Goal: Task Accomplishment & Management: Use online tool/utility

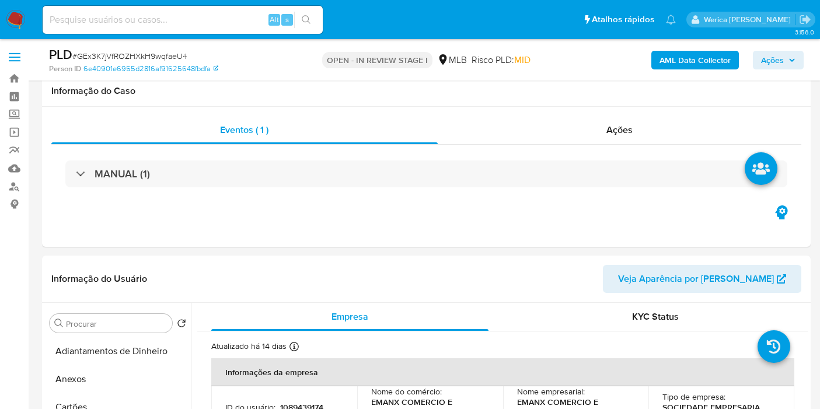
select select "10"
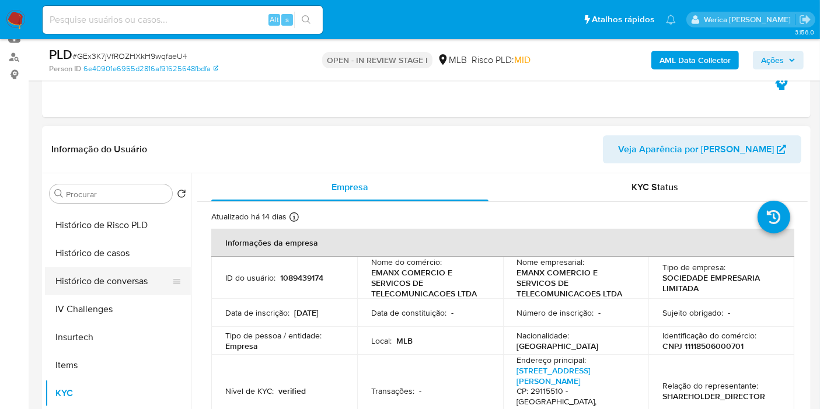
scroll to position [259, 0]
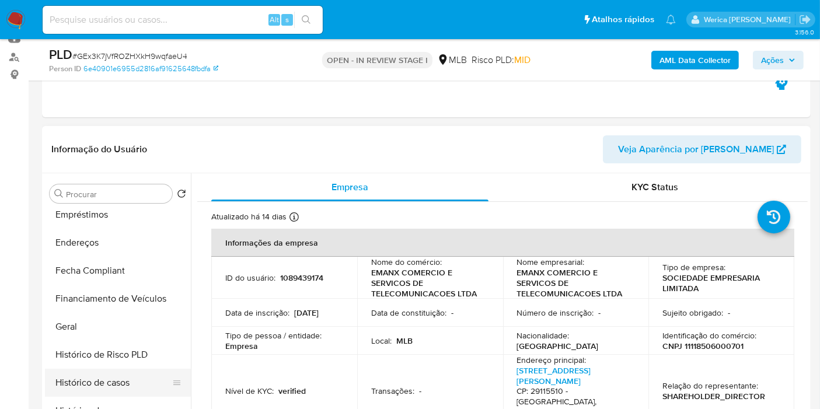
click at [124, 376] on button "Histórico de casos" at bounding box center [113, 383] width 137 height 28
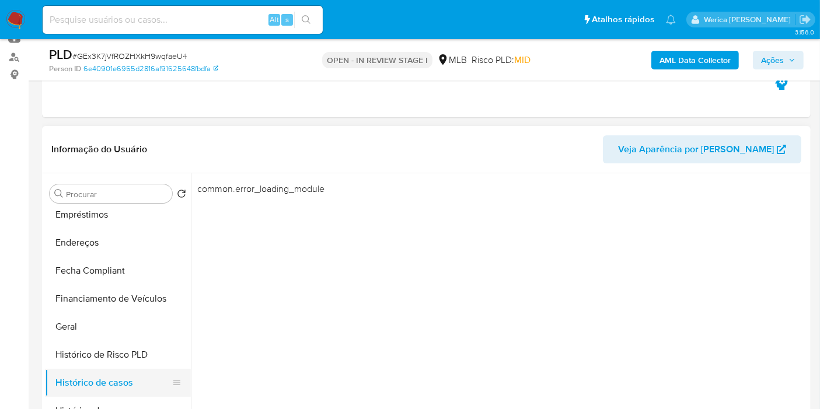
click at [135, 385] on button "Histórico de casos" at bounding box center [113, 383] width 137 height 28
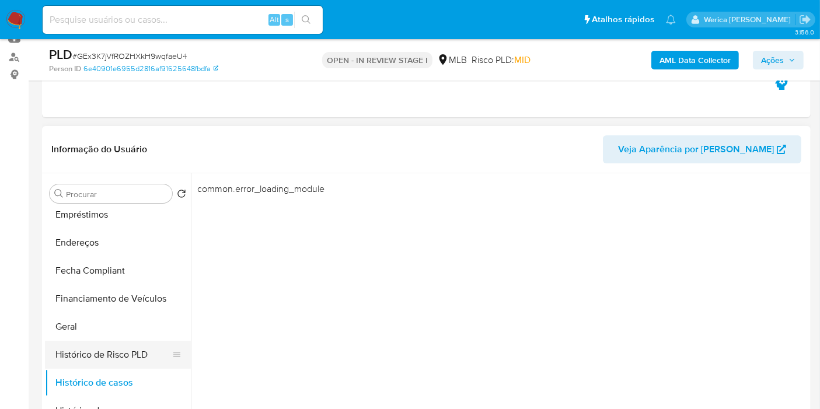
click at [130, 353] on button "Histórico de Risco PLD" at bounding box center [113, 355] width 137 height 28
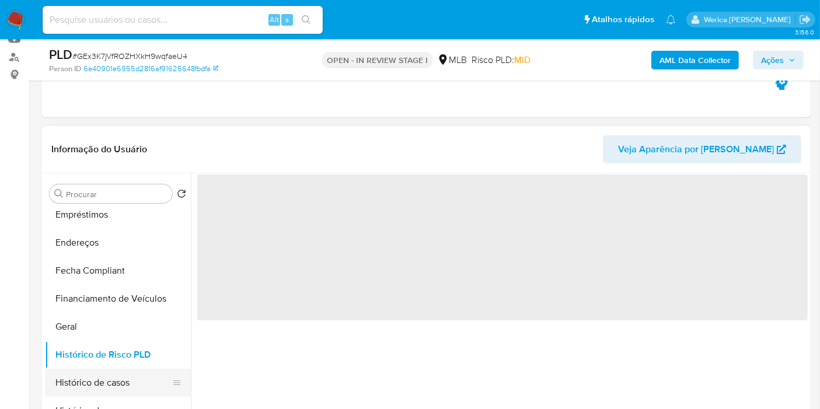
click at [124, 387] on button "Histórico de casos" at bounding box center [113, 383] width 137 height 28
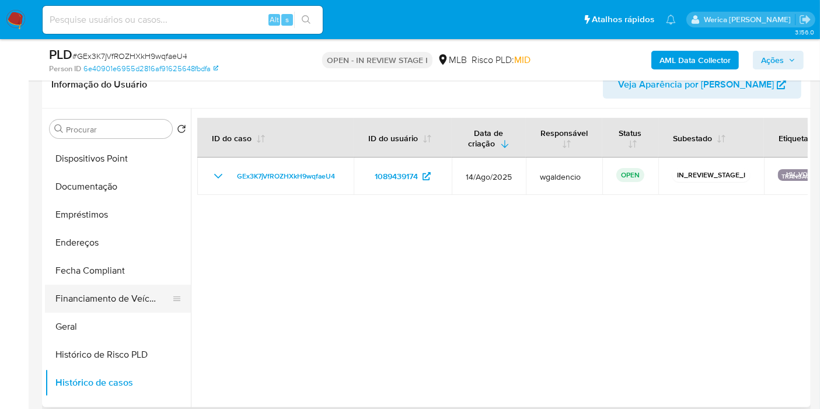
scroll to position [324, 0]
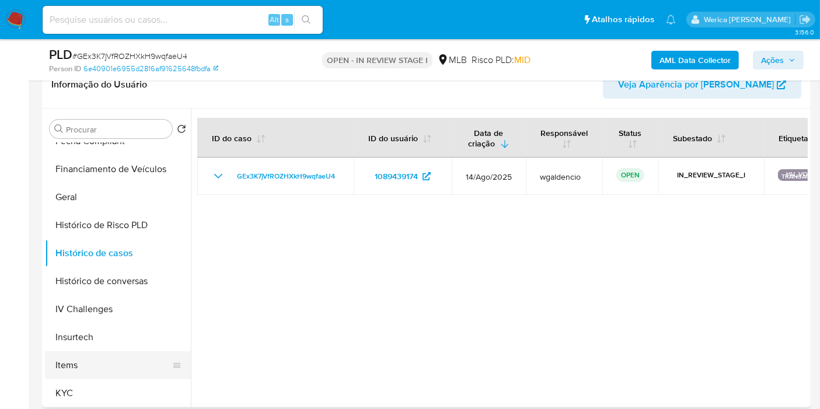
click at [114, 361] on button "Items" at bounding box center [113, 365] width 137 height 28
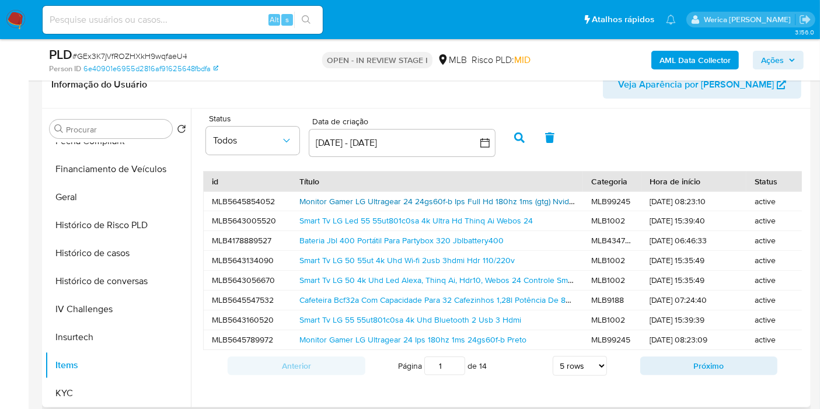
click at [399, 201] on link "Monitor Gamer LG Ultragear 24 24gs60f-b Ips Full Hd 180hz 1ms (gtg) Nvidia® G-s…" at bounding box center [545, 202] width 491 height 12
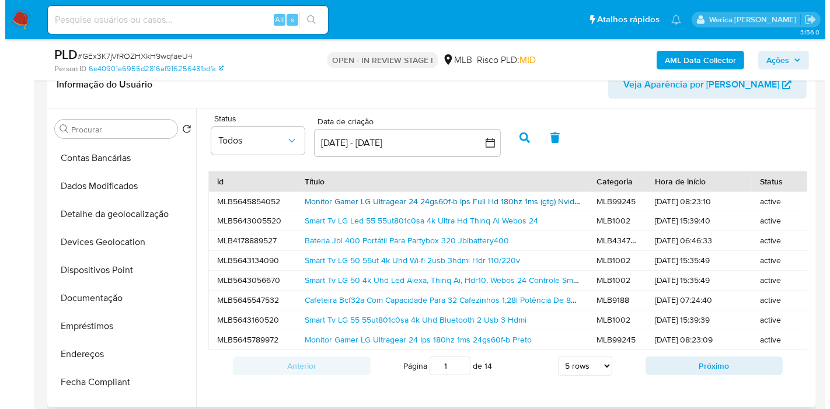
scroll to position [0, 0]
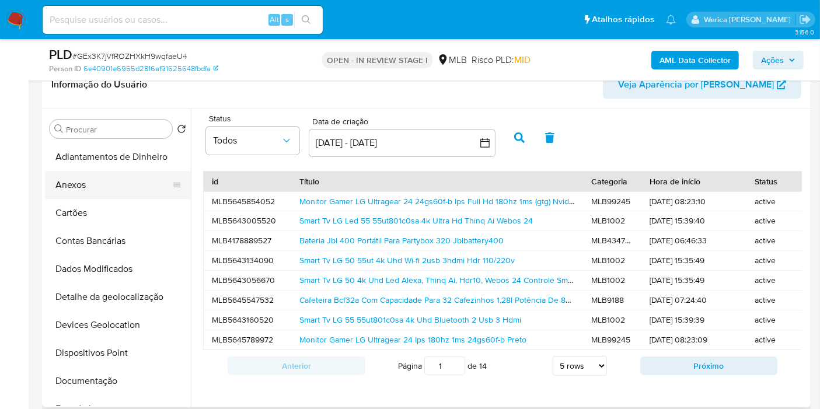
click at [109, 180] on button "Anexos" at bounding box center [113, 185] width 137 height 28
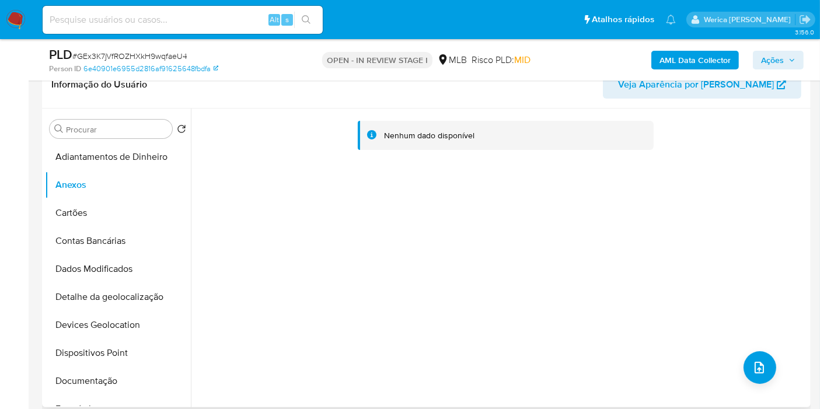
click at [774, 359] on div "Nenhum dado disponível" at bounding box center [499, 258] width 617 height 299
click at [756, 359] on button "upload-file" at bounding box center [760, 367] width 33 height 33
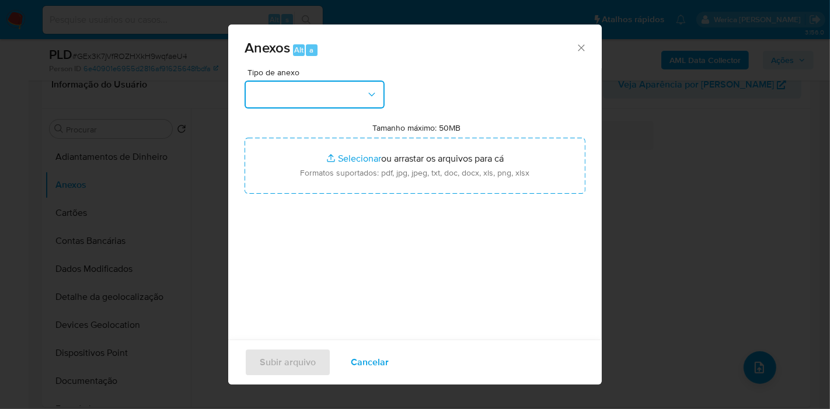
drag, startPoint x: 351, startPoint y: 94, endPoint x: 346, endPoint y: 102, distance: 9.7
click at [350, 94] on button "button" at bounding box center [315, 95] width 140 height 28
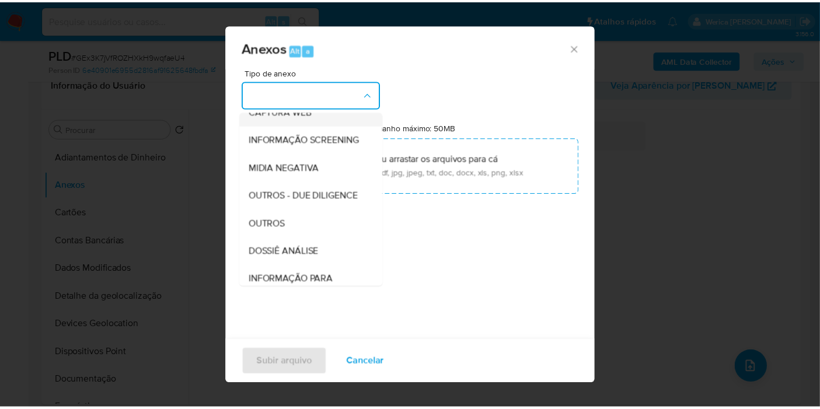
scroll to position [179, 0]
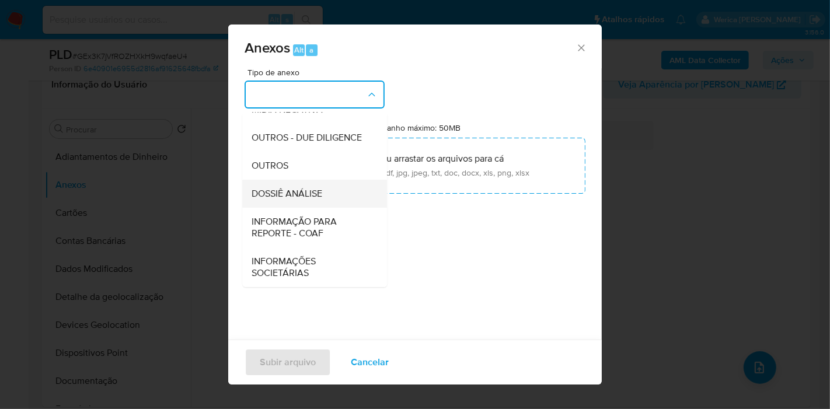
click at [327, 194] on div "DOSSIÊ ANÁLISE" at bounding box center [311, 194] width 119 height 28
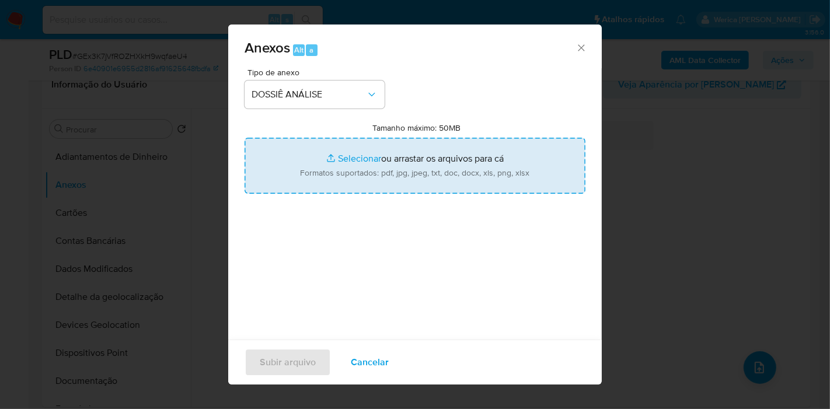
click at [521, 144] on input "Tamanho máximo: 50MB Selecionar arquivos" at bounding box center [415, 166] width 341 height 56
type input "C:\fakepath\Declinio - GEx3K7jVfROZHXkH9wqfaeU4 - CNPJ 11118506000701 - EMANX C…"
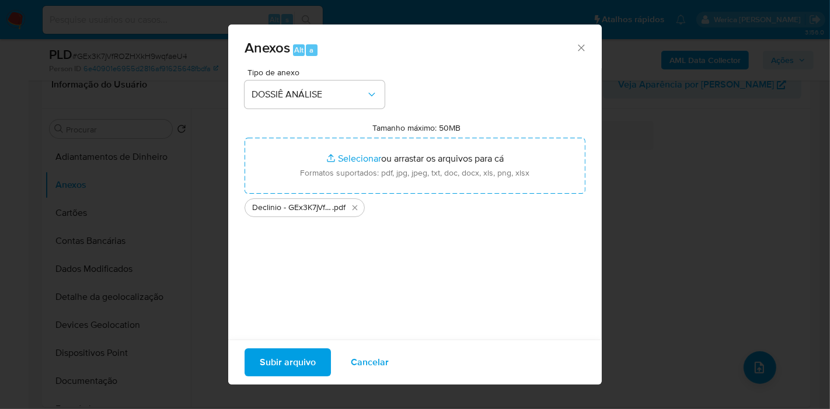
click at [295, 366] on span "Subir arquivo" at bounding box center [288, 363] width 56 height 26
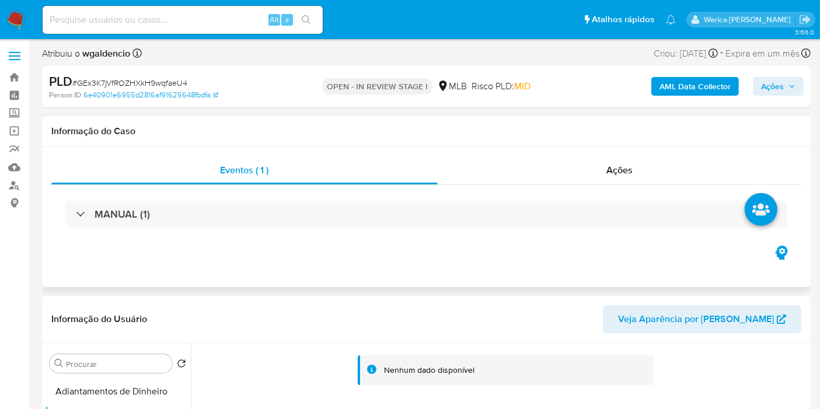
scroll to position [0, 0]
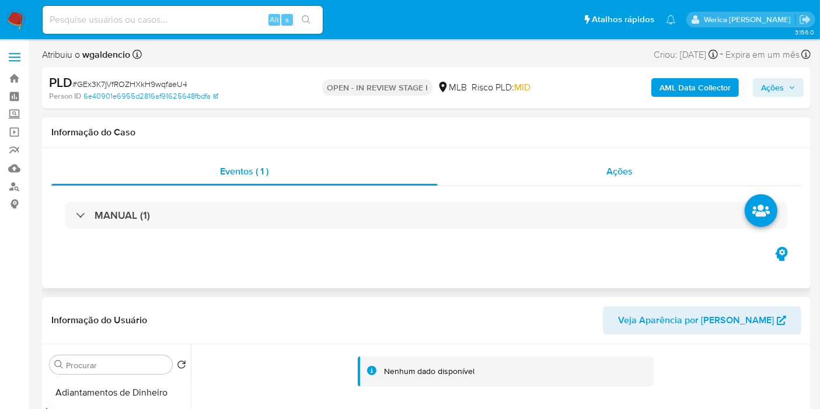
click at [625, 177] on span "Ações" at bounding box center [620, 171] width 26 height 13
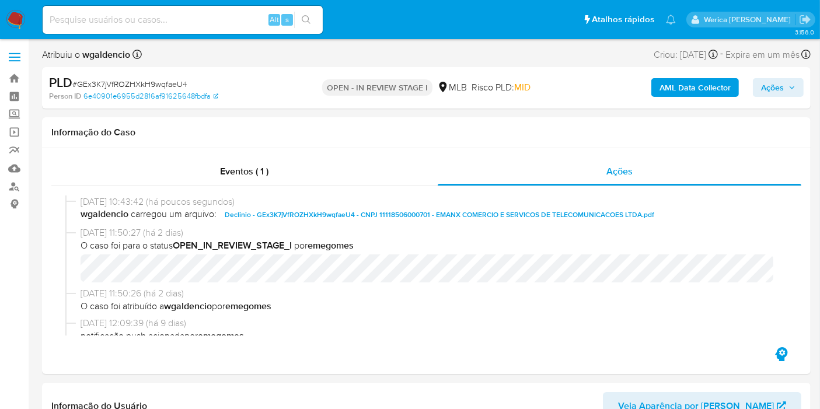
click at [779, 99] on div "AML Data Collector Ações" at bounding box center [679, 87] width 249 height 27
click at [767, 88] on span "Ações" at bounding box center [772, 87] width 23 height 19
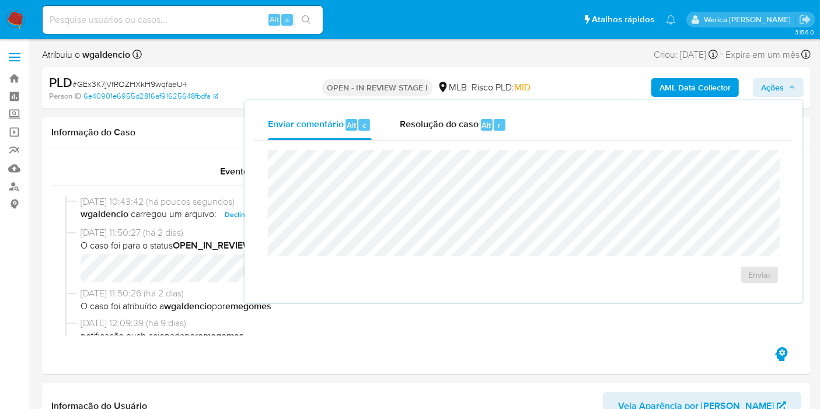
drag, startPoint x: 495, startPoint y: 121, endPoint x: 507, endPoint y: 142, distance: 24.3
click at [495, 123] on div "r" at bounding box center [500, 125] width 12 height 12
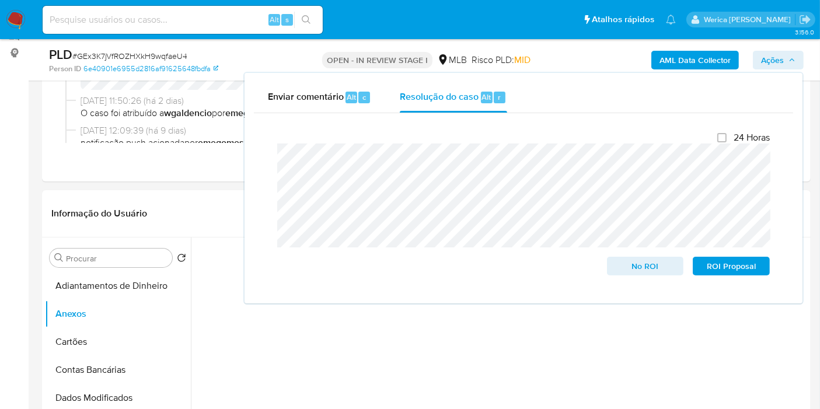
scroll to position [194, 0]
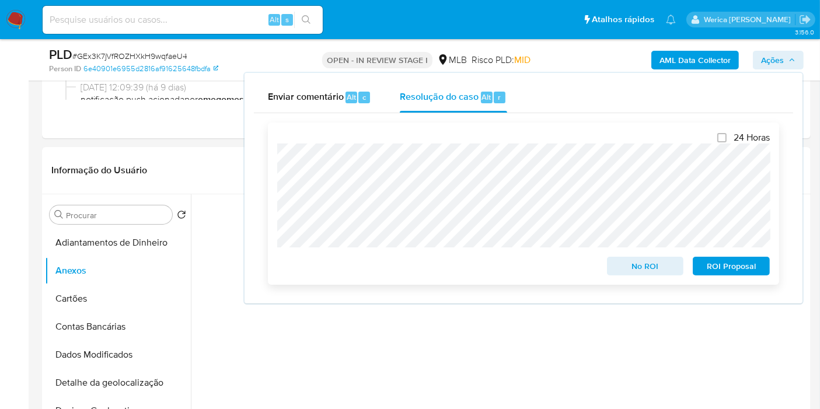
click at [637, 272] on span "No ROI" at bounding box center [645, 266] width 61 height 16
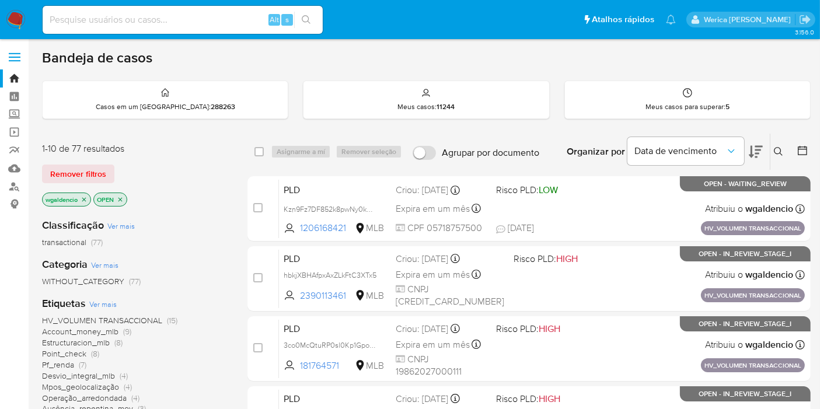
click at [655, 61] on div "Bandeja de casos" at bounding box center [426, 58] width 769 height 18
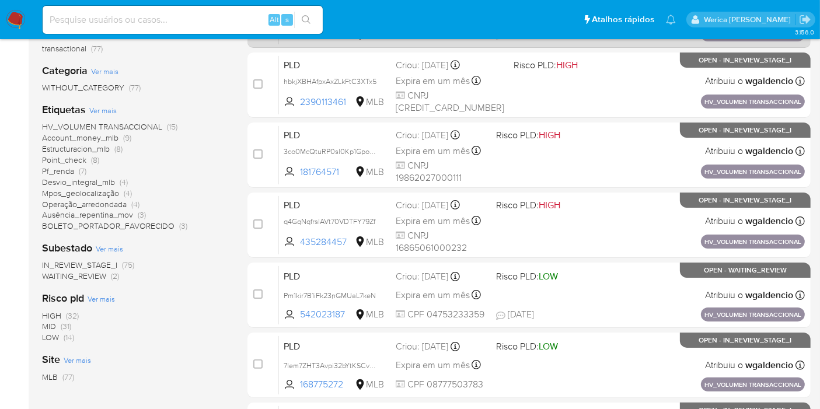
scroll to position [259, 0]
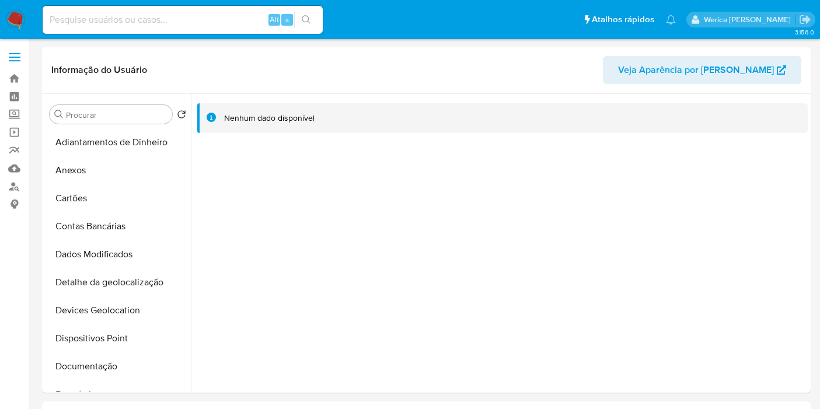
select select "10"
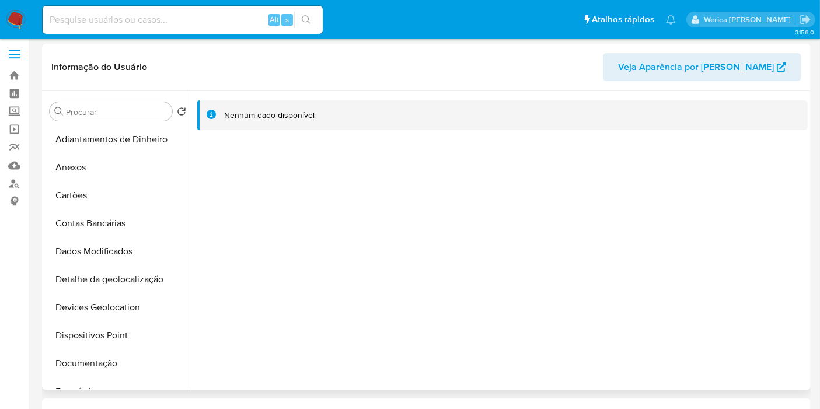
scroll to position [259, 0]
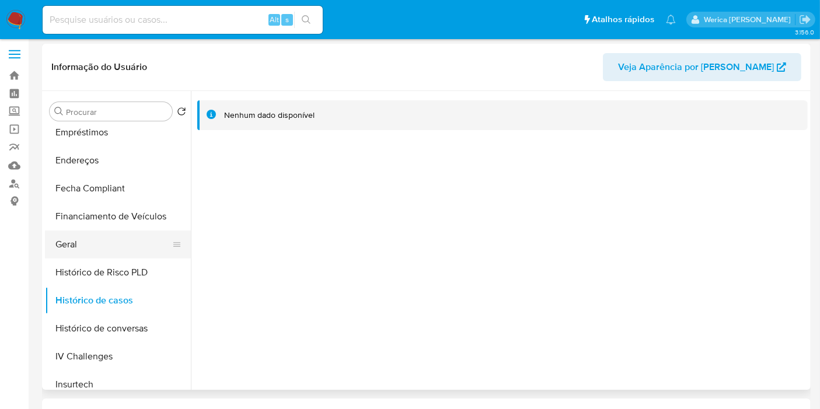
click at [135, 232] on button "Geral" at bounding box center [113, 245] width 137 height 28
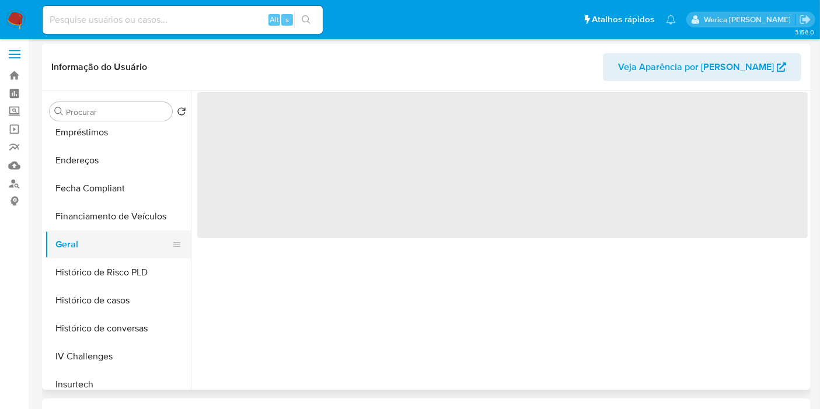
scroll to position [0, 0]
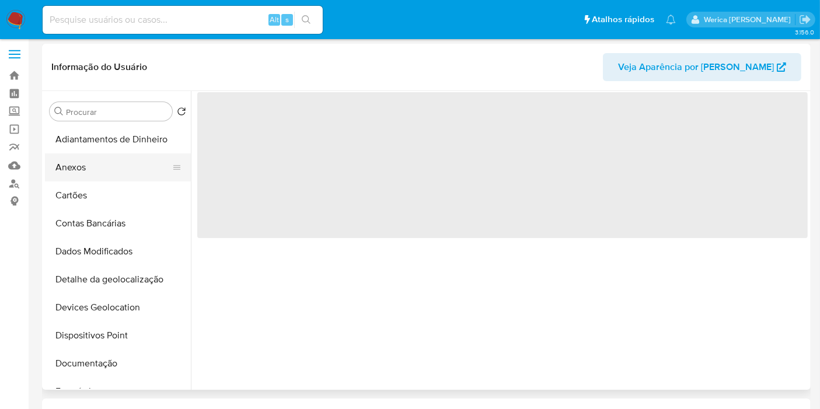
click at [115, 169] on button "Anexos" at bounding box center [113, 168] width 137 height 28
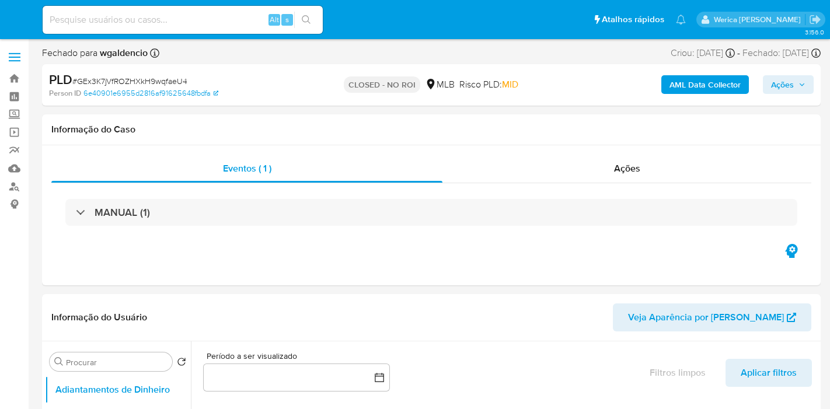
select select "10"
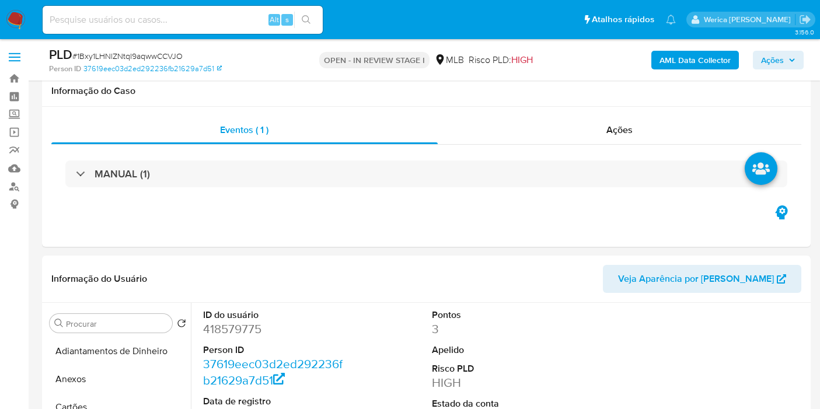
select select "10"
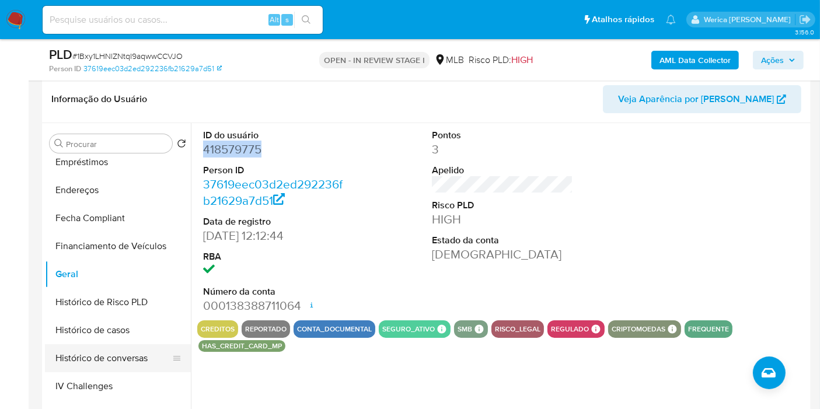
scroll to position [326, 0]
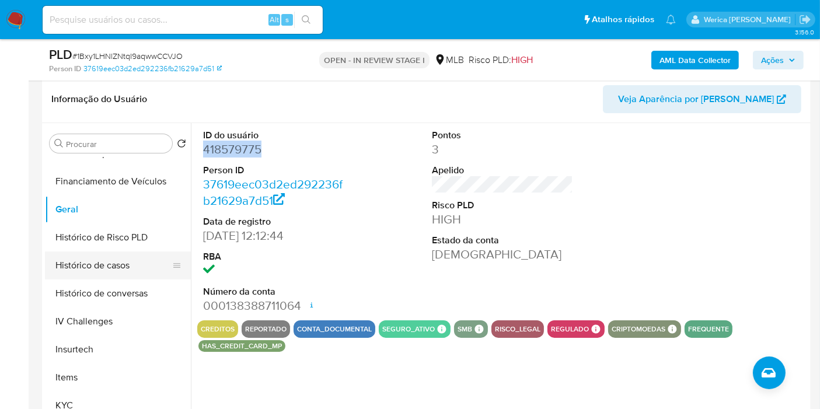
click at [136, 269] on button "Histórico de casos" at bounding box center [113, 266] width 137 height 28
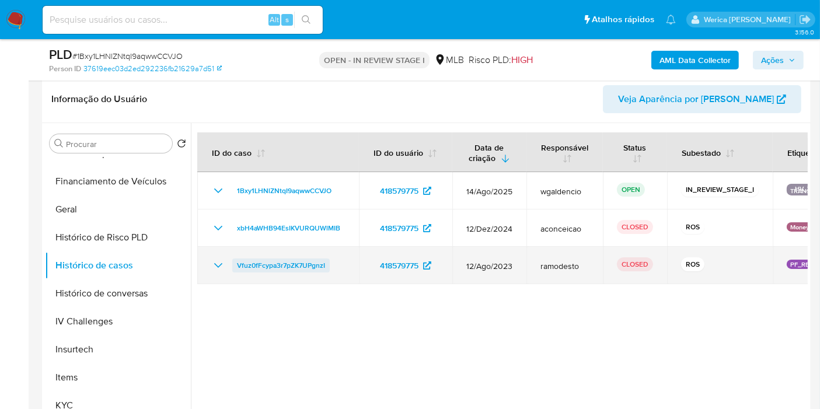
click at [307, 267] on span "Vfuz0fFcypa3r7pZK7UPgnzI" at bounding box center [281, 266] width 88 height 14
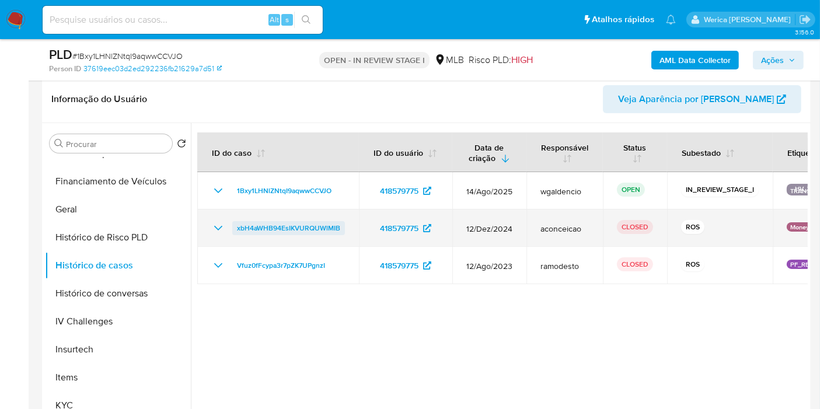
click at [291, 231] on span "xbH4aWHB94EsIKVURQUWlMIB" at bounding box center [288, 228] width 103 height 14
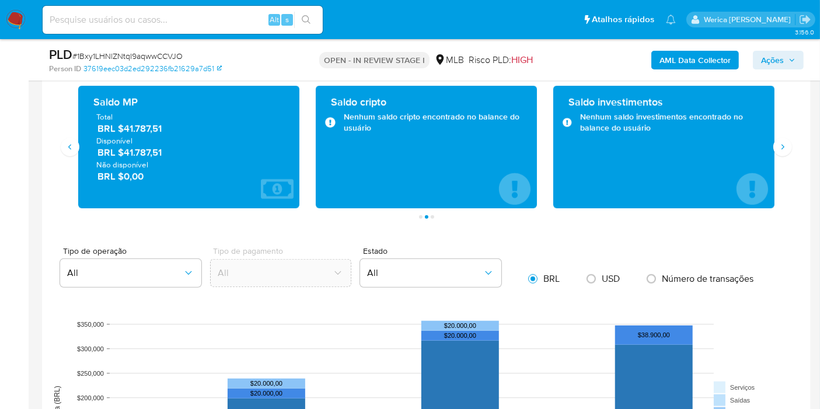
scroll to position [819, 0]
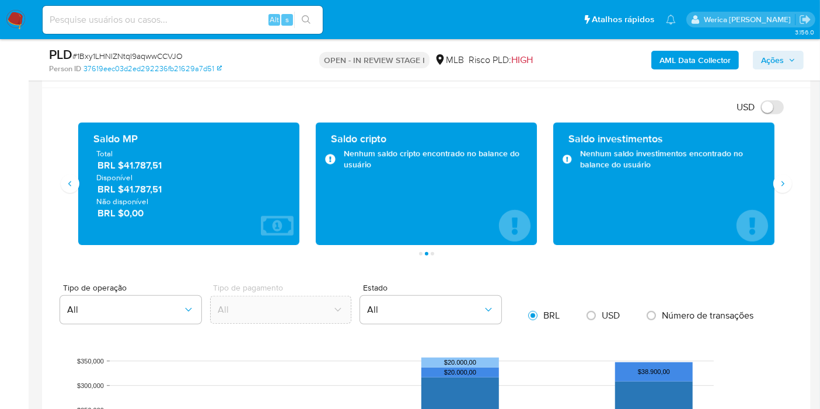
drag, startPoint x: 128, startPoint y: 163, endPoint x: 168, endPoint y: 162, distance: 40.3
click at [168, 162] on span "BRL $41.787,51" at bounding box center [190, 165] width 184 height 13
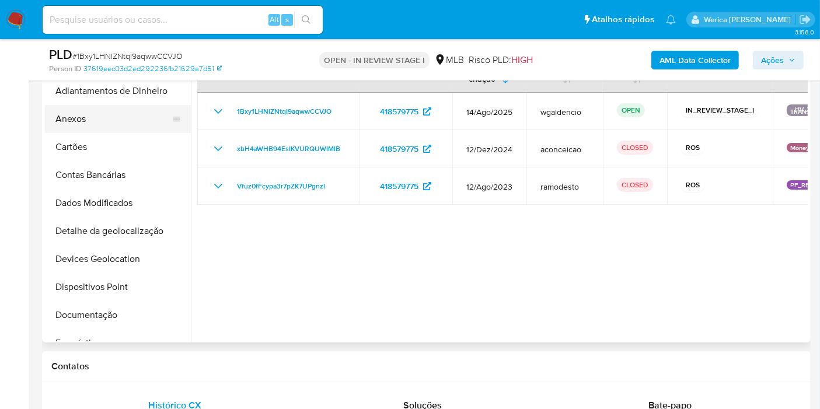
scroll to position [0, 0]
click at [110, 120] on button "Anexos" at bounding box center [113, 120] width 137 height 28
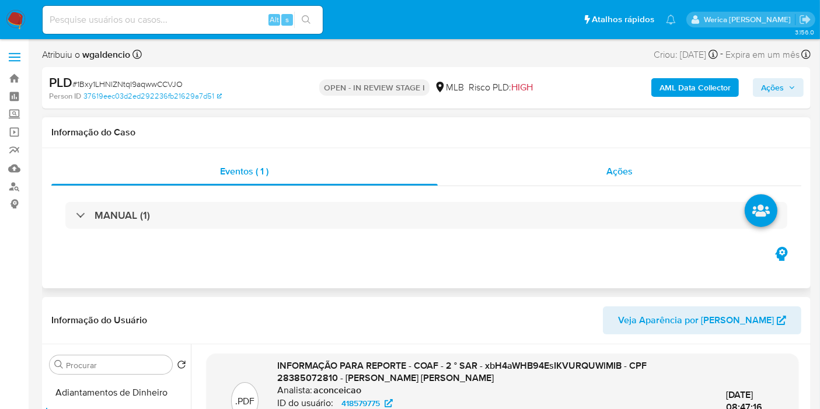
click at [609, 169] on span "Ações" at bounding box center [620, 171] width 26 height 13
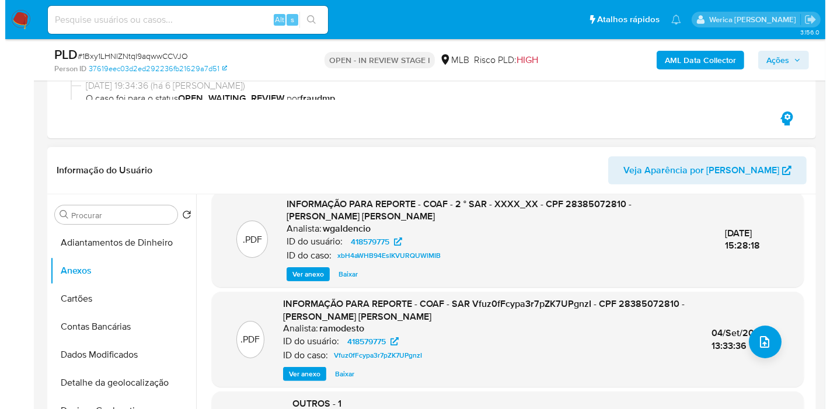
scroll to position [135, 0]
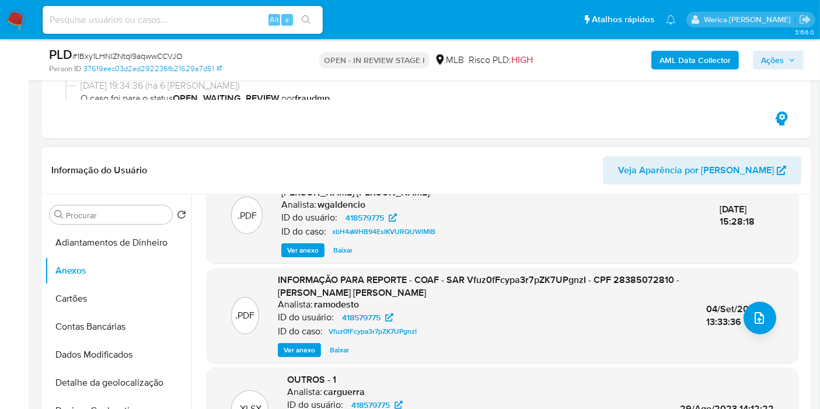
click at [733, 314] on span "04/Set/2023 13:33:36" at bounding box center [733, 315] width 54 height 26
click at [753, 314] on icon "upload-file" at bounding box center [760, 318] width 14 height 14
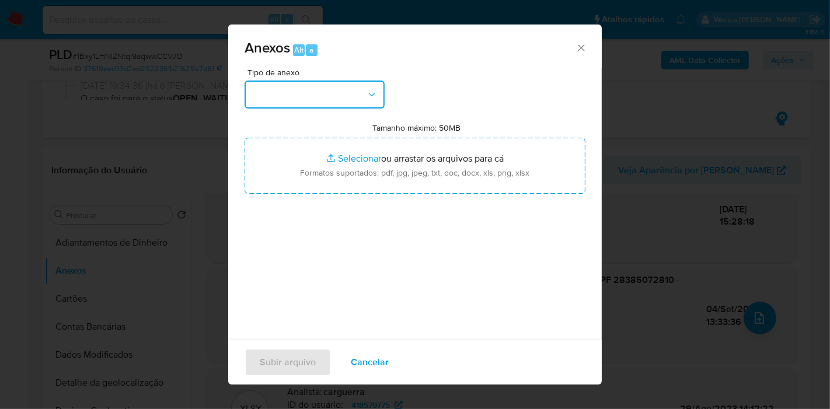
click at [297, 94] on button "button" at bounding box center [315, 95] width 140 height 28
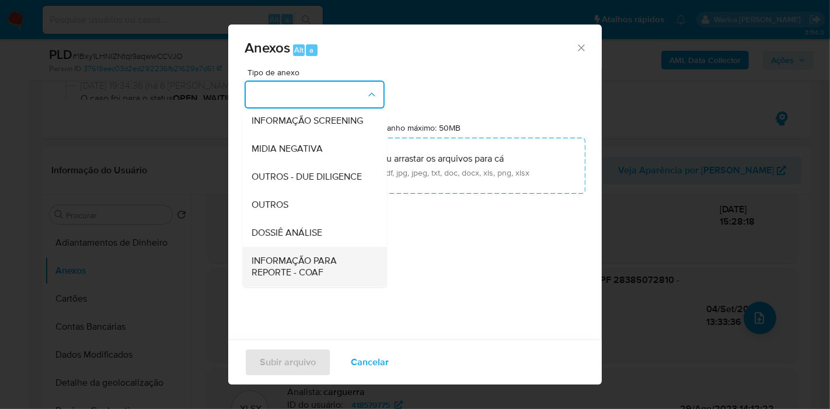
scroll to position [179, 0]
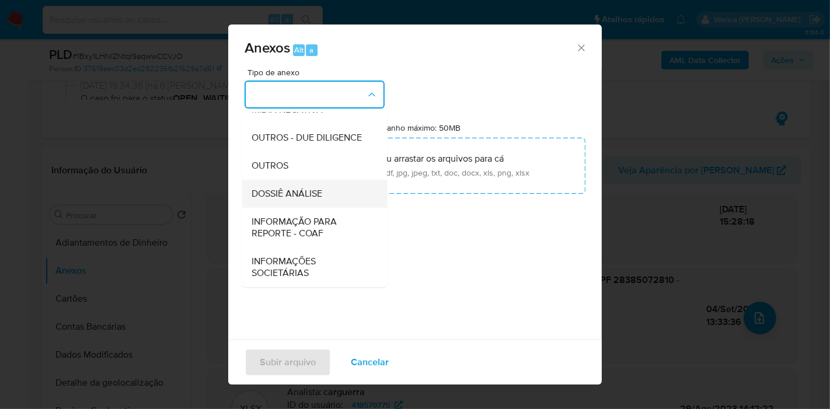
click at [311, 192] on span "DOSSIÊ ANÁLISE" at bounding box center [287, 194] width 71 height 12
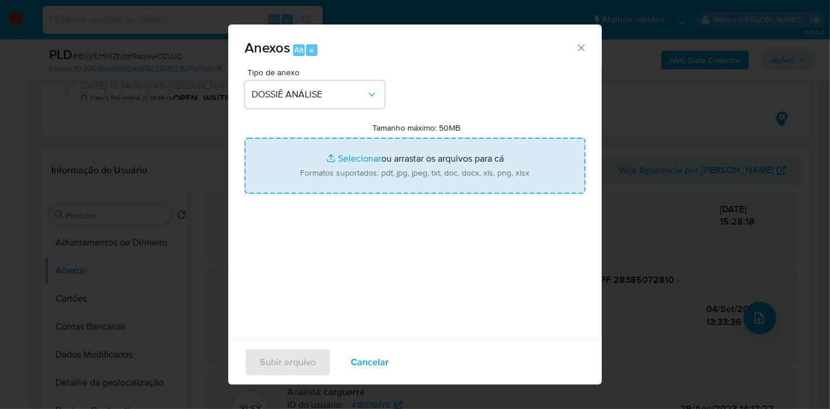
click at [377, 161] on input "Tamanho máximo: 50MB Selecionar arquivos" at bounding box center [415, 166] width 341 height 56
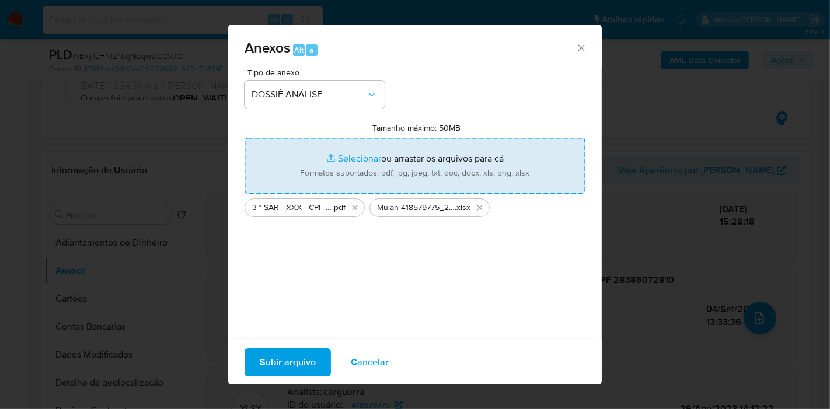
type input "C:\fakepath\results-20250826-174732.xlsx"
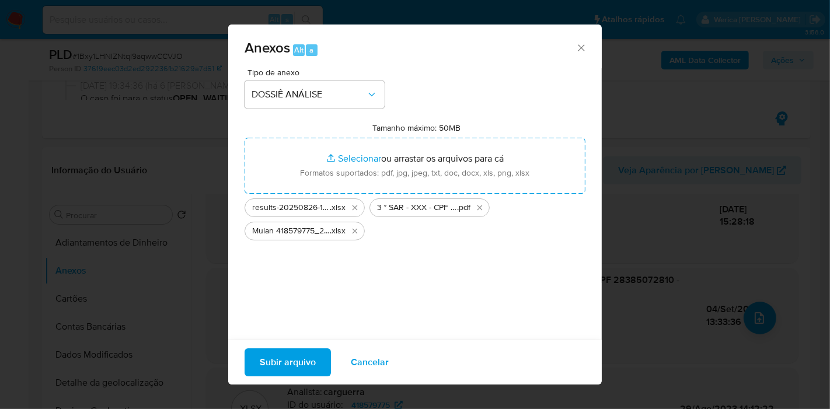
click at [311, 361] on span "Subir arquivo" at bounding box center [288, 363] width 56 height 26
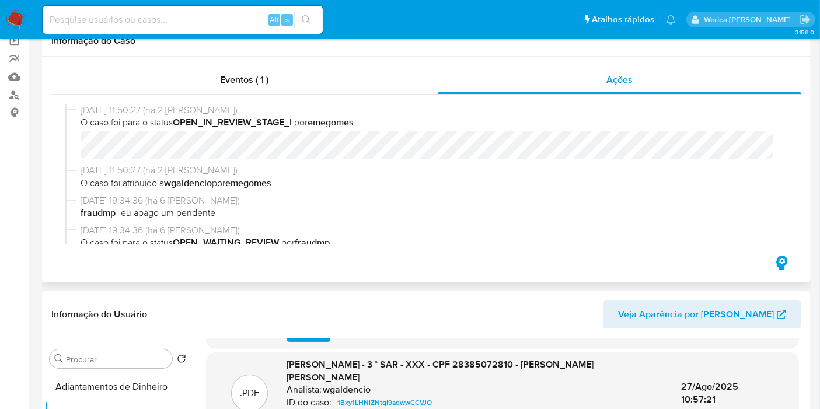
scroll to position [0, 0]
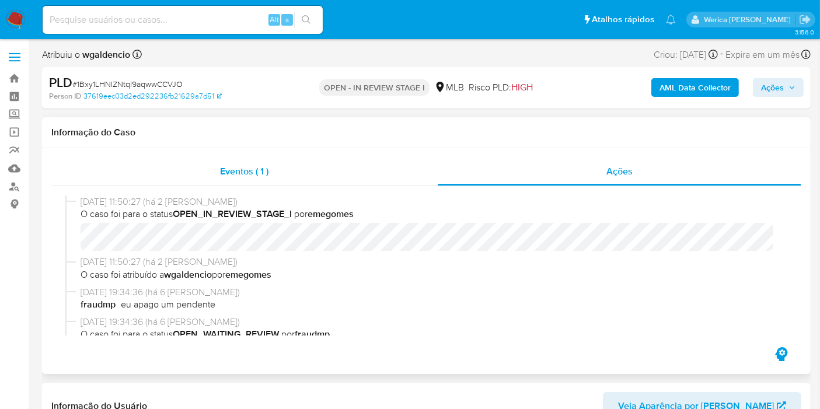
click at [308, 173] on div "Eventos ( 1 )" at bounding box center [244, 172] width 387 height 28
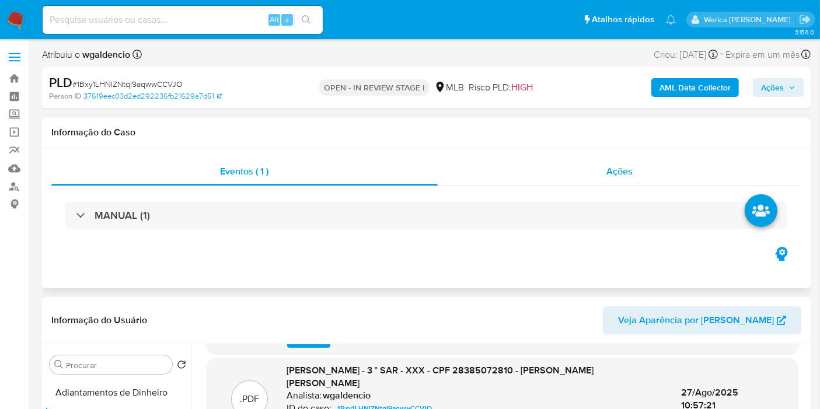
click at [605, 179] on div "Ações" at bounding box center [620, 172] width 364 height 28
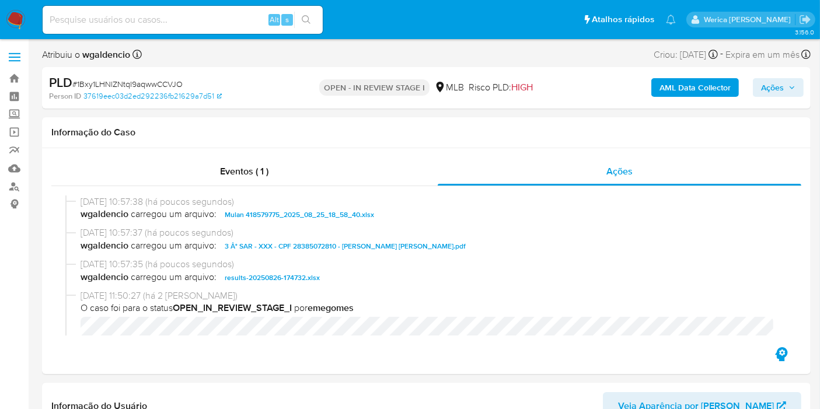
click at [787, 86] on span "Ações" at bounding box center [778, 87] width 34 height 16
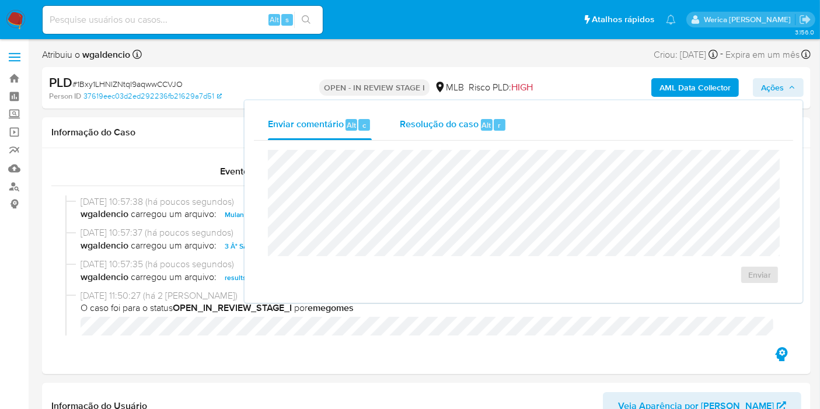
click at [479, 137] on div "Resolução do caso Alt r" at bounding box center [453, 125] width 107 height 30
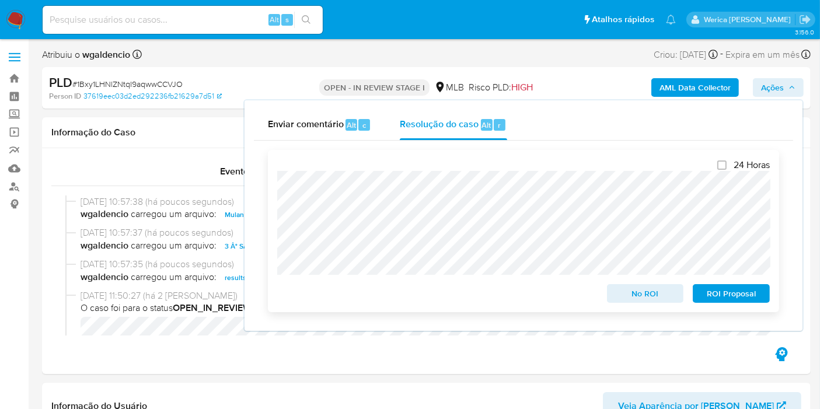
click at [725, 293] on span "ROI Proposal" at bounding box center [731, 294] width 61 height 16
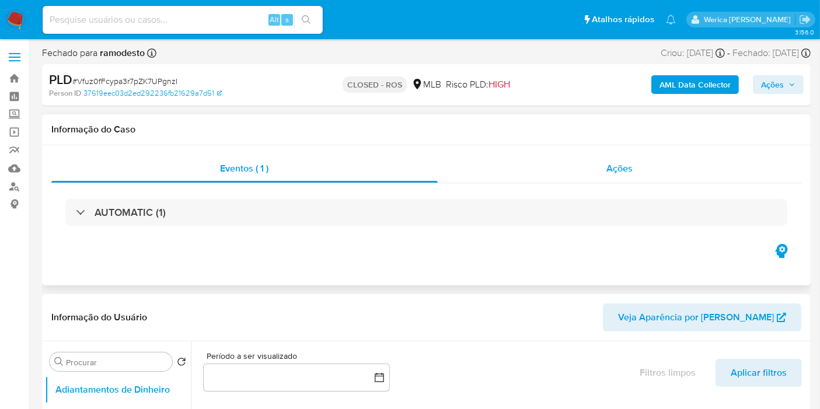
click at [592, 166] on div "Ações" at bounding box center [620, 169] width 364 height 28
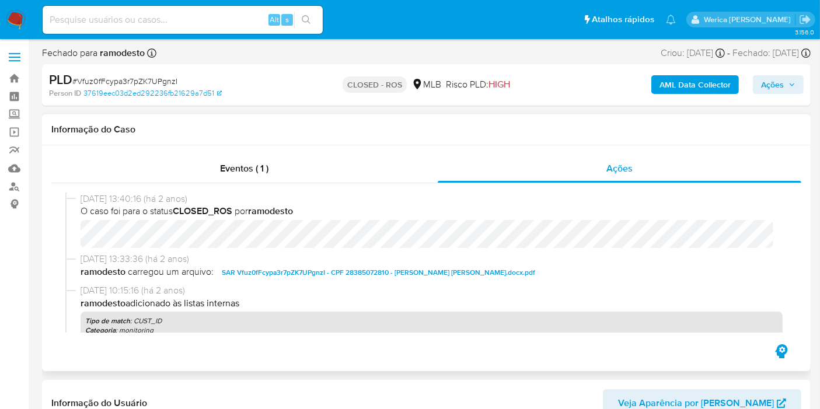
select select "10"
drag, startPoint x: 79, startPoint y: 194, endPoint x: 131, endPoint y: 201, distance: 52.4
click at [131, 201] on div "[DATE] 13:40:16 (há 2 anos) O caso foi para o status CLOSED_ROS por ramodesto" at bounding box center [426, 223] width 722 height 60
copy span "[DATE]"
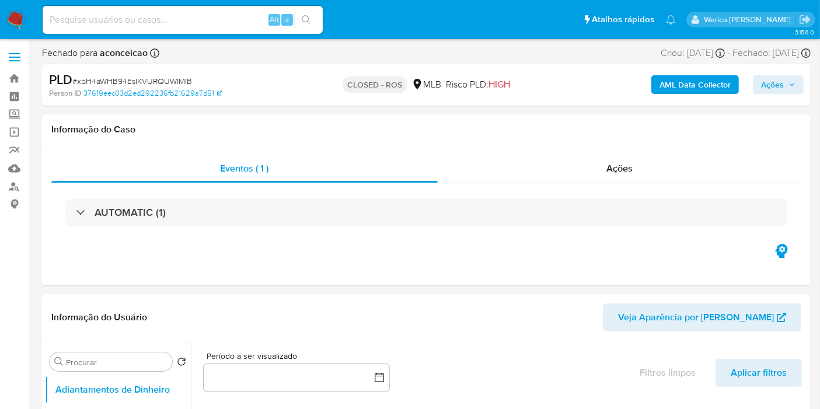
select select "10"
click at [633, 161] on div "Ações" at bounding box center [620, 169] width 364 height 28
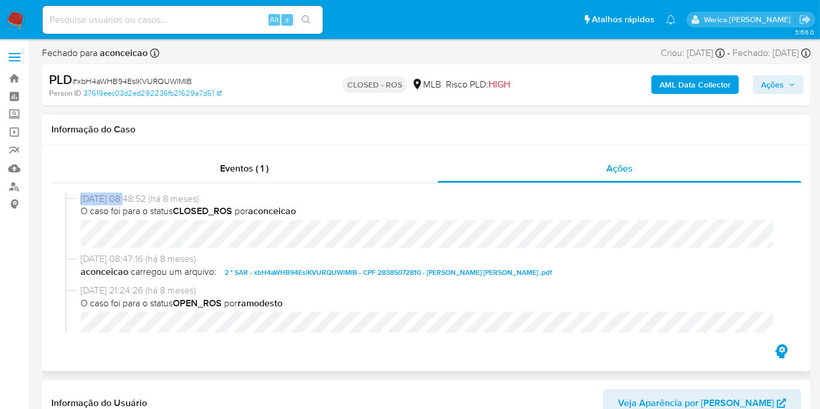
drag, startPoint x: 76, startPoint y: 199, endPoint x: 127, endPoint y: 203, distance: 50.9
click at [127, 203] on div "09/01/2025 08:48:52 (há 8 meses) O caso foi para o status CLOSED_ROS por aconce…" at bounding box center [426, 223] width 722 height 60
copy div "09/01/2025"
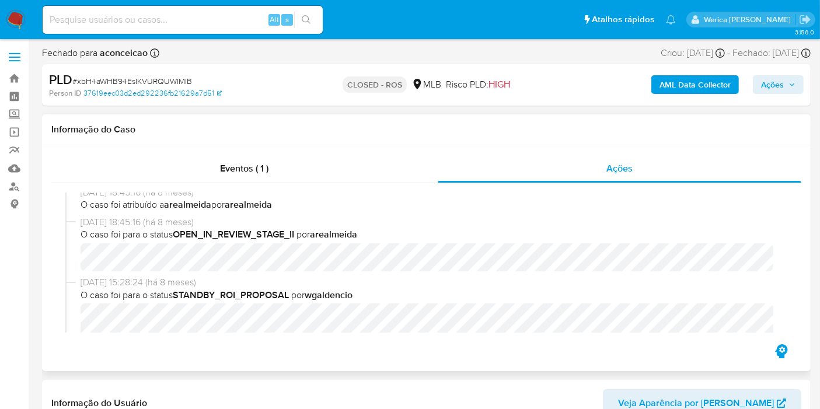
scroll to position [649, 0]
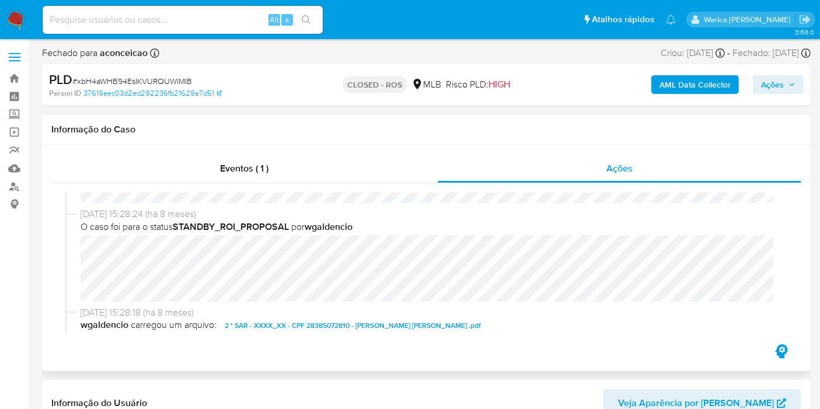
click at [257, 328] on span "2 ° SAR - XXXX_XX - CPF 28385072810 - FULVIO CEZAR FAZIA ZULICK .pdf" at bounding box center [353, 326] width 256 height 14
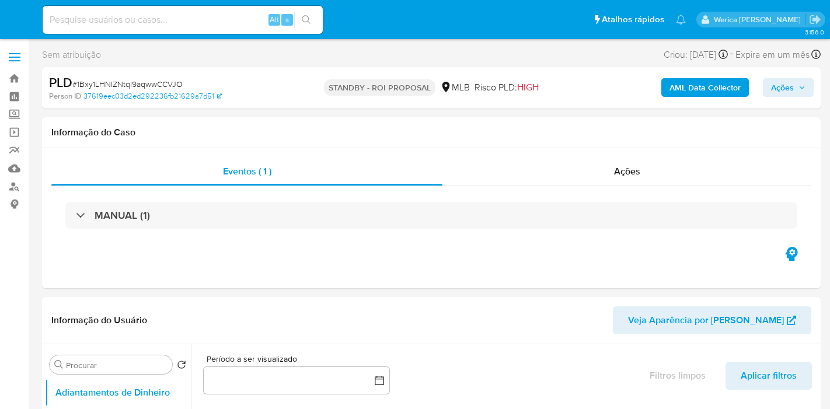
select select "10"
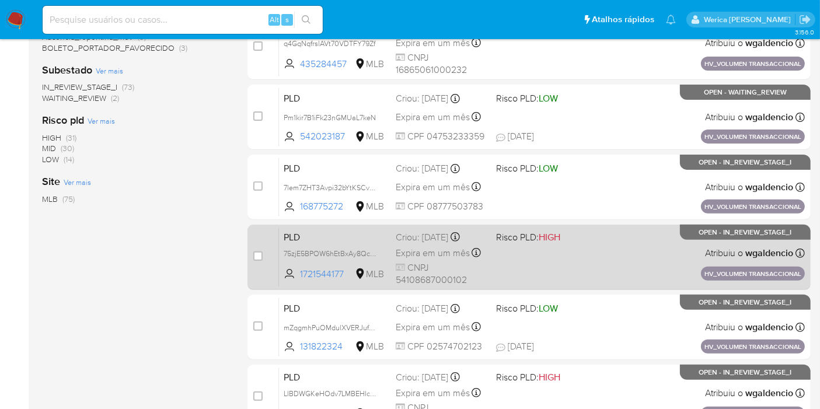
scroll to position [454, 0]
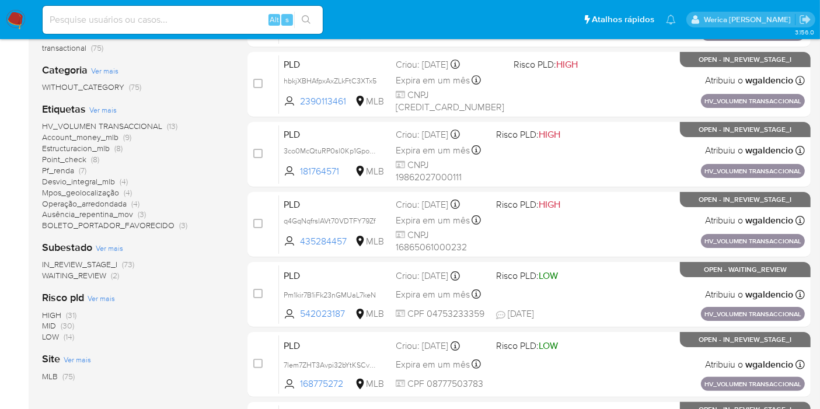
scroll to position [121, 0]
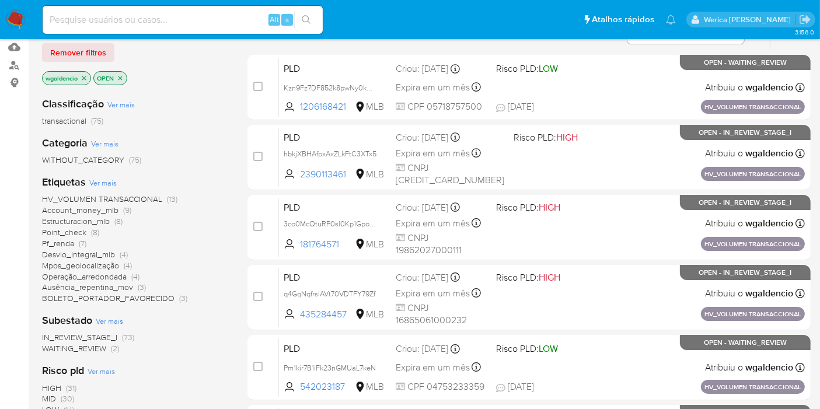
click at [143, 199] on span "HV_VOLUMEN TRANSACCIONAL" at bounding box center [102, 199] width 120 height 12
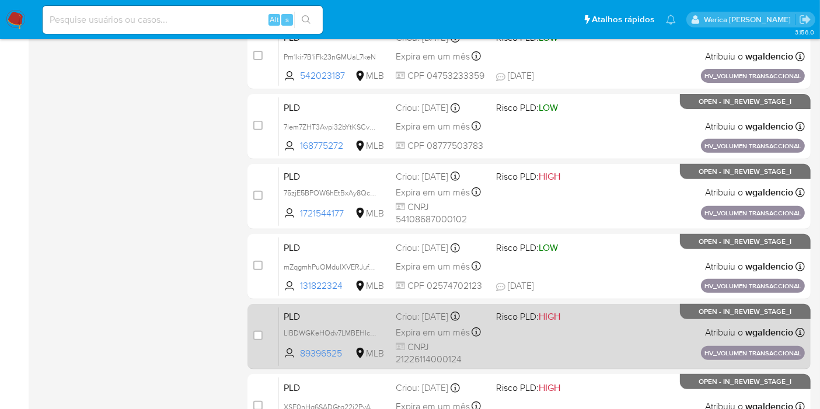
scroll to position [511, 0]
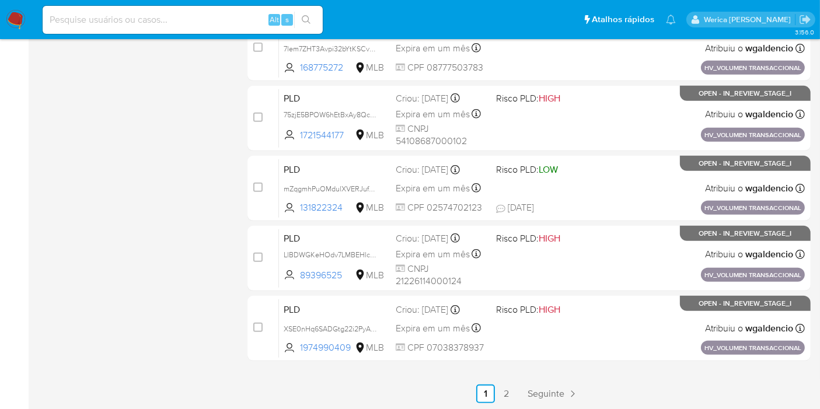
click at [509, 396] on link "2" at bounding box center [506, 394] width 19 height 19
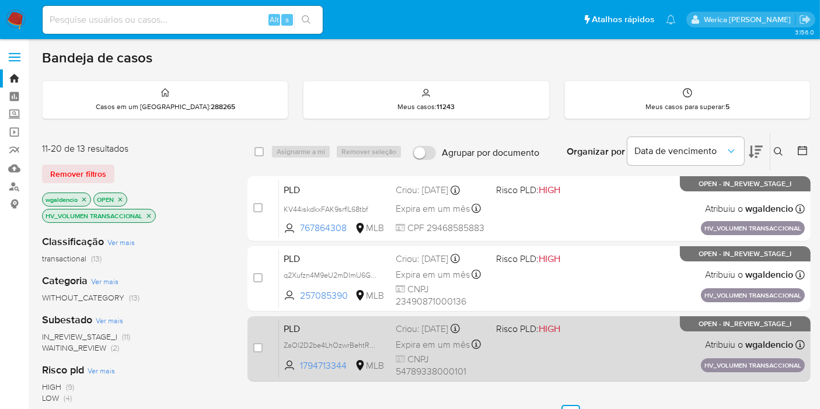
click at [634, 342] on div "PLD ZaOl2D2be4LhOzwrBehtRwti 1794713344 MLB Risco PLD: HIGH Criou: [DATE] Criou…" at bounding box center [542, 348] width 526 height 59
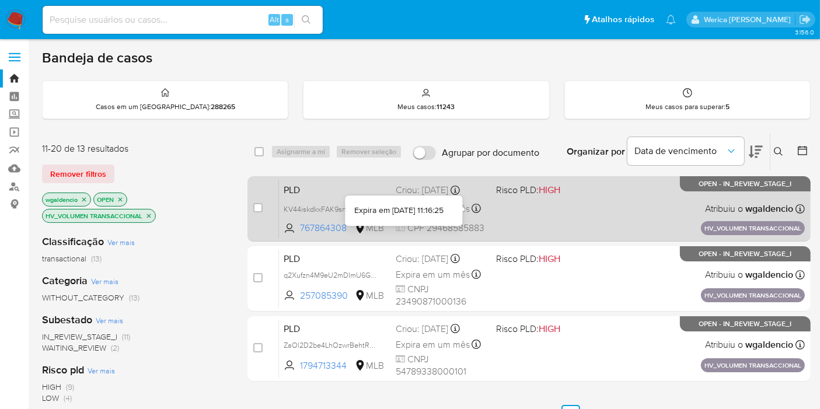
scroll to position [130, 0]
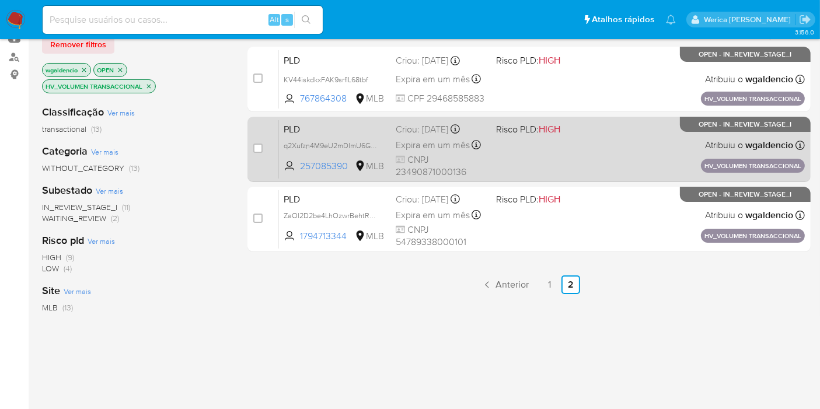
click at [598, 146] on div "PLD q2Xufzn4M9eU2mDImU6GfeLi 257085390 MLB Risco PLD: HIGH Criou: [DATE] Criou:…" at bounding box center [542, 149] width 526 height 59
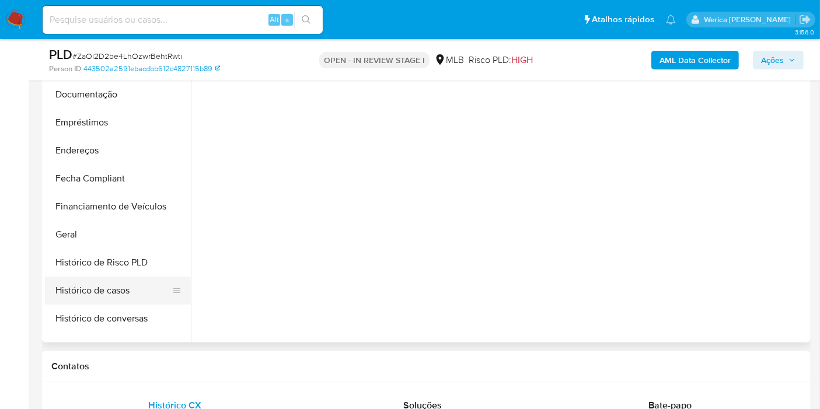
scroll to position [259, 0]
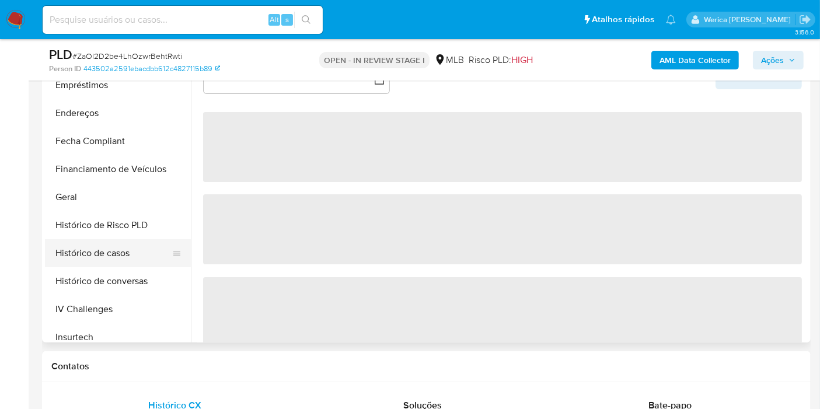
drag, startPoint x: 115, startPoint y: 255, endPoint x: 131, endPoint y: 257, distance: 15.9
click at [119, 252] on button "Histórico de casos" at bounding box center [113, 253] width 137 height 28
select select "10"
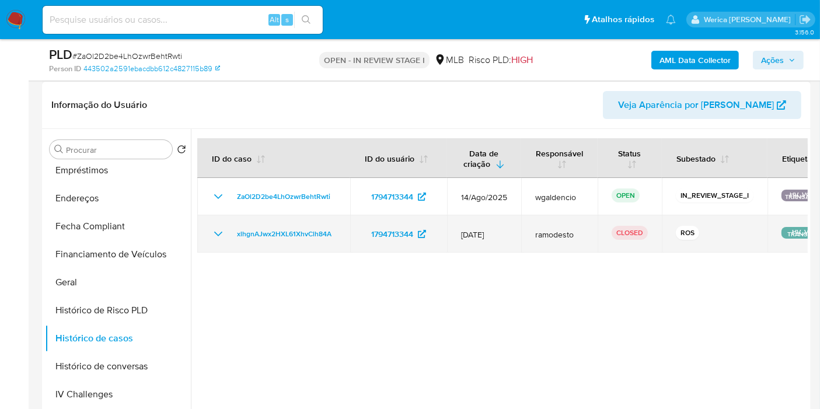
scroll to position [194, 0]
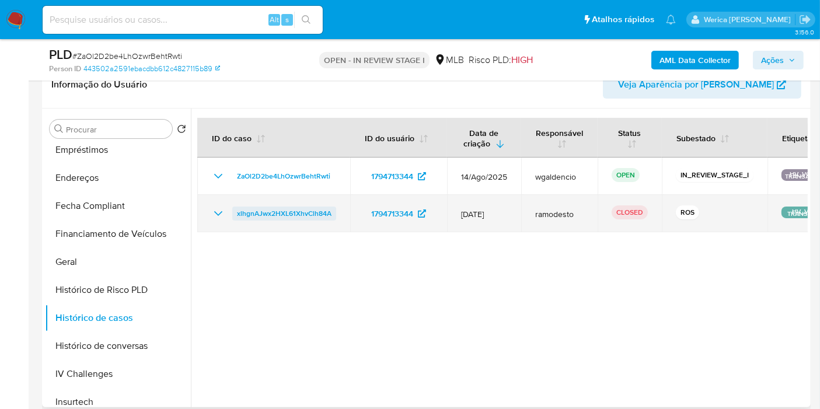
click at [303, 208] on span "xlhgnAJwx2HXL61XhvClh84A" at bounding box center [284, 214] width 95 height 14
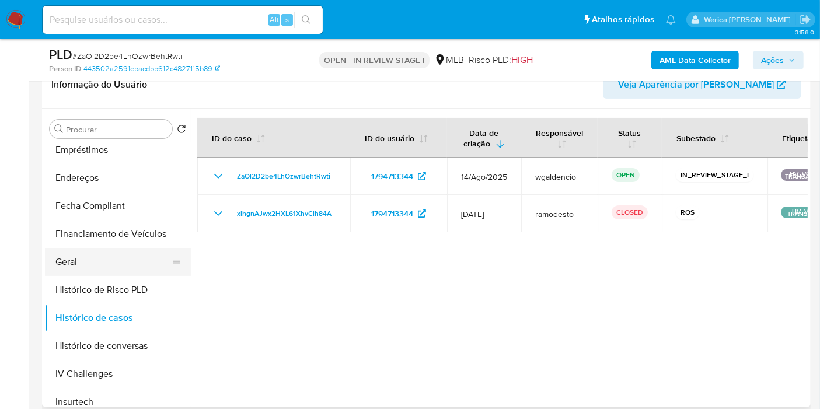
click at [106, 263] on button "Geral" at bounding box center [113, 262] width 137 height 28
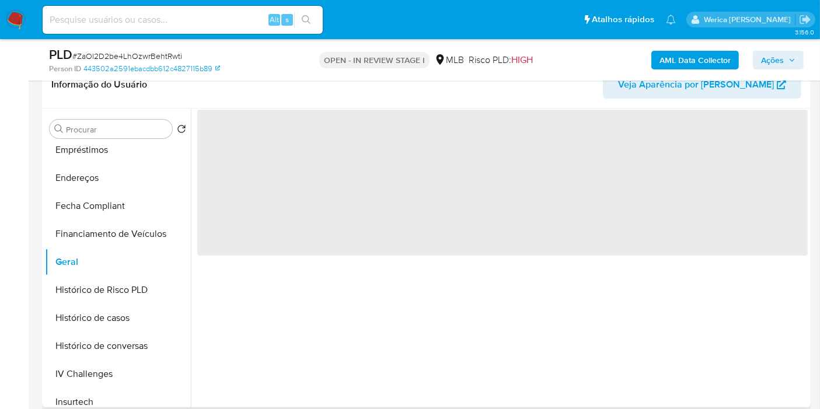
click at [279, 236] on span "‌" at bounding box center [502, 183] width 611 height 146
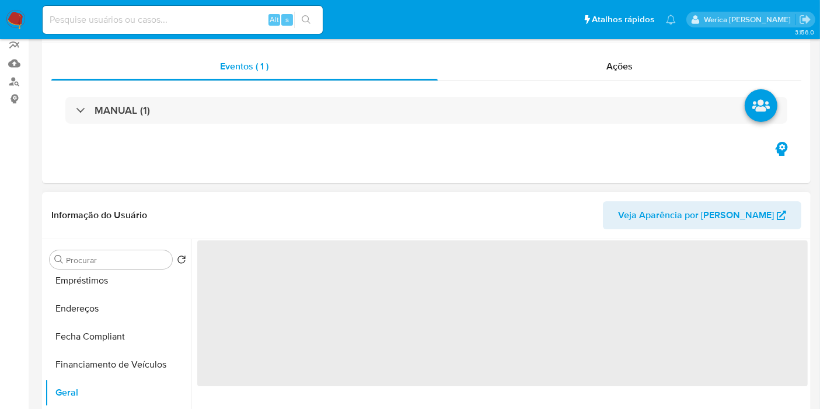
scroll to position [0, 0]
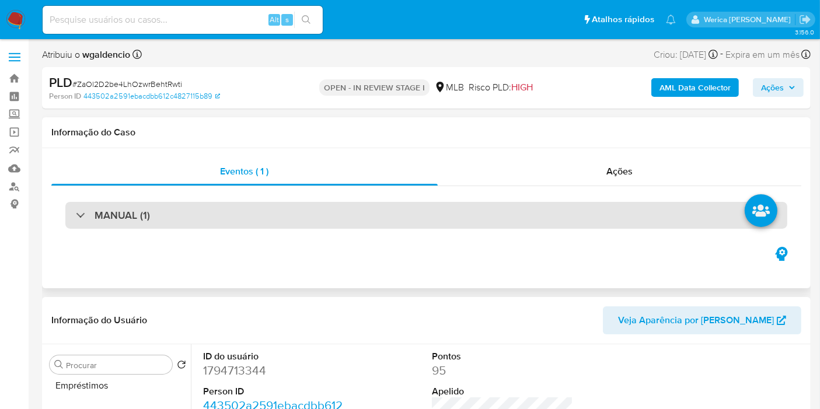
click at [290, 202] on div "MANUAL (1)" at bounding box center [426, 215] width 722 height 27
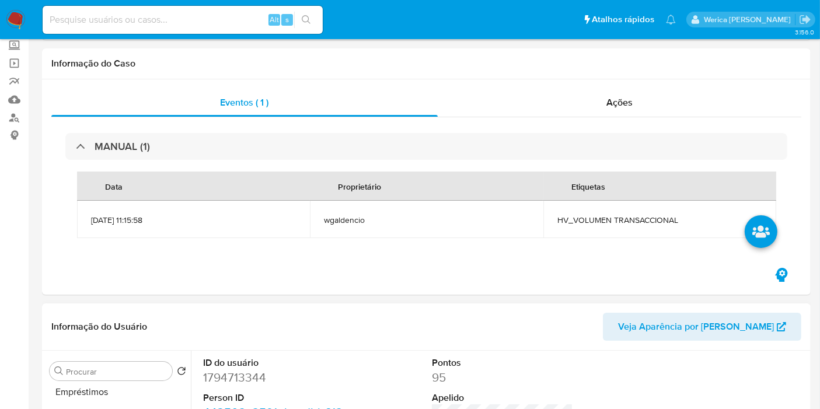
scroll to position [130, 0]
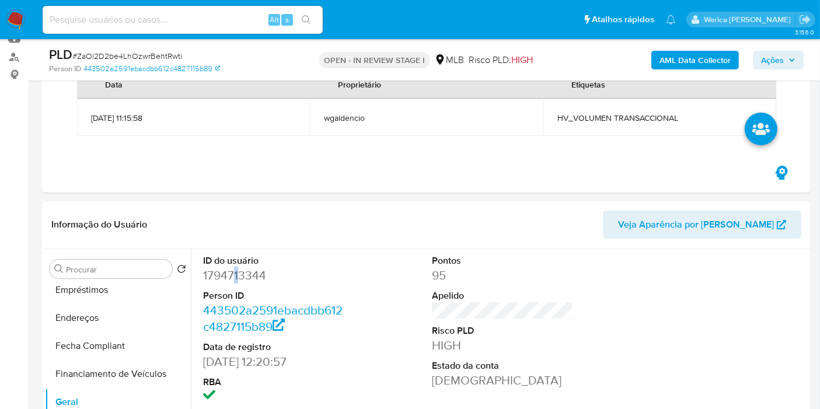
click at [235, 270] on dd "1794713344" at bounding box center [273, 275] width 141 height 16
click at [228, 281] on dd "1794713344" at bounding box center [273, 275] width 141 height 16
copy dd "1794713344"
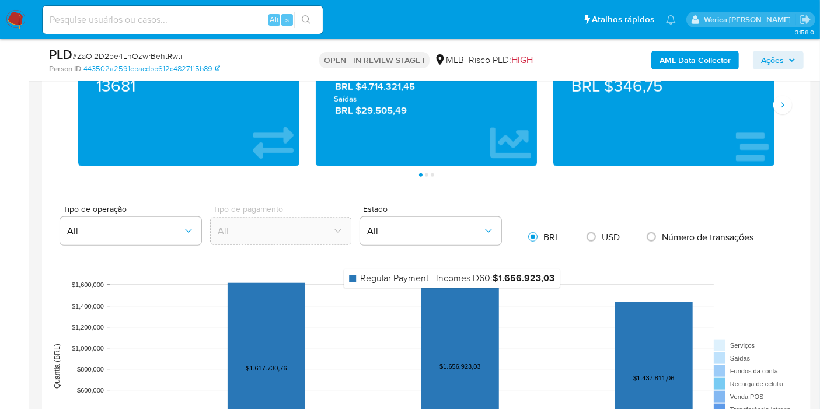
scroll to position [1297, 0]
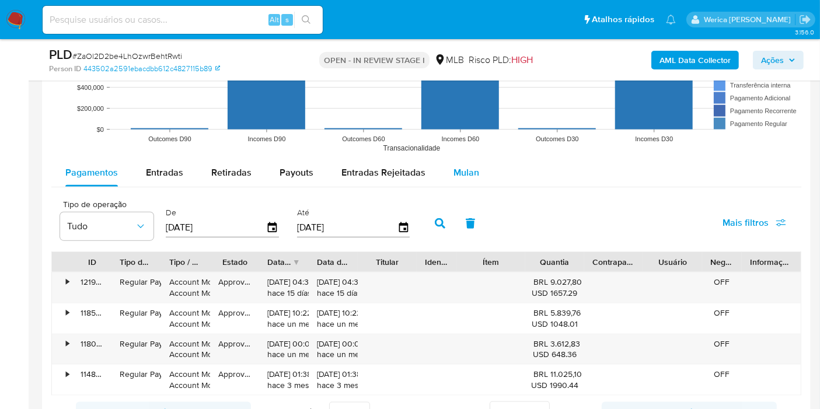
click at [468, 159] on div "Mulan" at bounding box center [467, 173] width 26 height 28
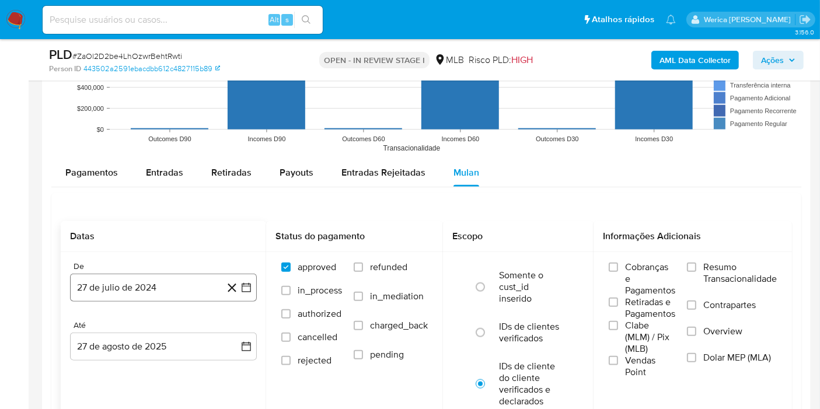
click at [232, 283] on icon at bounding box center [232, 288] width 15 height 15
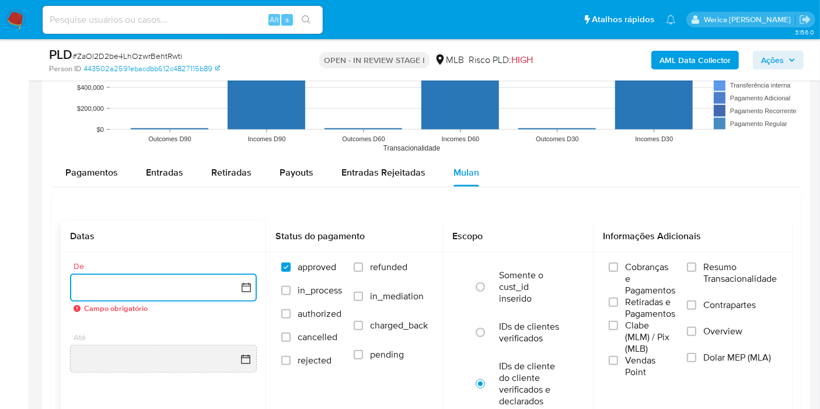
click at [159, 290] on button "button" at bounding box center [163, 288] width 187 height 28
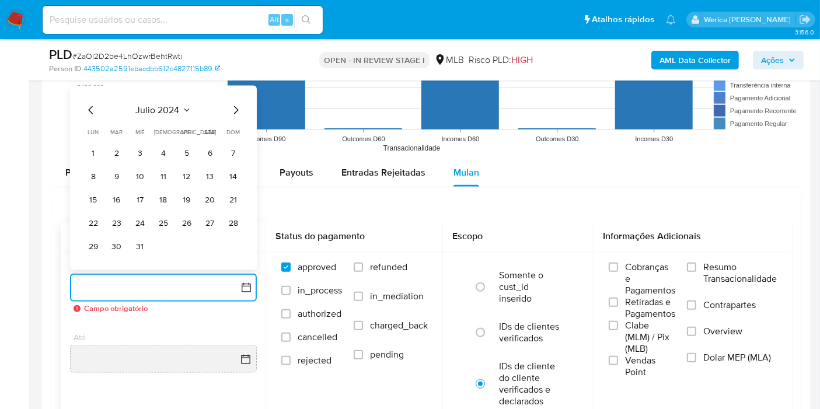
click at [173, 106] on span "julio 2024" at bounding box center [158, 111] width 44 height 12
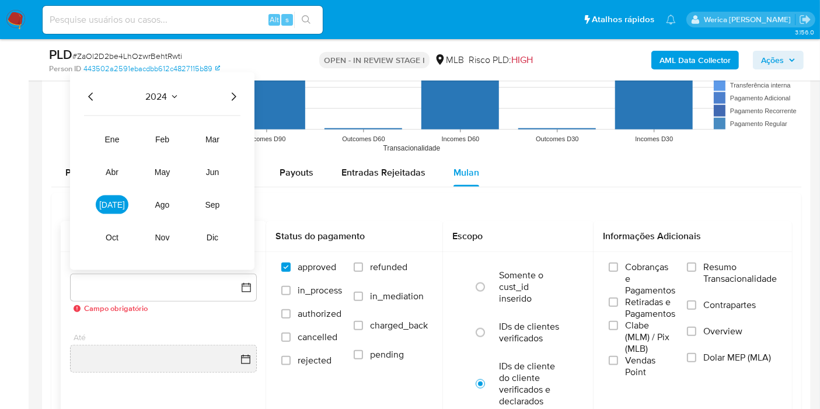
click at [232, 95] on icon "Año siguiente" at bounding box center [234, 97] width 14 height 14
click at [102, 204] on button "[DATE]" at bounding box center [112, 205] width 33 height 19
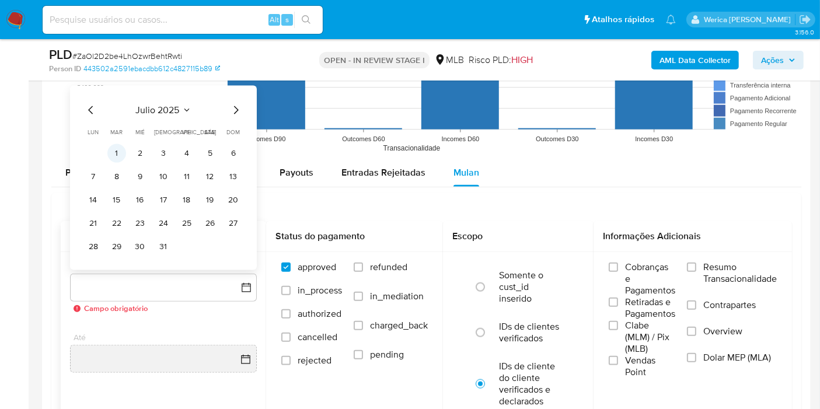
click at [125, 148] on button "1" at bounding box center [116, 153] width 19 height 19
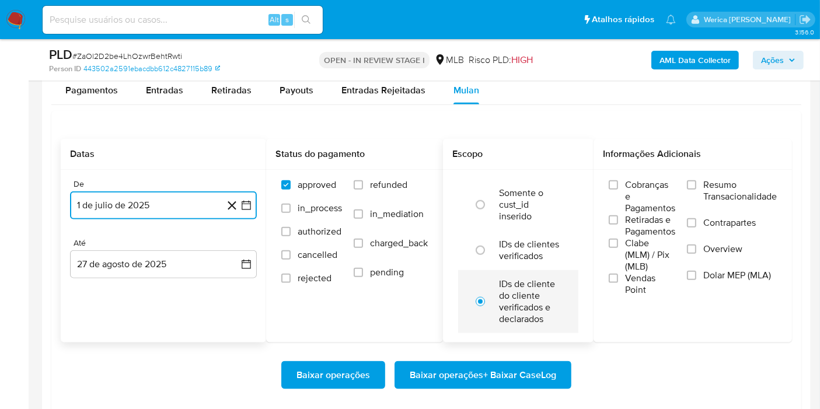
scroll to position [1427, 0]
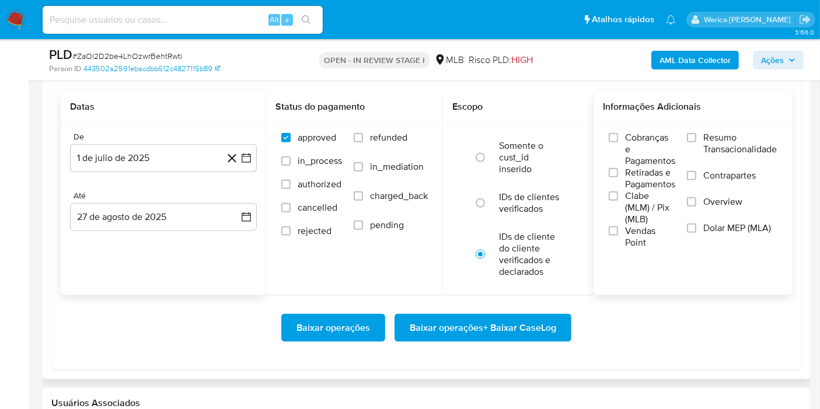
click at [659, 149] on span "Cobranças e Pagamentos" at bounding box center [650, 149] width 50 height 35
click at [657, 182] on span "Retiradas e Pagamentos" at bounding box center [650, 178] width 50 height 23
click at [653, 201] on span "Clabe (MLM) / Pix (MLB)" at bounding box center [650, 207] width 50 height 35
click at [618, 201] on input "Clabe (MLM) / Pix (MLB)" at bounding box center [613, 196] width 9 height 9
click at [652, 227] on span "Vendas Point" at bounding box center [650, 236] width 50 height 23
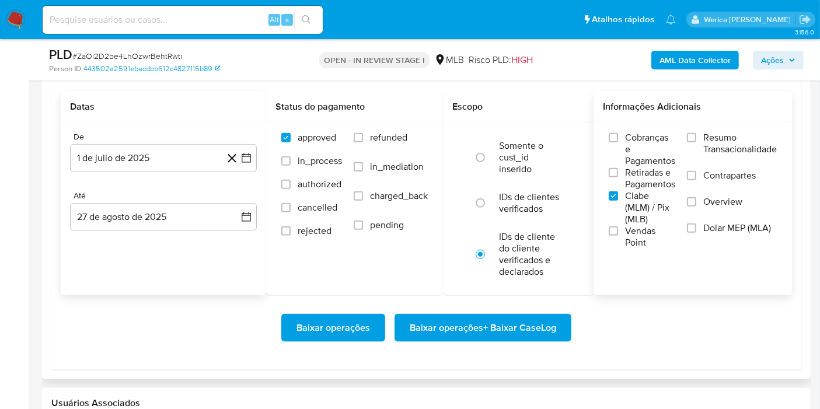
click at [642, 190] on span "Retiradas e Pagamentos" at bounding box center [650, 178] width 50 height 23
click at [618, 177] on input "Retiradas e Pagamentos" at bounding box center [613, 172] width 9 height 9
click at [642, 142] on span "Cobranças e Pagamentos" at bounding box center [650, 149] width 50 height 35
click at [618, 142] on input "Cobranças e Pagamentos" at bounding box center [613, 137] width 9 height 9
click at [712, 132] on span "Resumo Transacionalidade" at bounding box center [741, 143] width 74 height 23
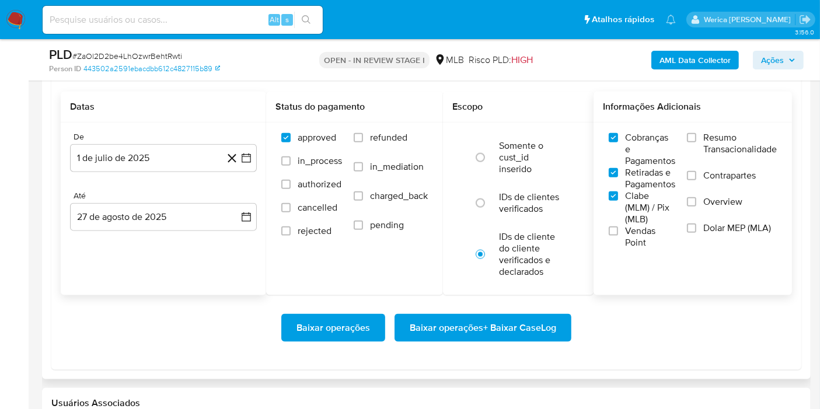
click at [697, 133] on input "Resumo Transacionalidade" at bounding box center [691, 137] width 9 height 9
click at [709, 185] on label "Contrapartes" at bounding box center [732, 183] width 90 height 26
click at [697, 180] on input "Contrapartes" at bounding box center [691, 175] width 9 height 9
click at [713, 210] on label "Overview" at bounding box center [732, 209] width 90 height 26
click at [697, 207] on input "Overview" at bounding box center [691, 201] width 9 height 9
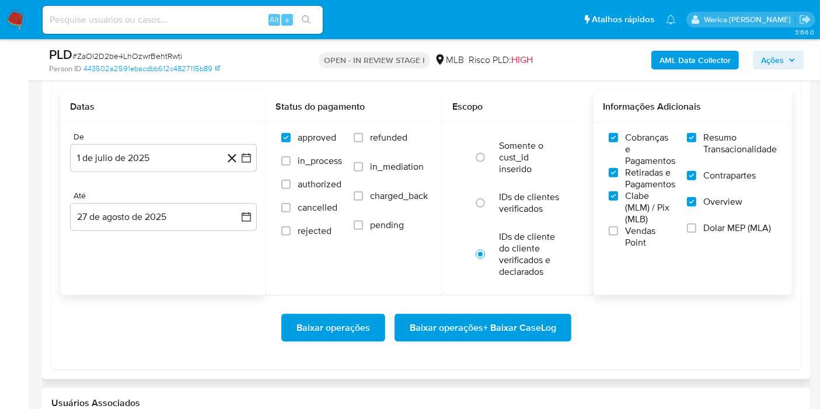
click at [713, 238] on label "Dolar MEP (MLA)" at bounding box center [732, 235] width 90 height 26
click at [697, 233] on input "Dolar MEP (MLA)" at bounding box center [691, 228] width 9 height 9
click at [647, 234] on span "Vendas Point" at bounding box center [650, 236] width 50 height 23
click at [618, 234] on input "Vendas Point" at bounding box center [613, 231] width 9 height 9
click at [534, 323] on span "Baixar operações + Baixar CaseLog" at bounding box center [483, 328] width 147 height 26
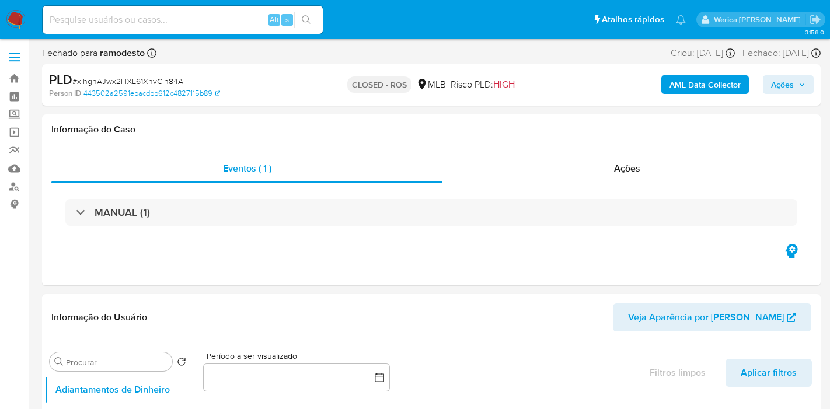
select select "10"
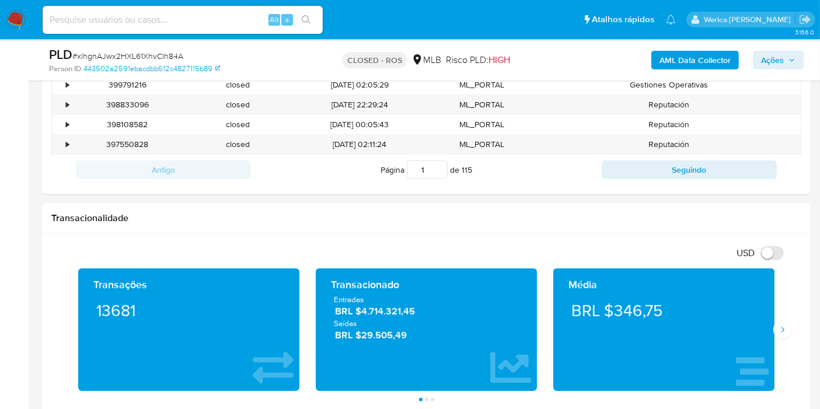
scroll to position [713, 0]
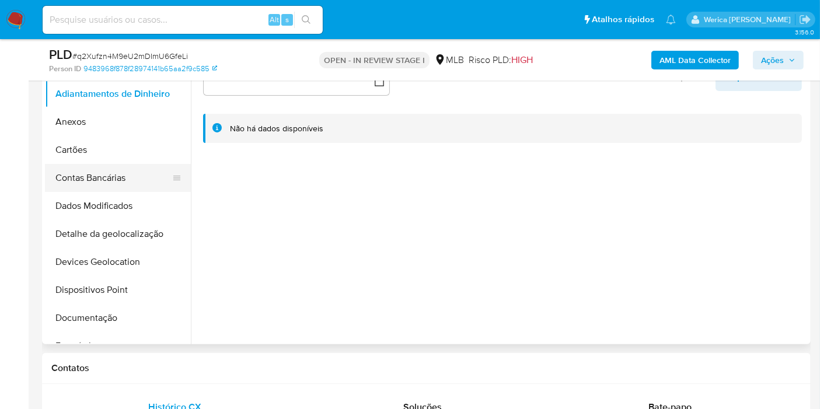
scroll to position [259, 0]
select select "10"
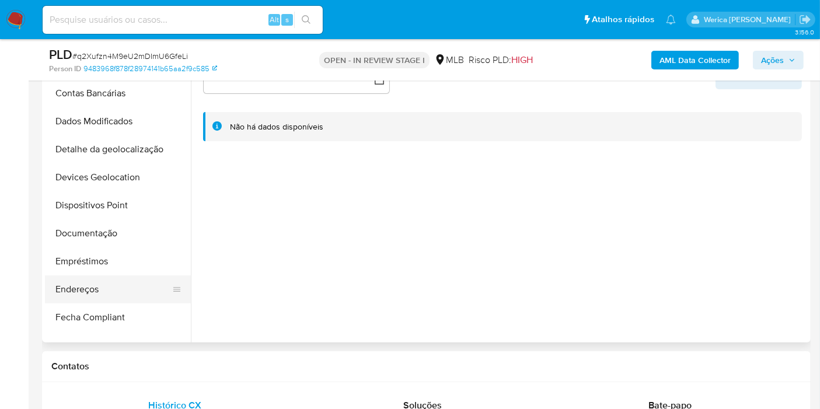
scroll to position [130, 0]
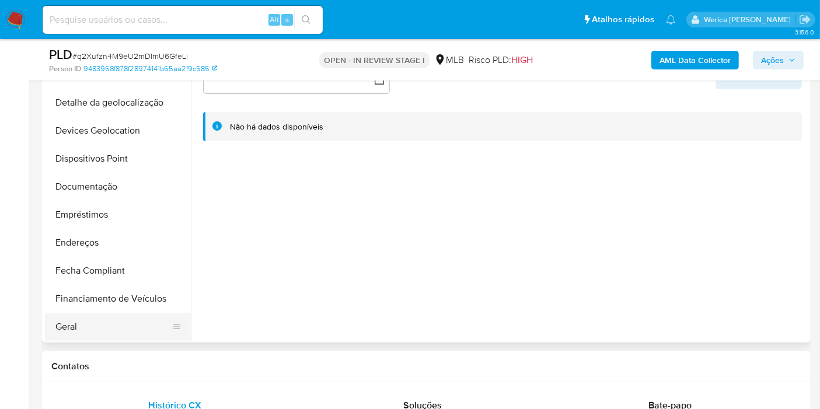
click at [82, 316] on button "Geral" at bounding box center [113, 327] width 137 height 28
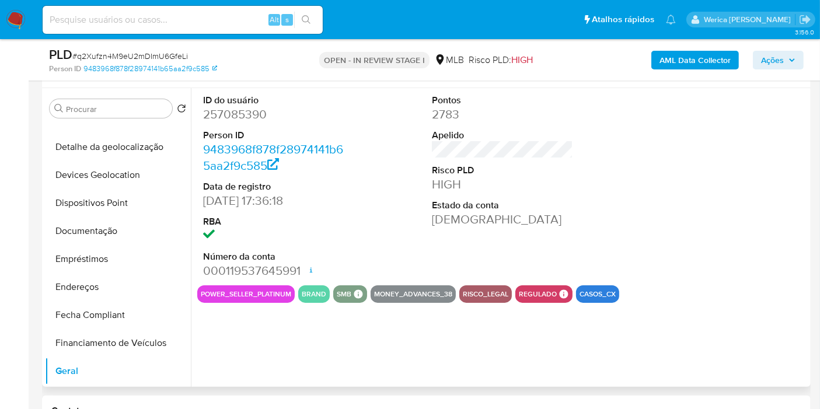
scroll to position [194, 0]
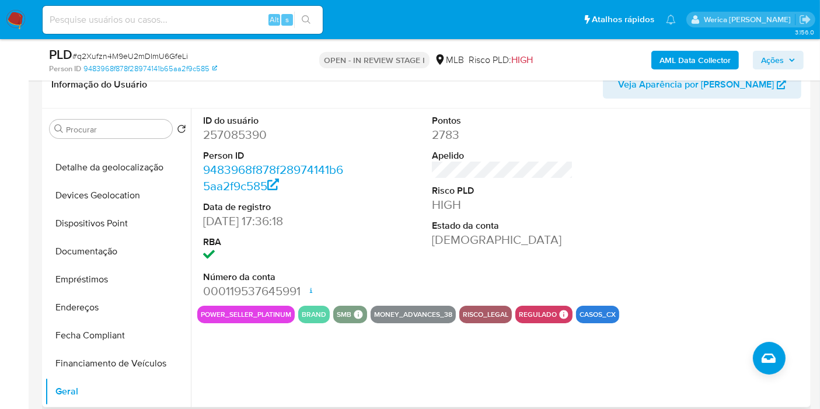
click at [245, 134] on dd "257085390" at bounding box center [273, 135] width 141 height 16
drag, startPoint x: 245, startPoint y: 134, endPoint x: 235, endPoint y: 142, distance: 13.3
click at [235, 142] on dd "257085390" at bounding box center [273, 135] width 141 height 16
copy dd "257085390"
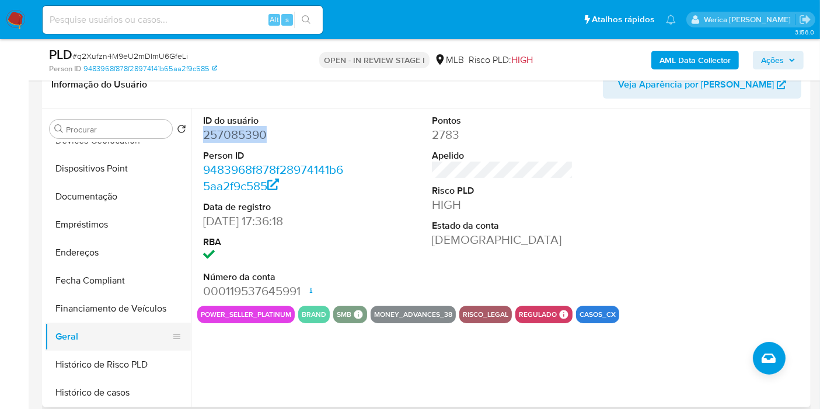
scroll to position [259, 0]
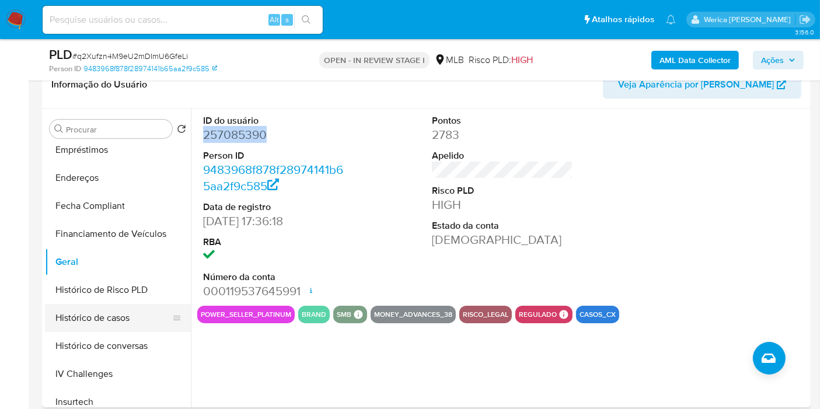
click at [120, 321] on button "Histórico de casos" at bounding box center [113, 318] width 137 height 28
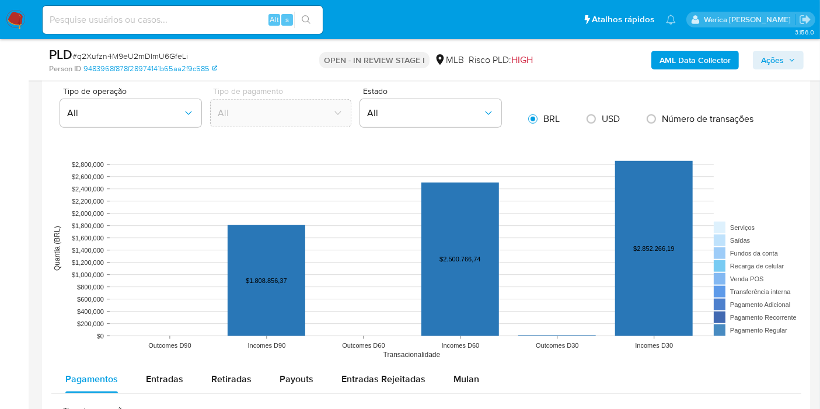
scroll to position [750, 0]
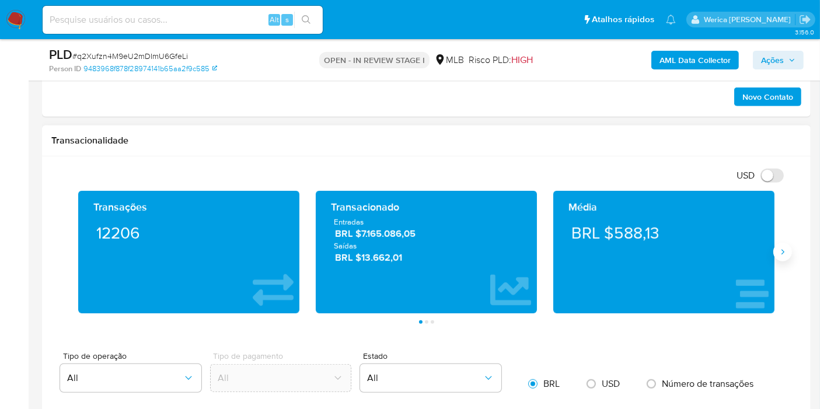
click at [783, 250] on icon "Siguiente" at bounding box center [782, 252] width 9 height 9
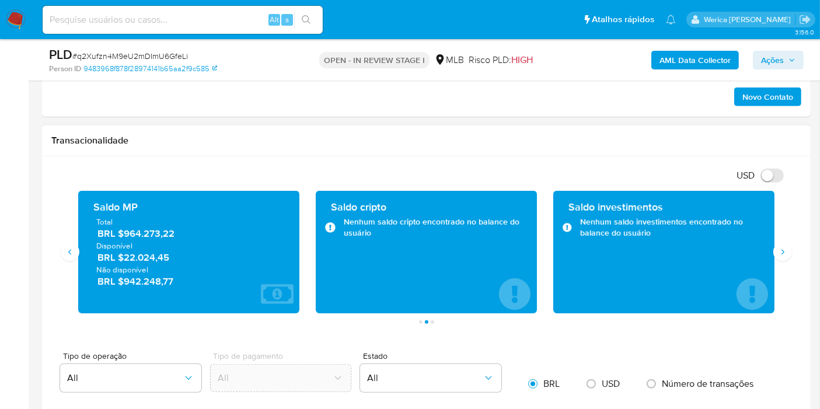
drag, startPoint x: 154, startPoint y: 238, endPoint x: 220, endPoint y: 231, distance: 66.3
click at [220, 231] on span "BRL $964.273,22" at bounding box center [190, 233] width 184 height 13
click at [789, 250] on button "Siguiente" at bounding box center [783, 252] width 19 height 19
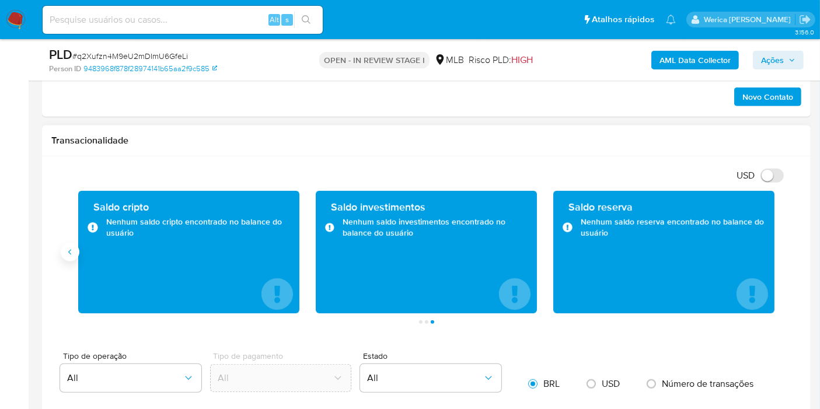
click at [66, 252] on icon "Anterior" at bounding box center [69, 252] width 9 height 9
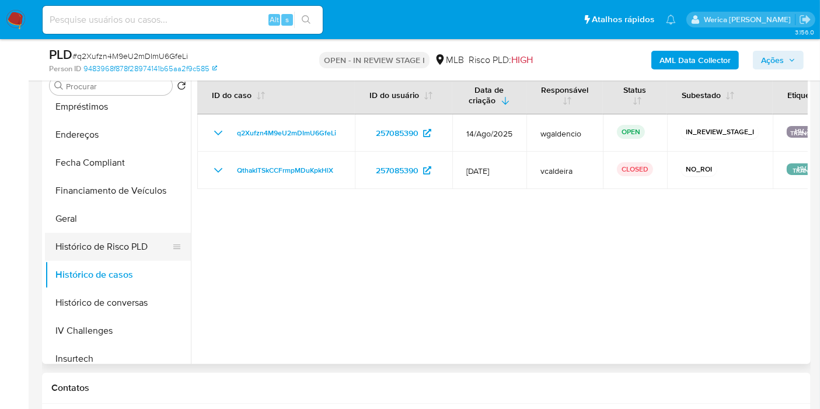
scroll to position [454, 0]
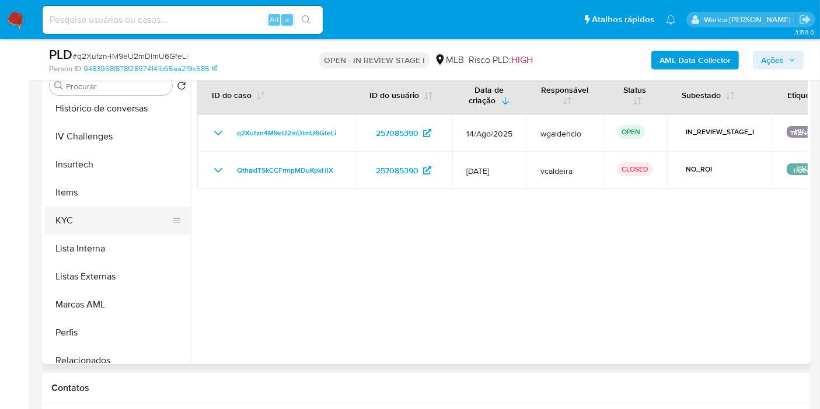
click at [122, 228] on button "KYC" at bounding box center [113, 221] width 137 height 28
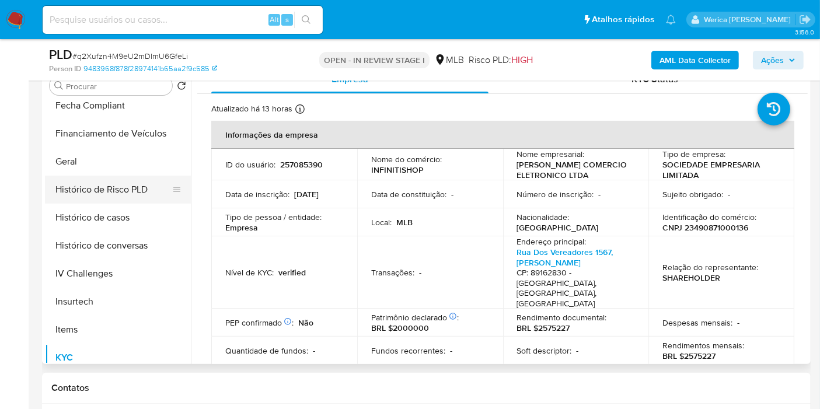
scroll to position [259, 0]
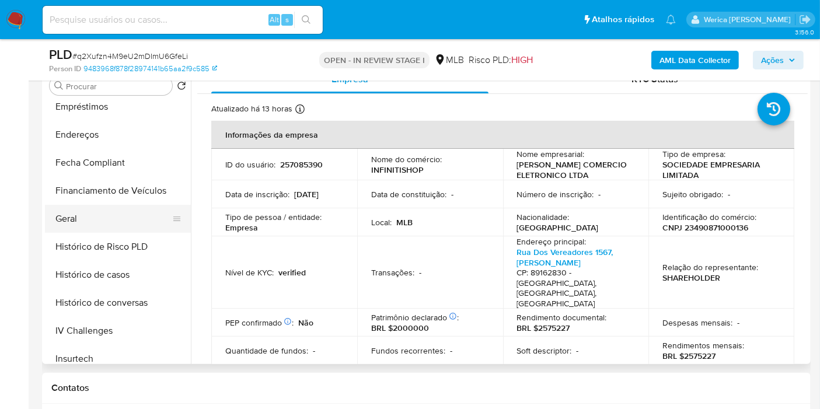
click at [58, 223] on button "Geral" at bounding box center [113, 219] width 137 height 28
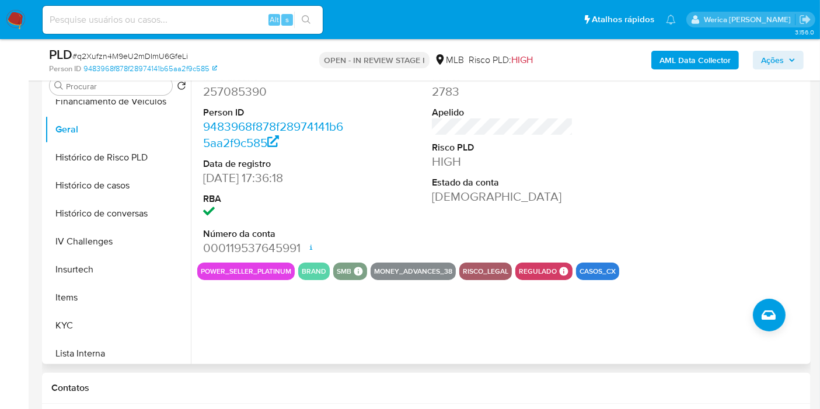
scroll to position [518, 0]
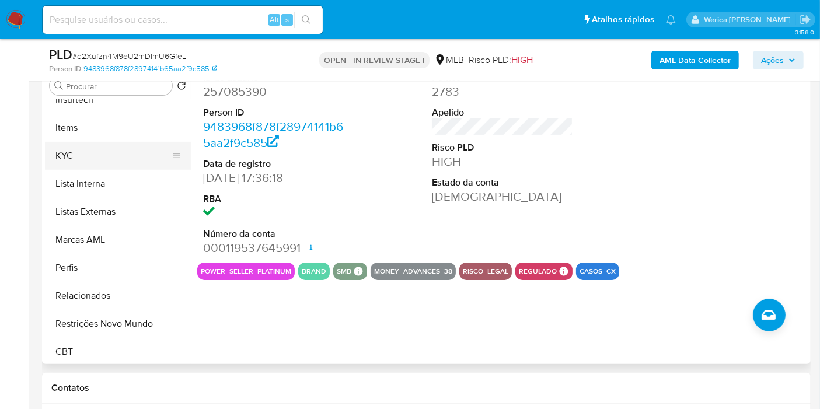
click at [86, 146] on button "KYC" at bounding box center [113, 156] width 137 height 28
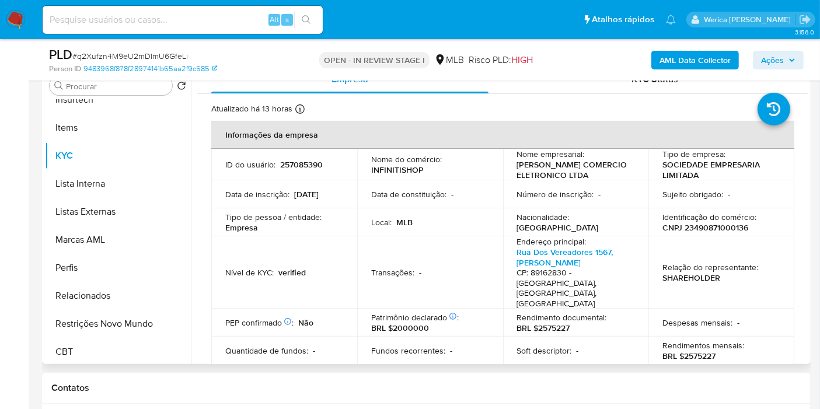
click at [649, 309] on td "Despesas mensais : -" at bounding box center [722, 323] width 146 height 28
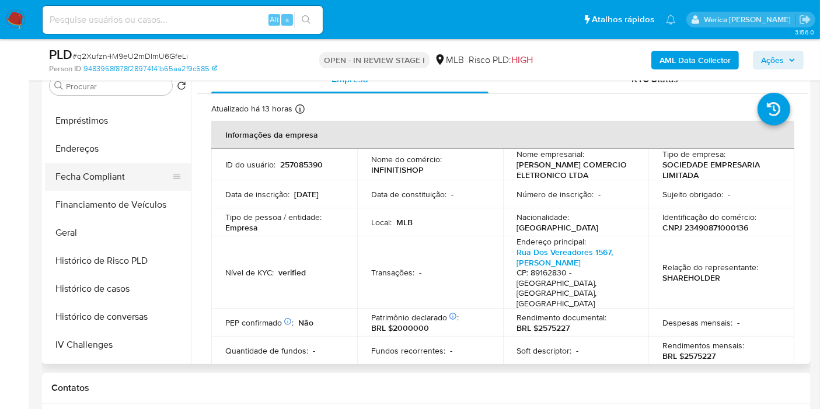
scroll to position [194, 0]
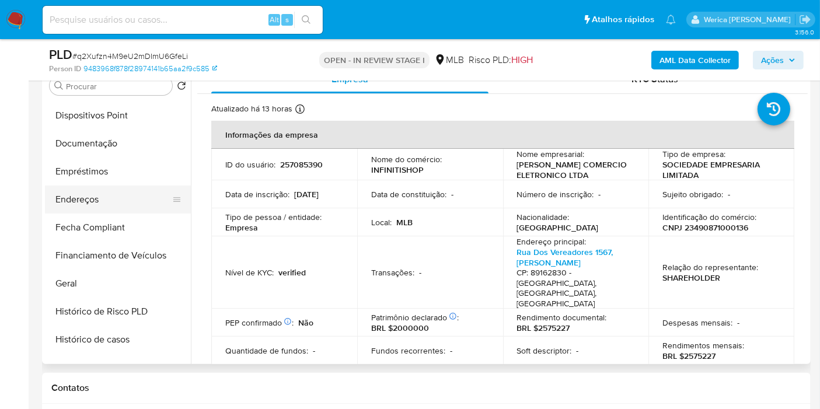
click at [86, 196] on button "Endereços" at bounding box center [113, 200] width 137 height 28
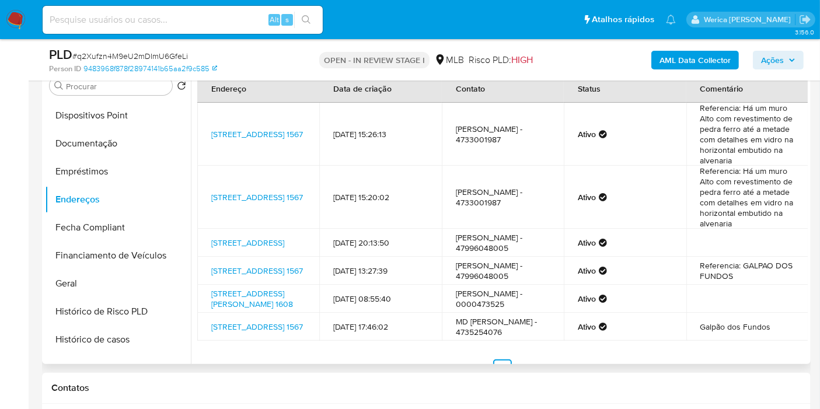
click at [729, 180] on td "Referencia: Há um muro Alto com revestimento de pedra ferro até a metade com de…" at bounding box center [748, 197] width 122 height 63
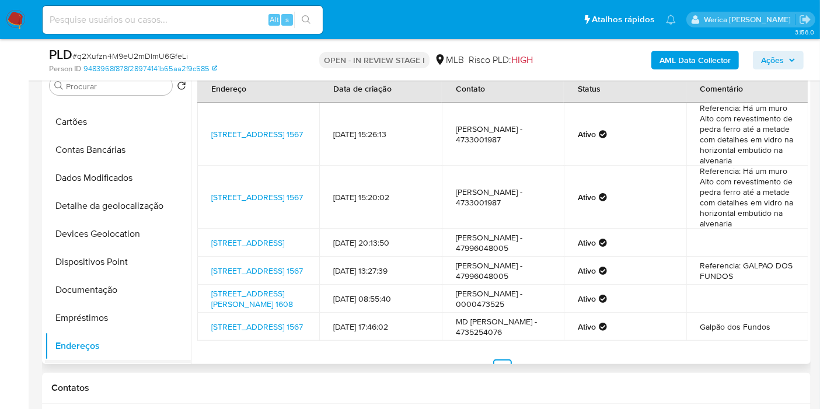
scroll to position [0, 0]
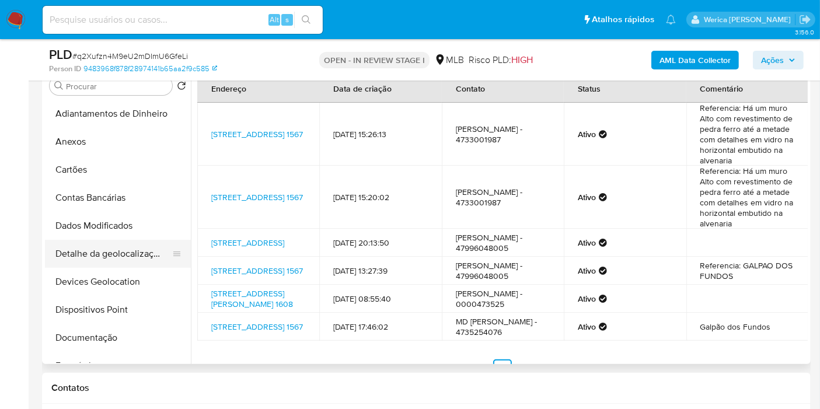
click at [126, 258] on button "Detalhe da geolocalização" at bounding box center [113, 254] width 137 height 28
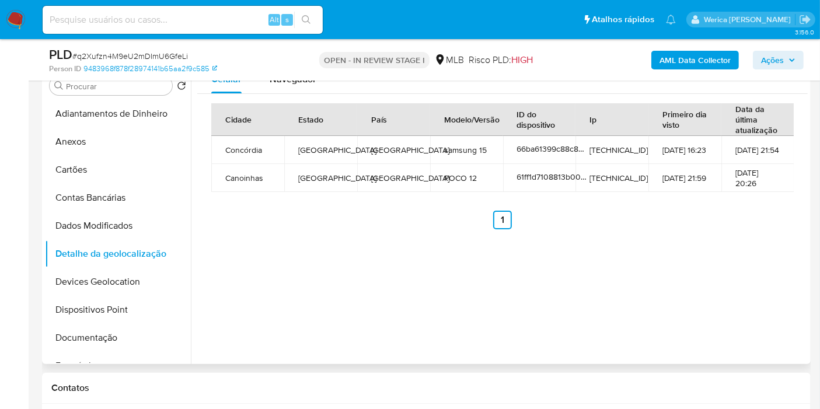
click at [729, 271] on div "Celular Navegador Cidade Estado País Modelo/Versão ID do dispositivo Ip Primeir…" at bounding box center [499, 214] width 617 height 299
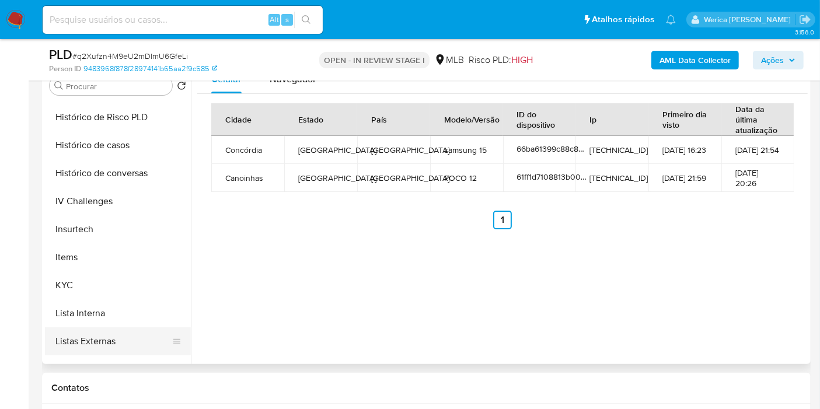
scroll to position [521, 0]
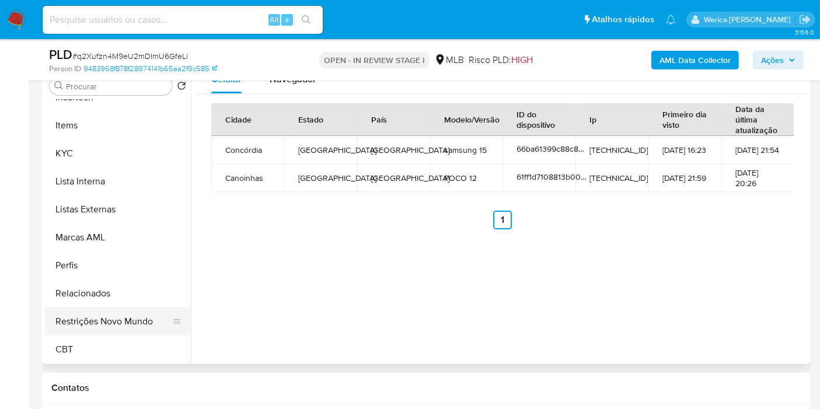
click at [113, 330] on button "Restrições Novo Mundo" at bounding box center [113, 322] width 137 height 28
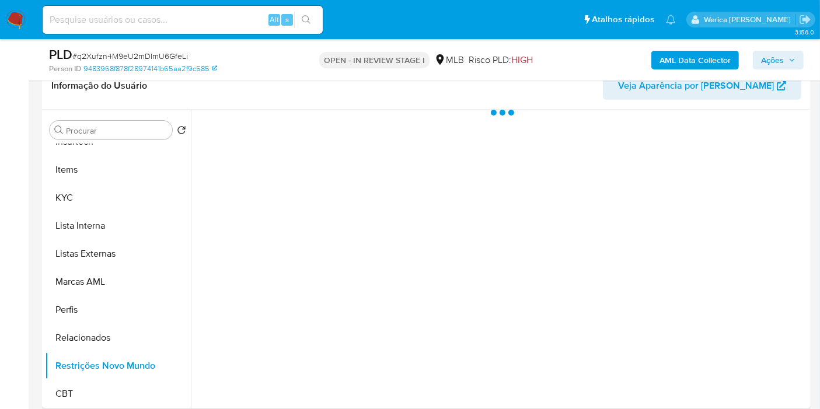
scroll to position [173, 0]
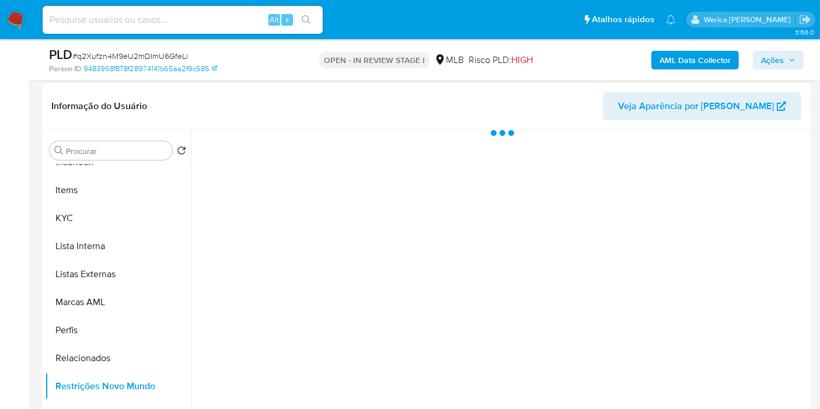
click at [300, 143] on div at bounding box center [499, 279] width 617 height 299
click at [291, 168] on div at bounding box center [499, 279] width 617 height 299
click at [307, 154] on div "Historial" at bounding box center [314, 145] width 36 height 31
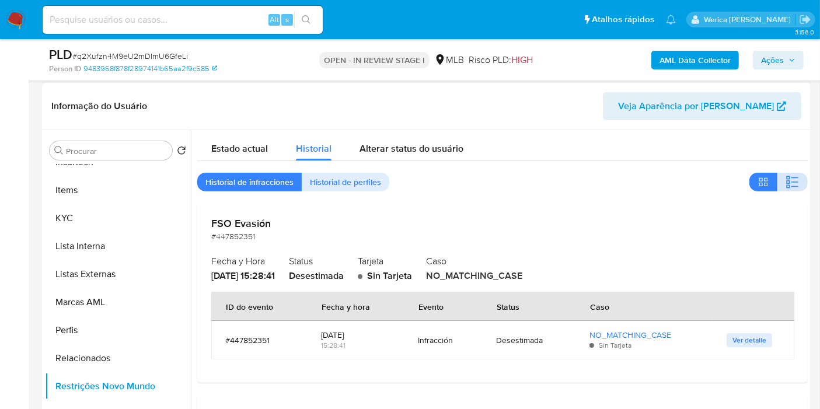
click at [788, 190] on span "button" at bounding box center [793, 182] width 14 height 16
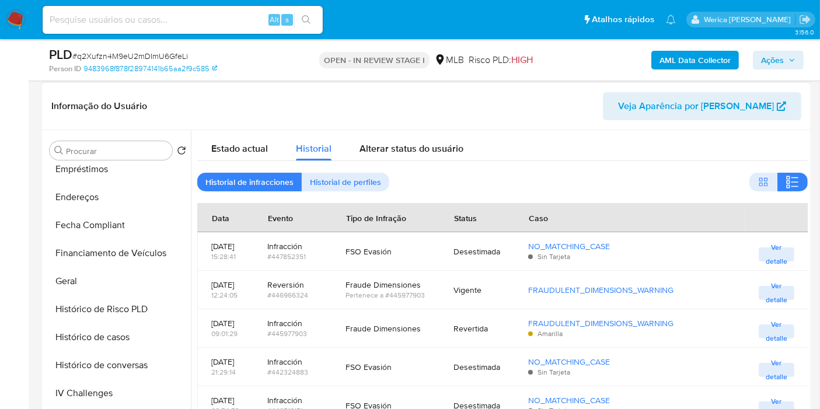
scroll to position [197, 0]
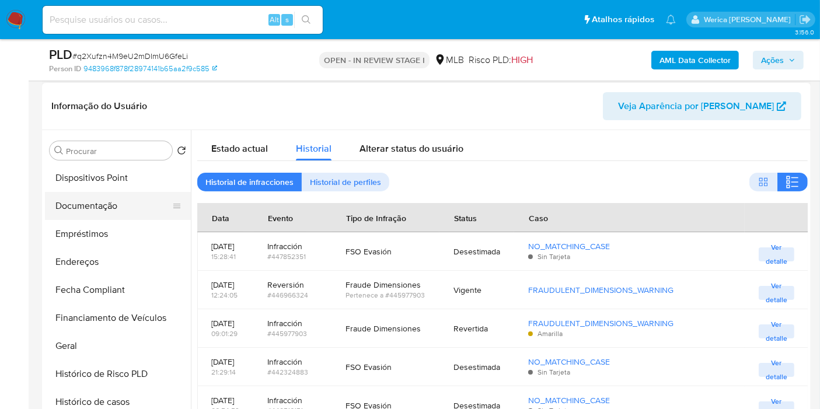
click at [102, 193] on button "Documentação" at bounding box center [113, 206] width 137 height 28
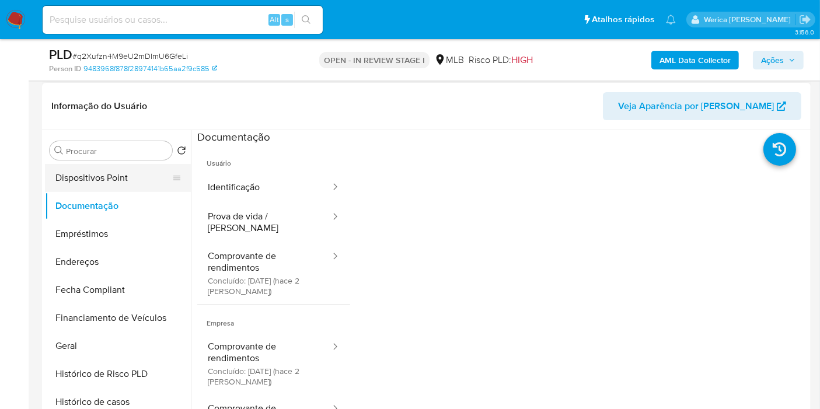
click at [103, 177] on button "Dispositivos Point" at bounding box center [113, 178] width 137 height 28
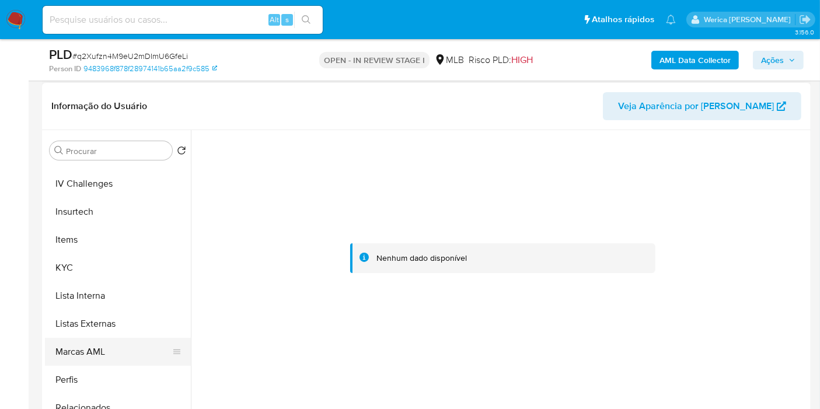
scroll to position [521, 0]
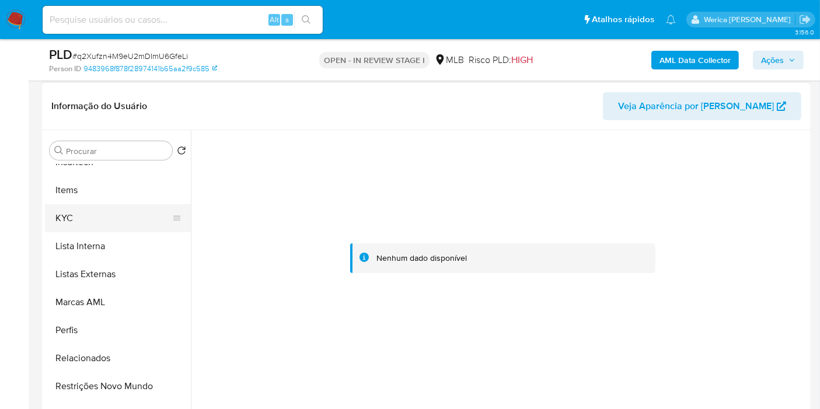
click at [105, 217] on button "KYC" at bounding box center [113, 218] width 137 height 28
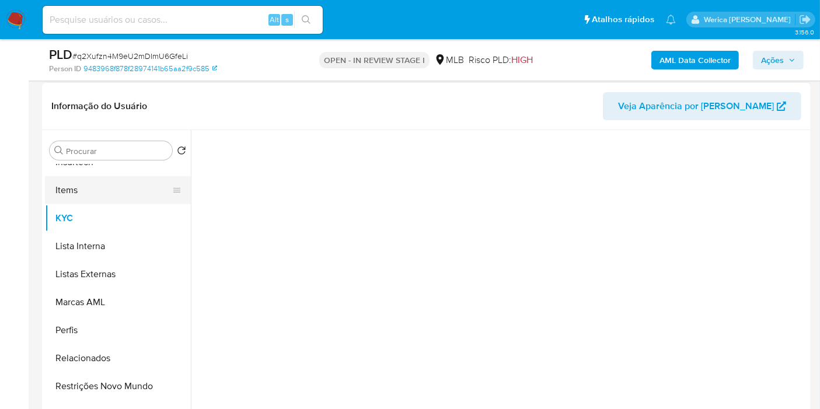
click at [98, 176] on button "Items" at bounding box center [113, 190] width 137 height 28
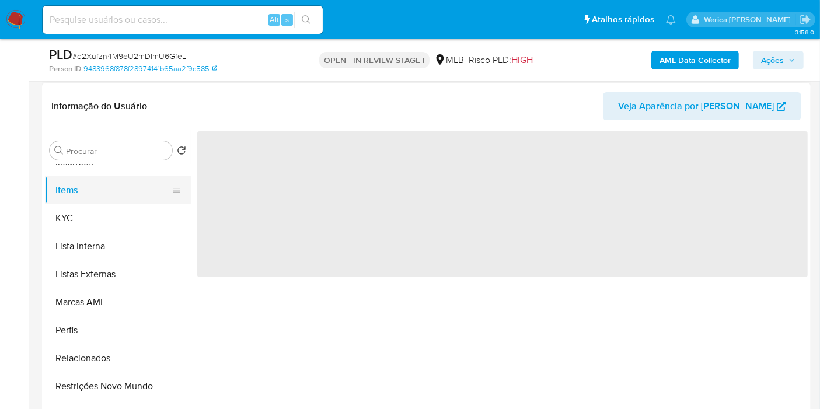
click at [99, 196] on button "Items" at bounding box center [113, 190] width 137 height 28
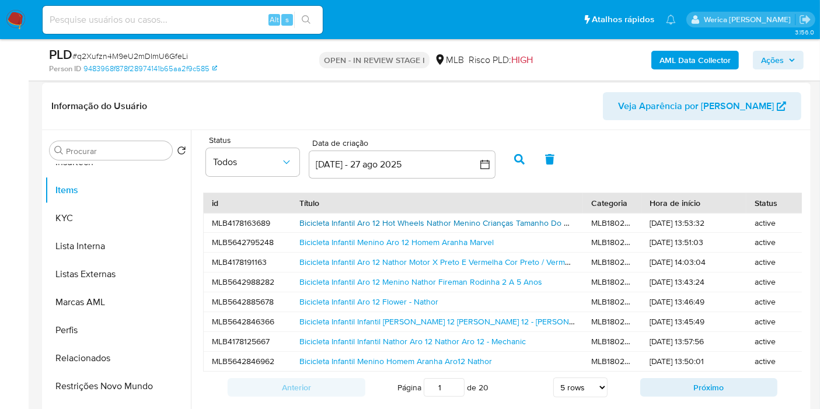
click at [421, 222] on link "Bicicleta Infantil Aro 12 Hot Wheels Nathor Menino Crianças Tamanho Do Quadro 12" at bounding box center [451, 223] width 302 height 12
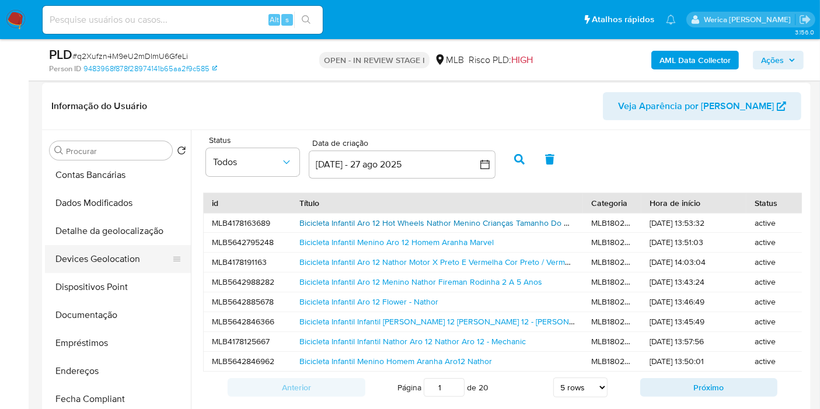
scroll to position [67, 0]
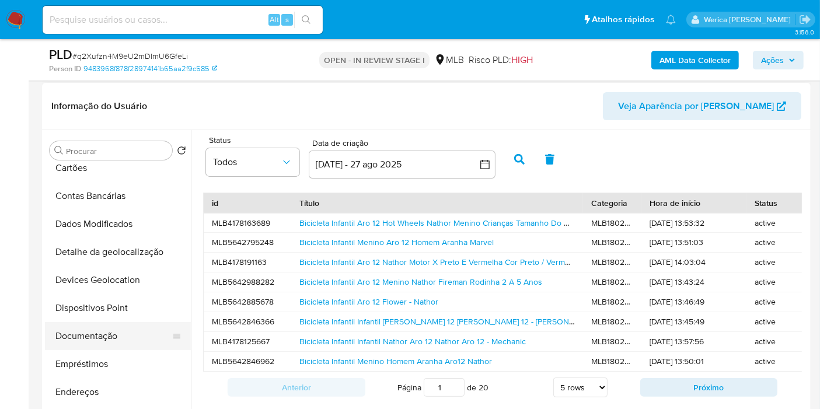
click at [121, 343] on button "Documentação" at bounding box center [113, 336] width 137 height 28
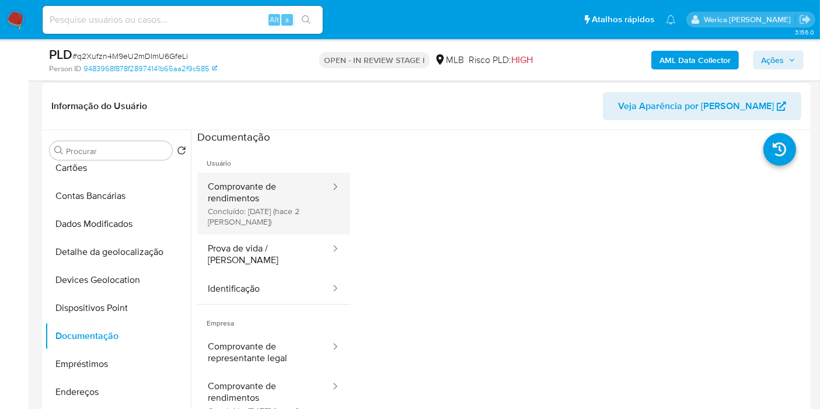
click at [293, 211] on button "Comprovante de rendimentos Concluído: 25/08/2025 (hace 2 días)" at bounding box center [264, 204] width 134 height 62
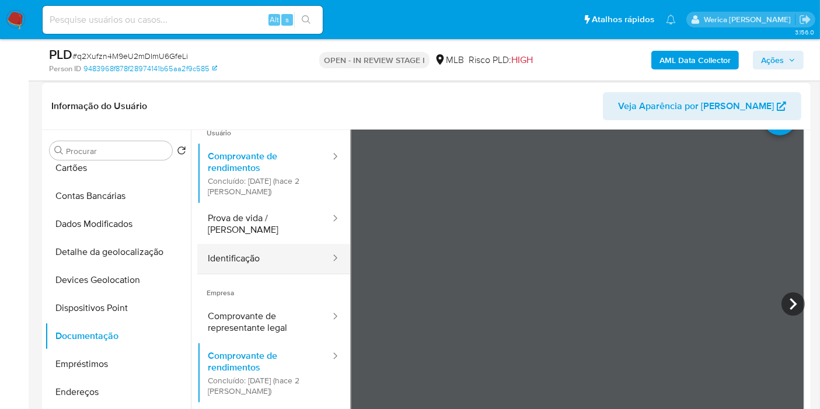
scroll to position [0, 0]
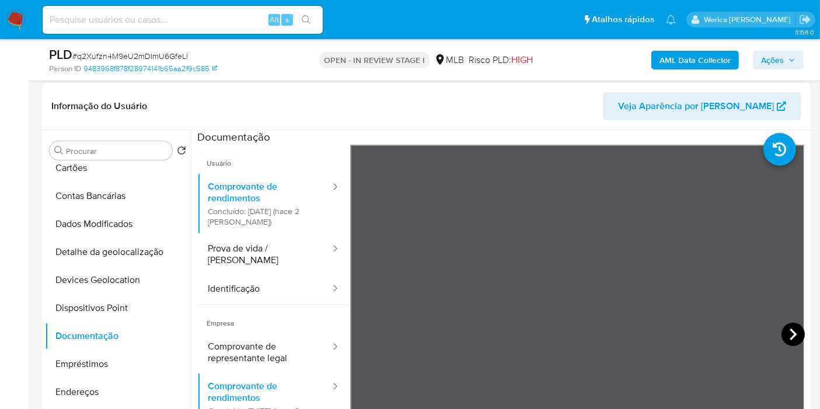
click at [782, 333] on icon at bounding box center [793, 334] width 23 height 23
click at [782, 332] on icon at bounding box center [793, 334] width 23 height 23
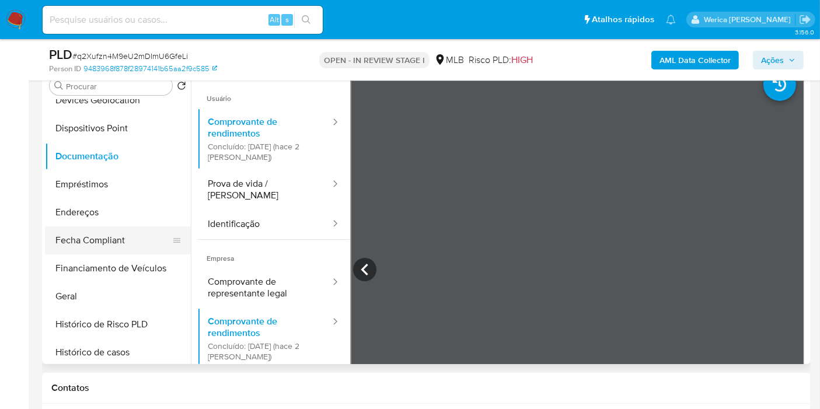
scroll to position [194, 0]
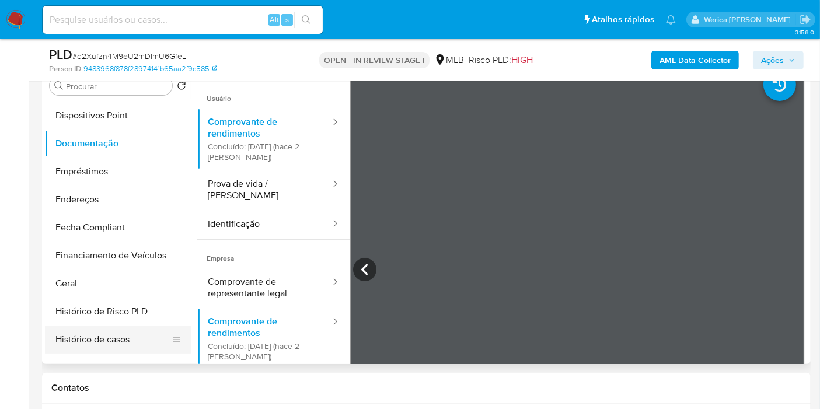
click at [127, 335] on button "Histórico de casos" at bounding box center [113, 340] width 137 height 28
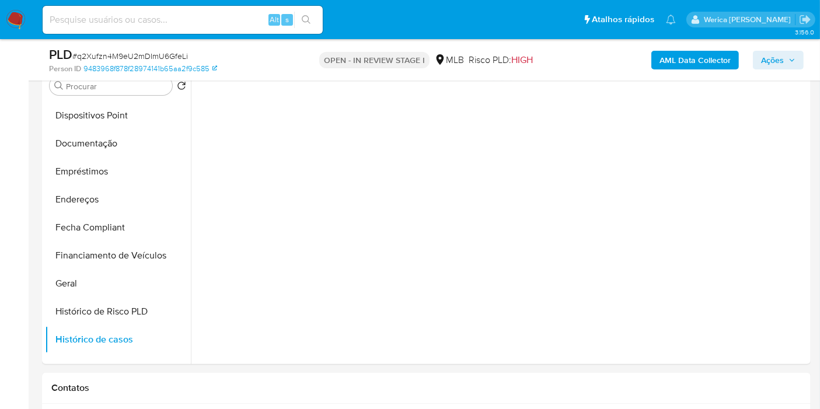
click at [344, 231] on div at bounding box center [499, 214] width 617 height 299
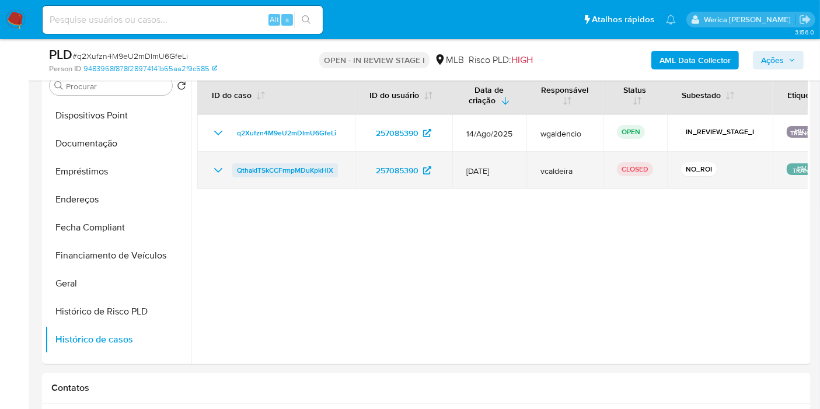
click at [281, 168] on span "QthakITSkCCFrmpMDuKpkHlX" at bounding box center [285, 170] width 96 height 14
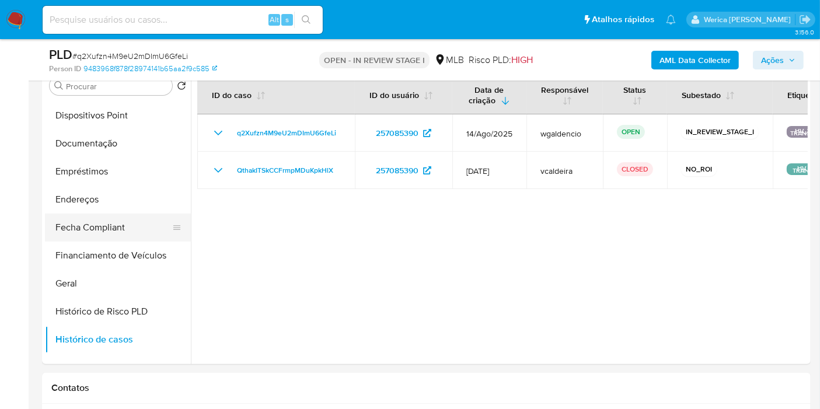
scroll to position [389, 0]
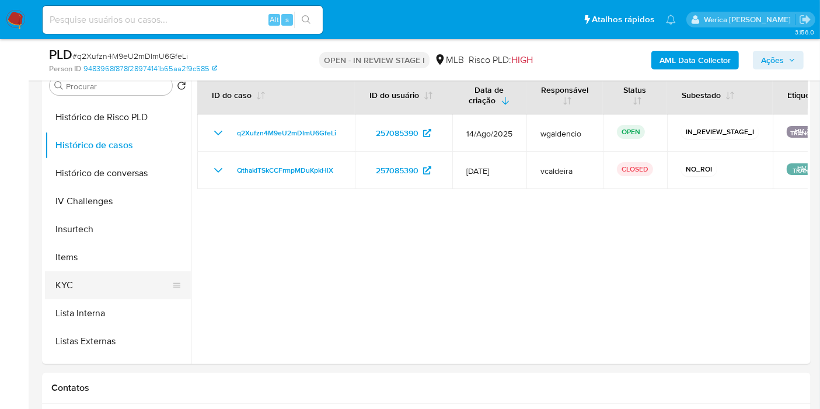
click at [135, 286] on button "KYC" at bounding box center [113, 285] width 137 height 28
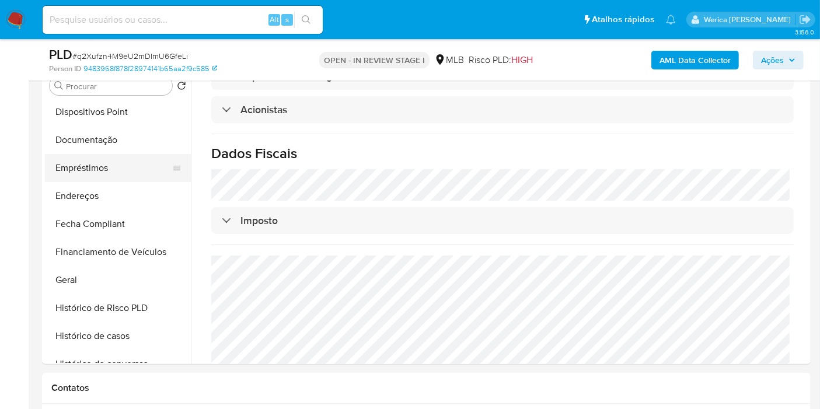
scroll to position [130, 0]
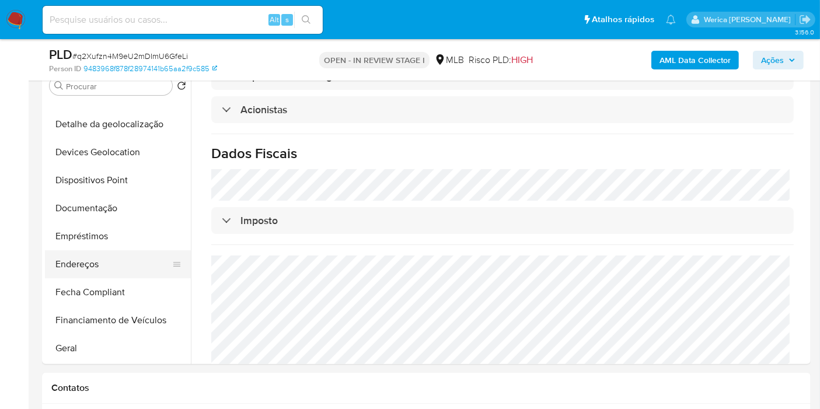
drag, startPoint x: 115, startPoint y: 263, endPoint x: 125, endPoint y: 256, distance: 12.1
click at [115, 263] on button "Endereços" at bounding box center [113, 264] width 137 height 28
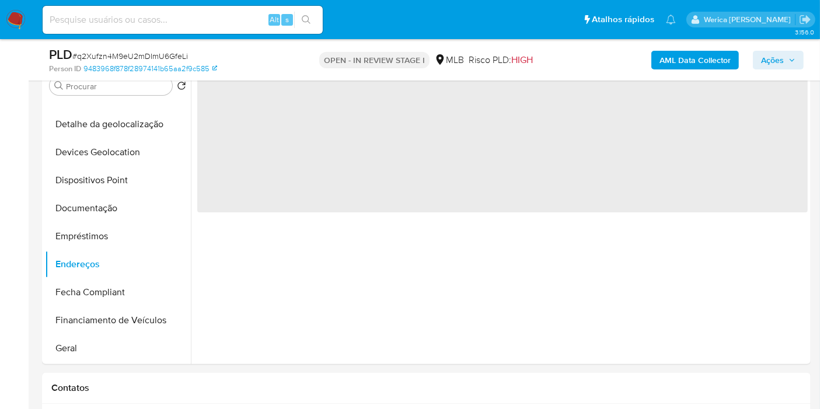
scroll to position [0, 0]
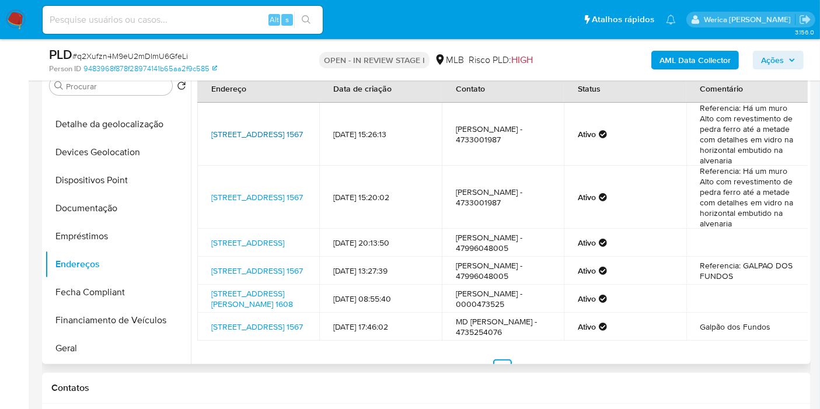
click at [250, 128] on link "Rua Dos Vereadores 1567, Rio Do Sul, Santa Catarina, 89162830, Brasil 1567" at bounding box center [257, 134] width 92 height 12
drag, startPoint x: 820, startPoint y: 236, endPoint x: 830, endPoint y: 170, distance: 66.1
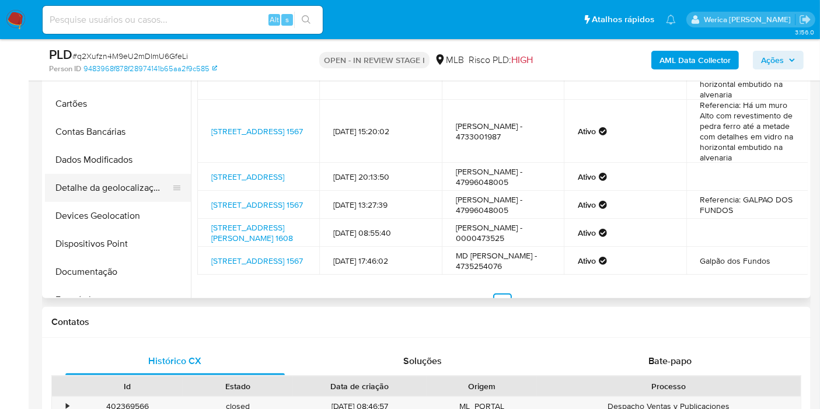
scroll to position [192, 0]
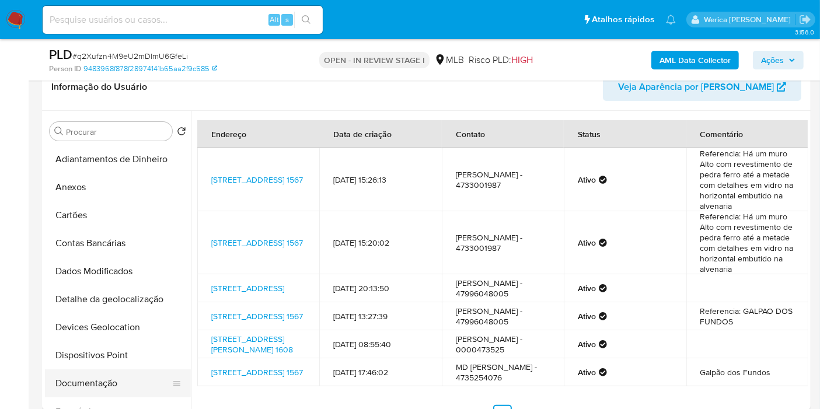
drag, startPoint x: 100, startPoint y: 376, endPoint x: 115, endPoint y: 382, distance: 15.9
click at [100, 376] on button "Documentação" at bounding box center [113, 384] width 137 height 28
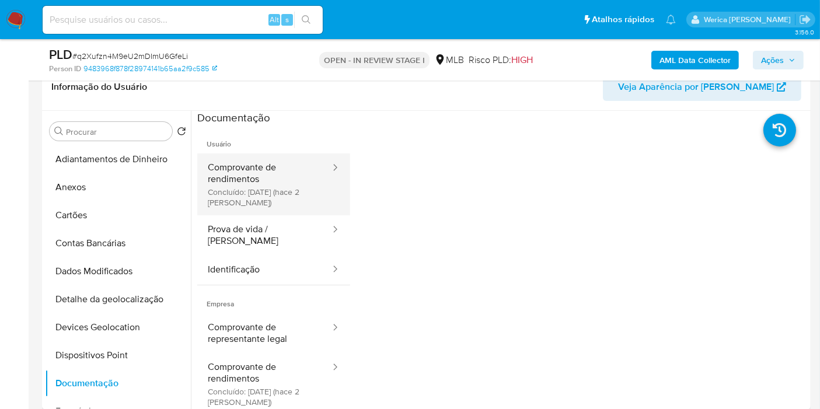
click at [284, 185] on button "Comprovante de rendimentos Concluído: 25/08/2025 (hace 2 días)" at bounding box center [264, 185] width 134 height 62
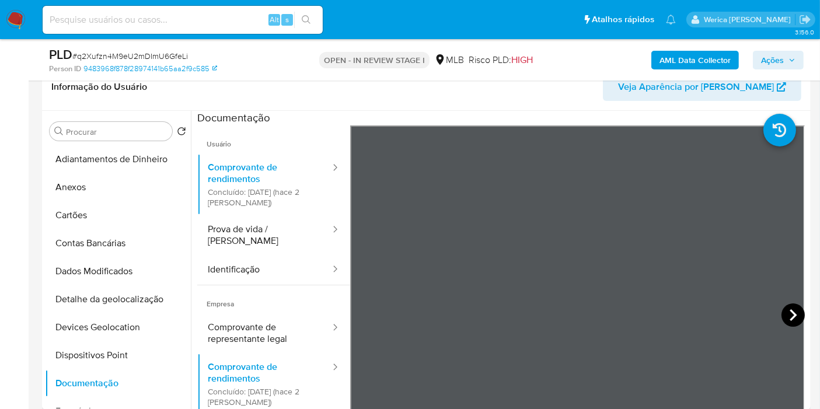
click at [782, 310] on icon at bounding box center [793, 315] width 23 height 23
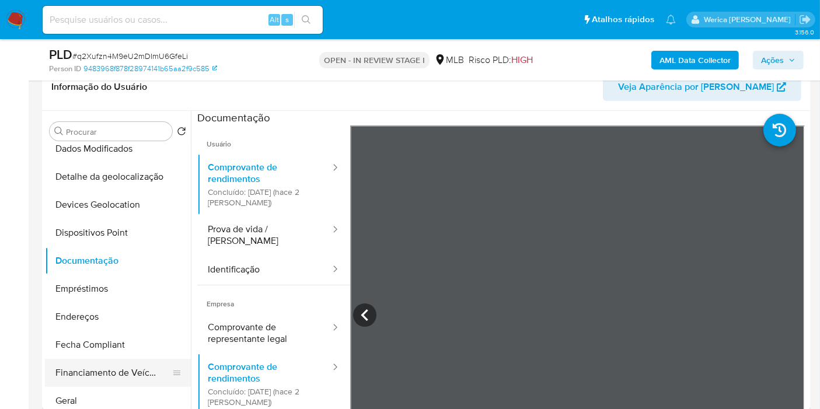
scroll to position [194, 0]
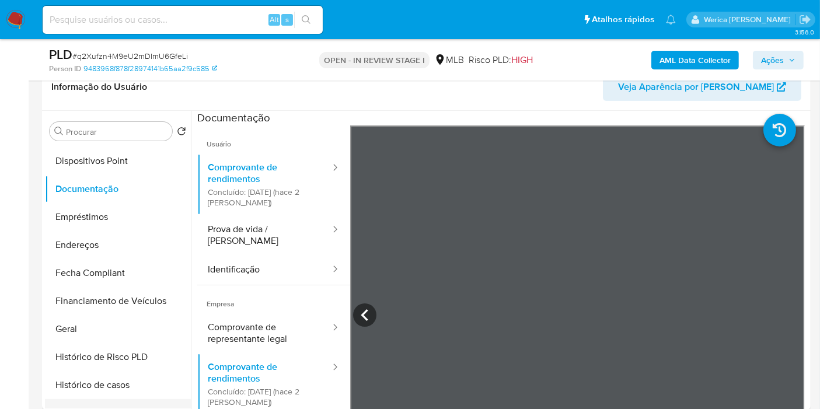
click at [109, 405] on ul "Adiantamentos de Dinheiro Anexos Cartões Contas Bancárias Dados Modificados Det…" at bounding box center [118, 276] width 146 height 263
click at [61, 389] on button "Histórico de casos" at bounding box center [113, 385] width 137 height 28
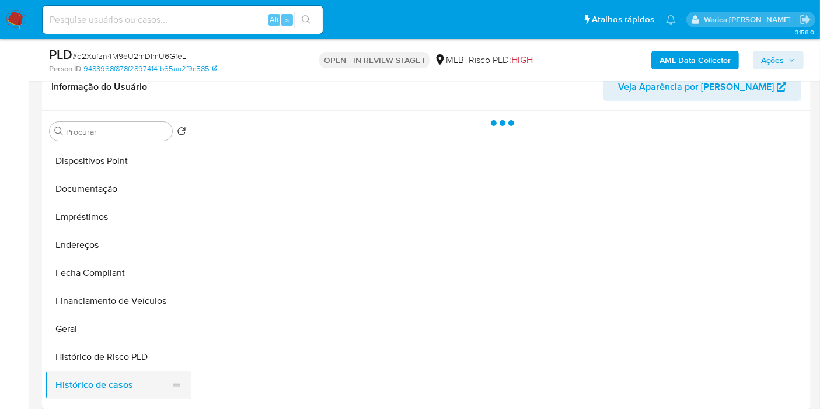
click at [61, 389] on button "Histórico de casos" at bounding box center [113, 385] width 137 height 28
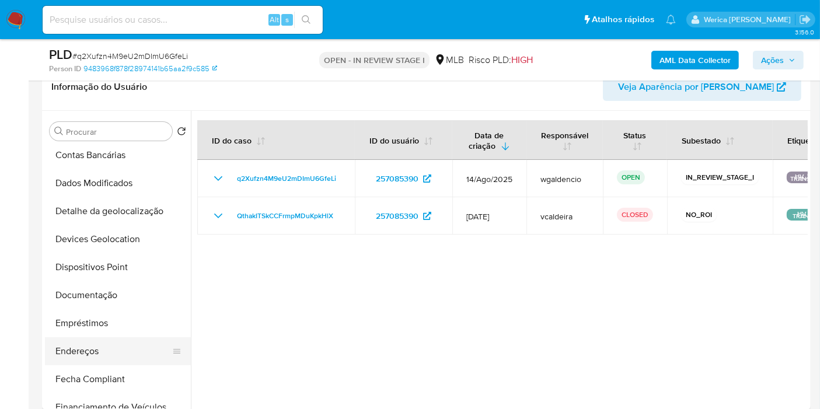
scroll to position [0, 0]
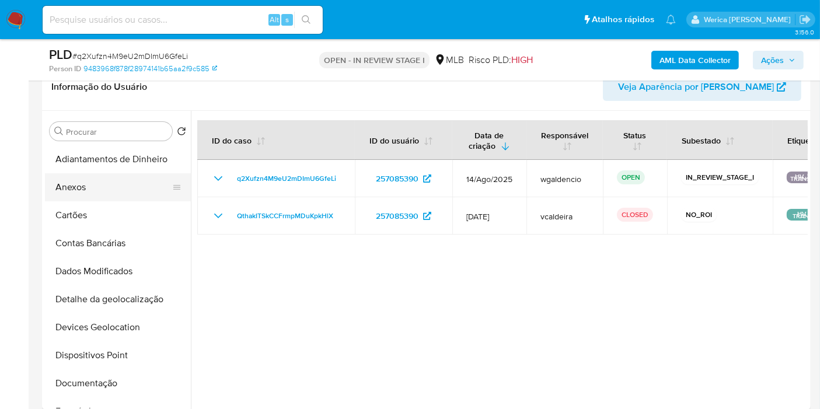
click at [98, 193] on button "Anexos" at bounding box center [113, 187] width 137 height 28
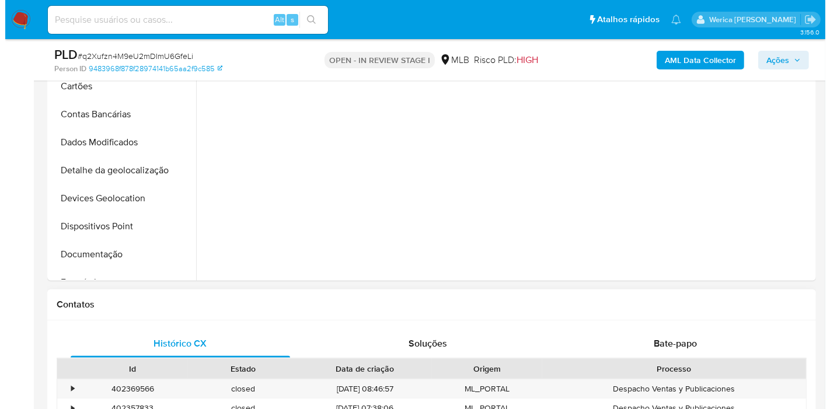
scroll to position [322, 0]
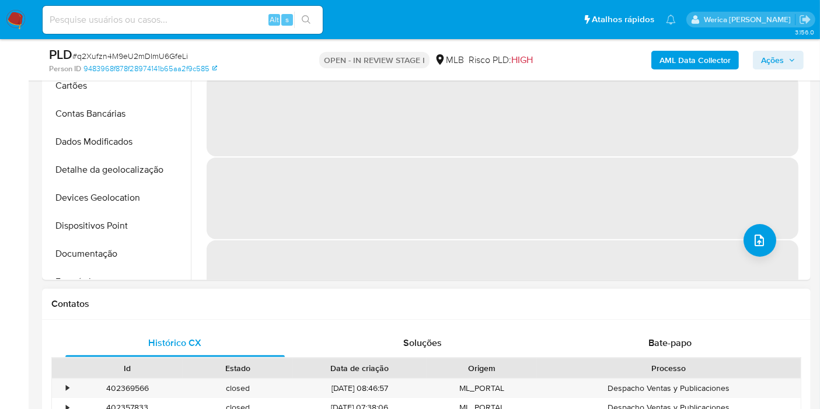
click at [794, 298] on h1 "Contatos" at bounding box center [426, 304] width 750 height 12
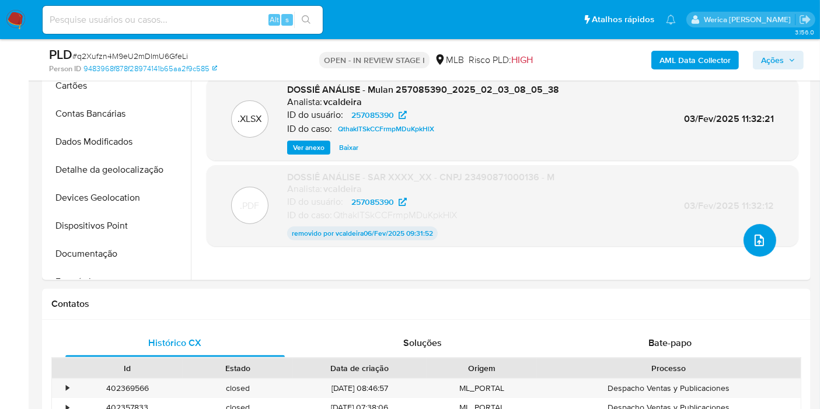
click at [765, 231] on button "upload-file" at bounding box center [760, 240] width 33 height 33
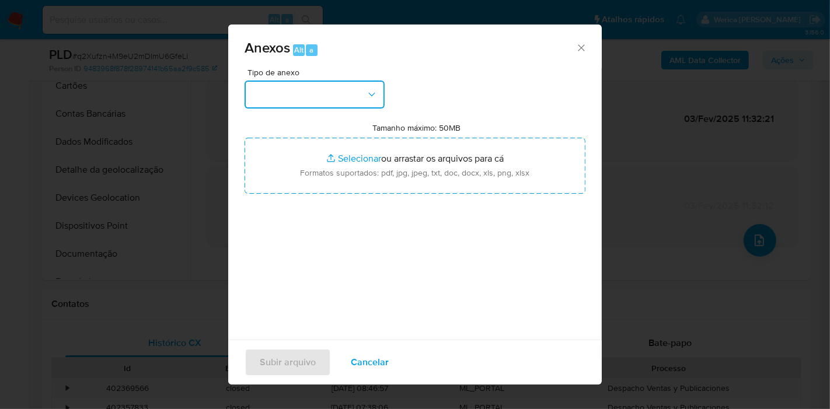
click at [351, 83] on button "button" at bounding box center [315, 95] width 140 height 28
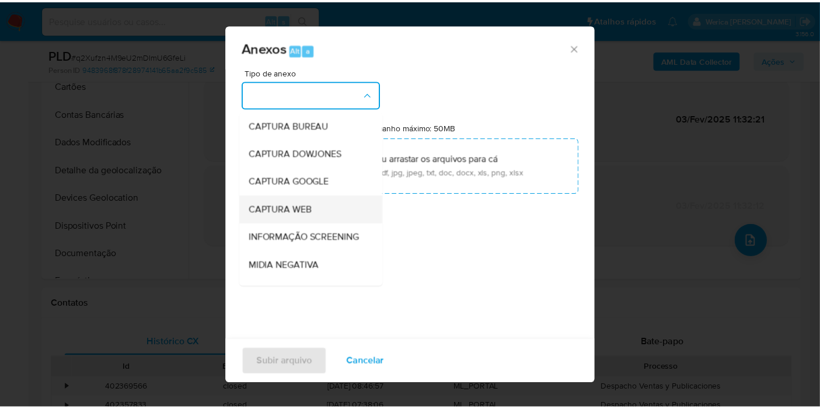
scroll to position [130, 0]
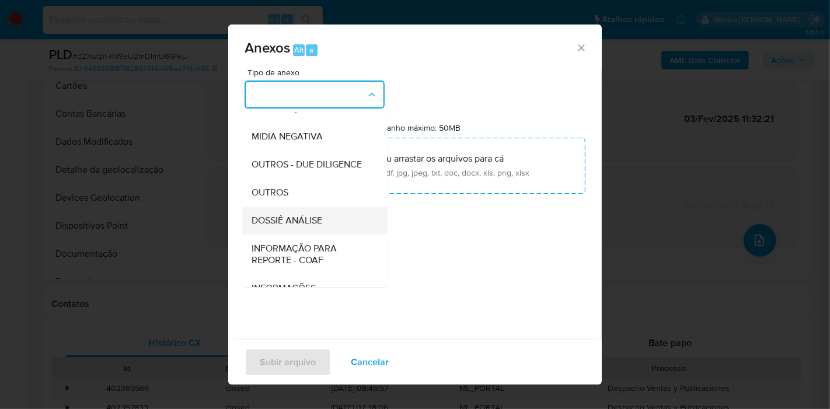
click at [312, 235] on div "DOSSIÊ ANÁLISE" at bounding box center [311, 221] width 119 height 28
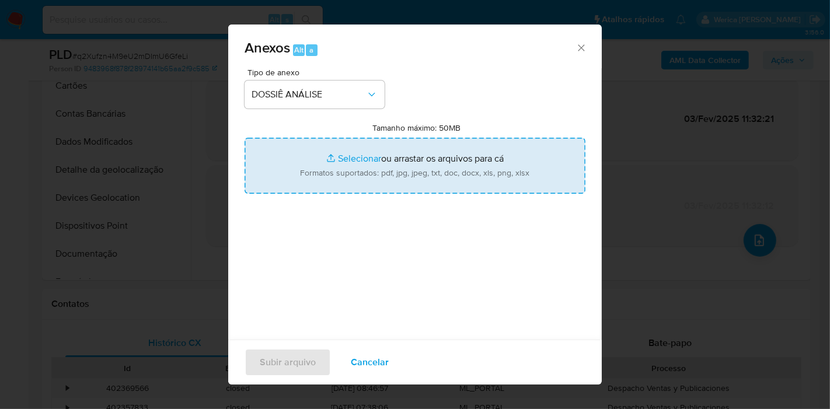
click at [417, 168] on input "Tamanho máximo: 50MB Selecionar arquivos" at bounding box center [415, 166] width 341 height 56
click at [418, 144] on input "Tamanho máximo: 50MB Selecionar arquivos" at bounding box center [415, 166] width 341 height 56
type input "C:\fakepath\Declinio - q2Xufzn4M9eU2mDImU6GfeLi - CNPJ 23490871000136 - M.D. SI…"
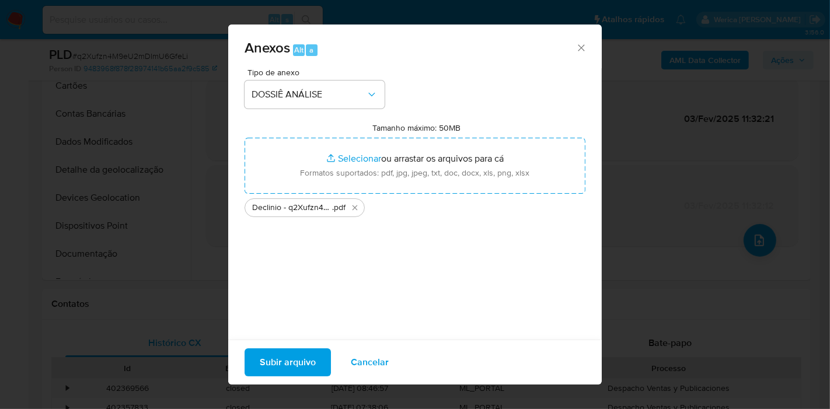
click at [298, 364] on span "Subir arquivo" at bounding box center [288, 363] width 56 height 26
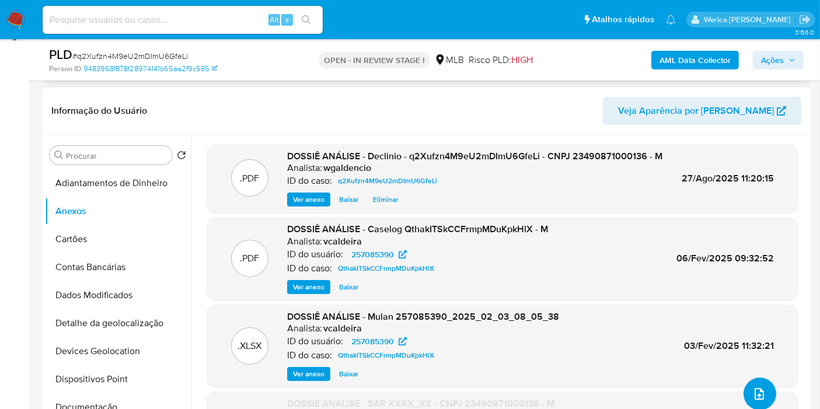
scroll to position [127, 0]
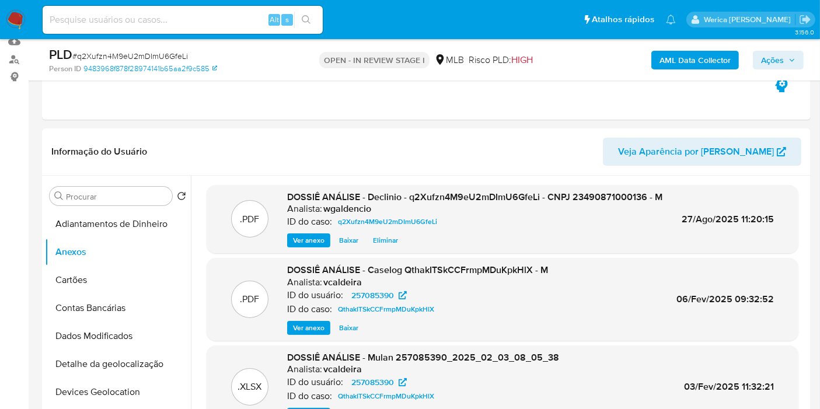
click at [771, 64] on span "Ações" at bounding box center [772, 60] width 23 height 19
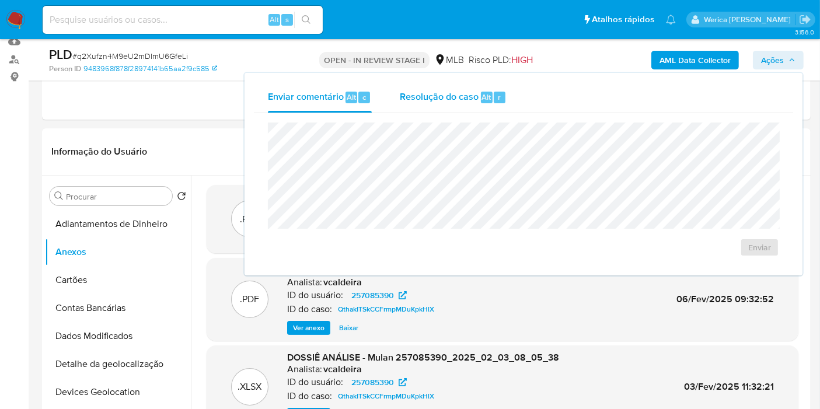
click at [494, 100] on div "r" at bounding box center [500, 98] width 12 height 12
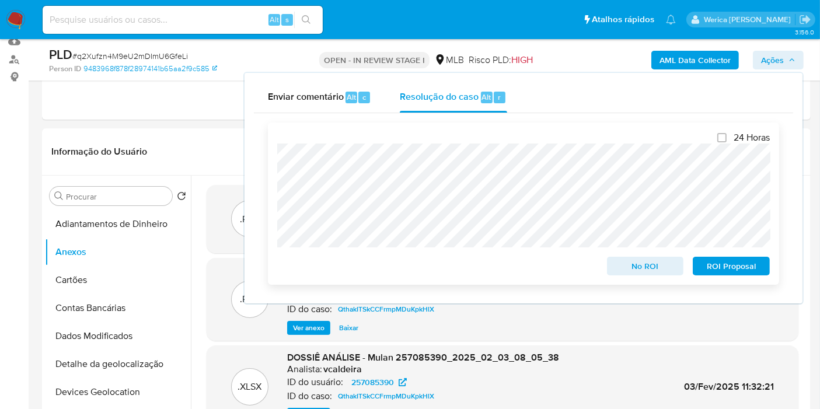
click at [645, 269] on span "No ROI" at bounding box center [645, 266] width 61 height 16
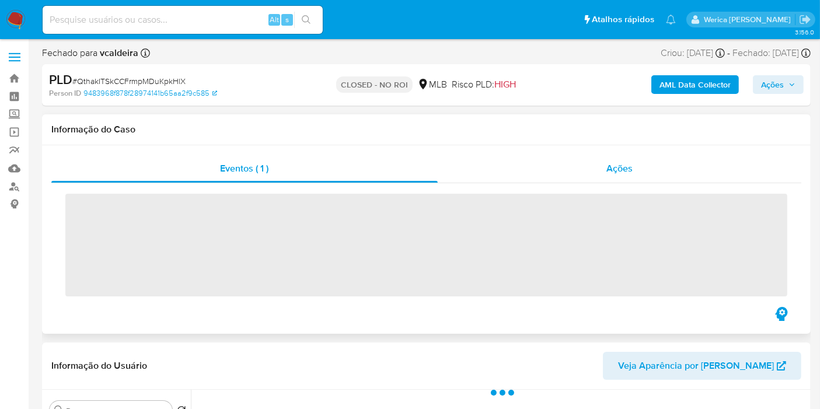
drag, startPoint x: 639, startPoint y: 136, endPoint x: 642, endPoint y: 161, distance: 25.3
click at [642, 155] on div "Ações" at bounding box center [620, 169] width 364 height 28
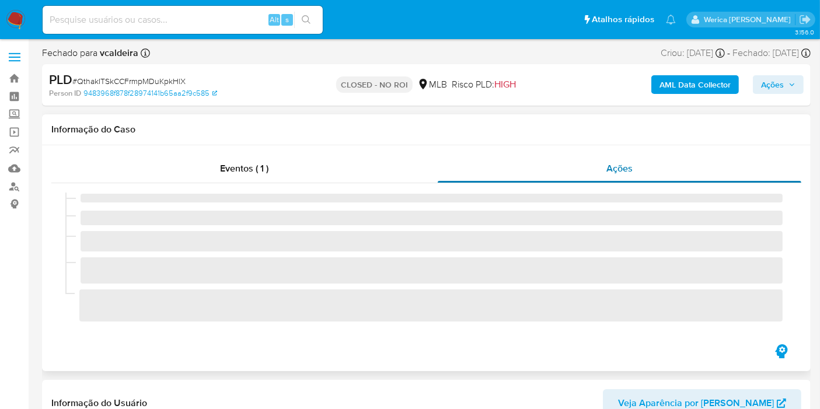
click at [626, 168] on span "Ações" at bounding box center [620, 168] width 26 height 13
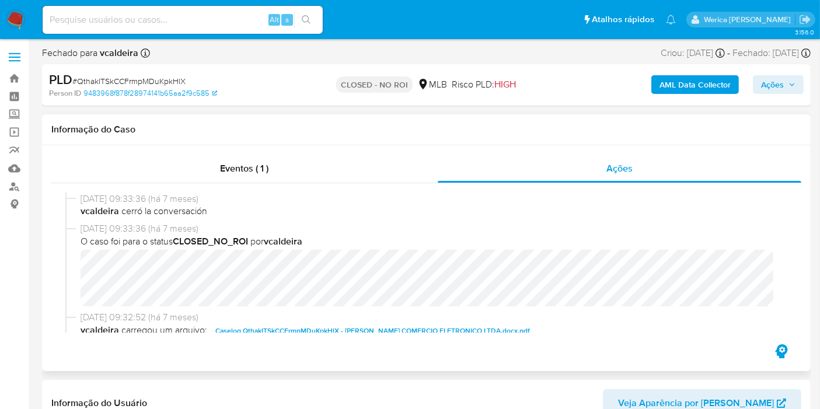
select select "10"
click at [365, 324] on span "Caselog QthakITSkCCFrmpMDuKpkHlX - M.D. SILVAS COMERCIO ELETRONICO LTDA.docx.pdf" at bounding box center [372, 331] width 315 height 14
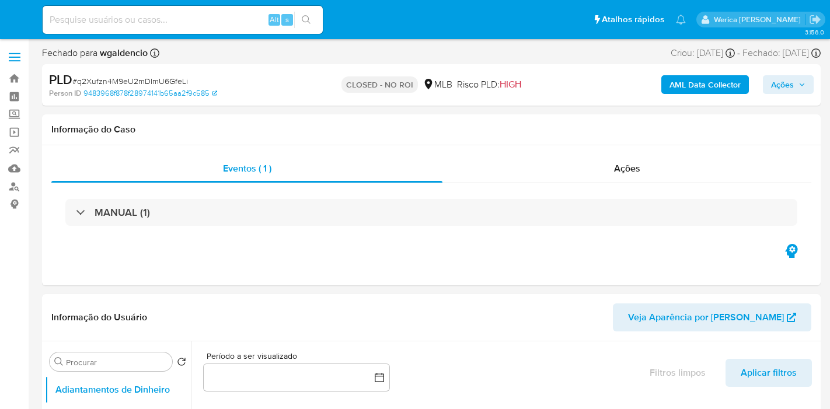
select select "10"
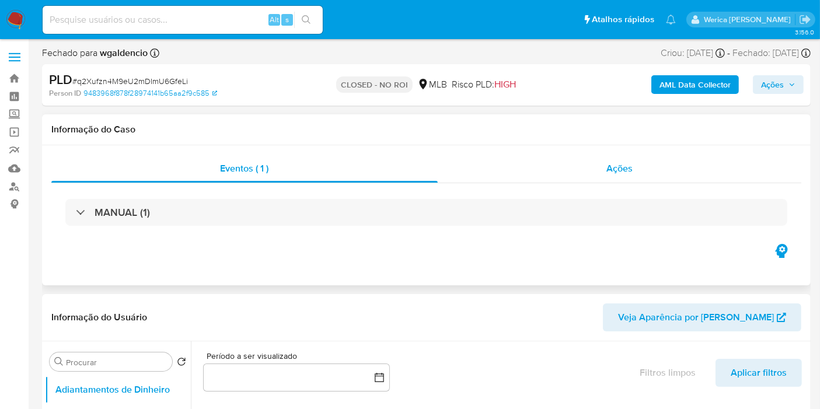
click at [612, 166] on span "Ações" at bounding box center [620, 168] width 26 height 13
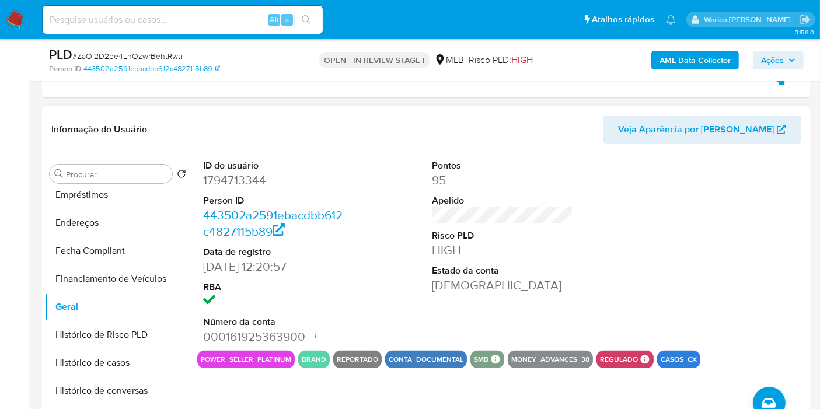
scroll to position [194, 0]
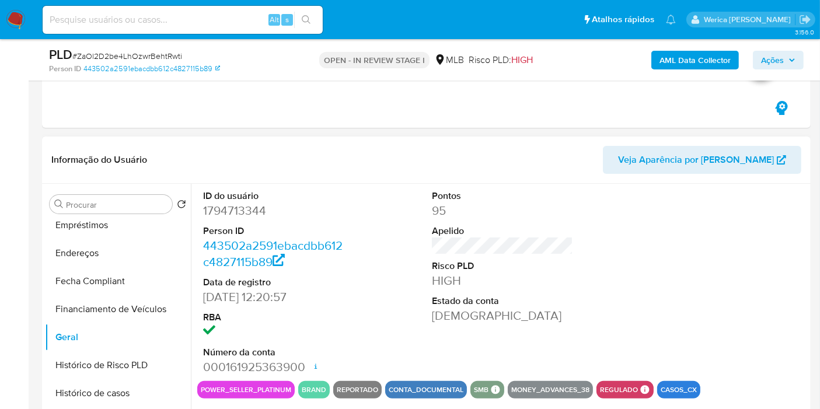
click at [248, 207] on dd "1794713344" at bounding box center [273, 211] width 141 height 16
copy dd "1794713344"
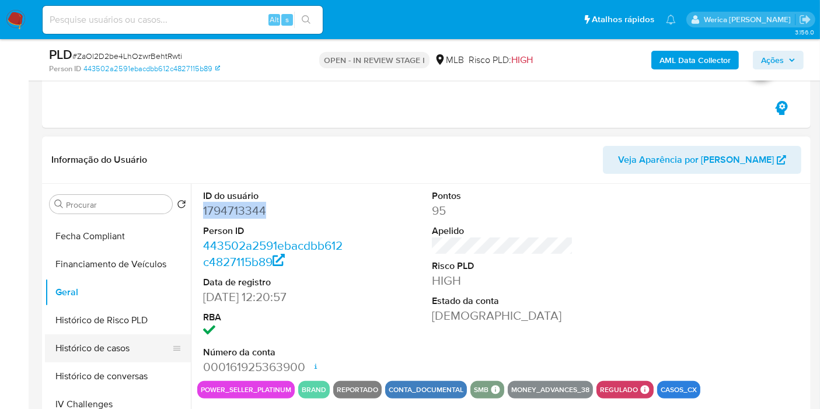
scroll to position [324, 0]
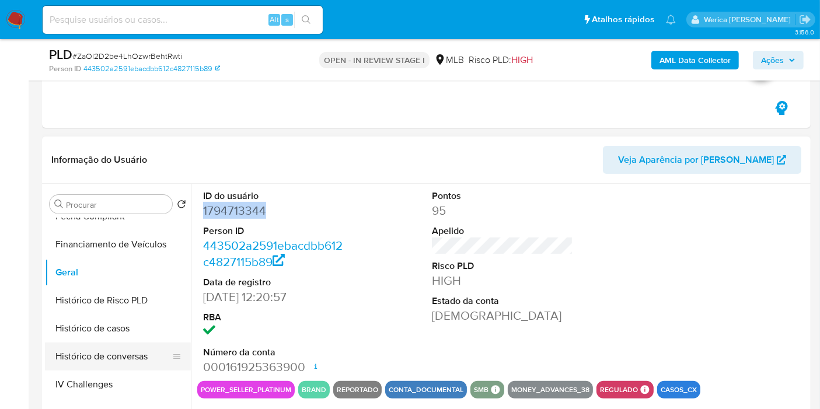
click at [116, 334] on button "Histórico de casos" at bounding box center [118, 329] width 146 height 28
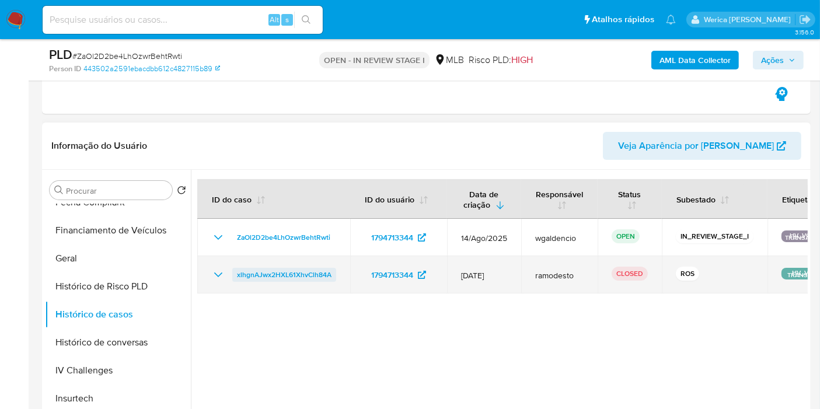
click at [242, 270] on span "xlhgnAJwx2HXL61XhvClh84A" at bounding box center [284, 275] width 95 height 14
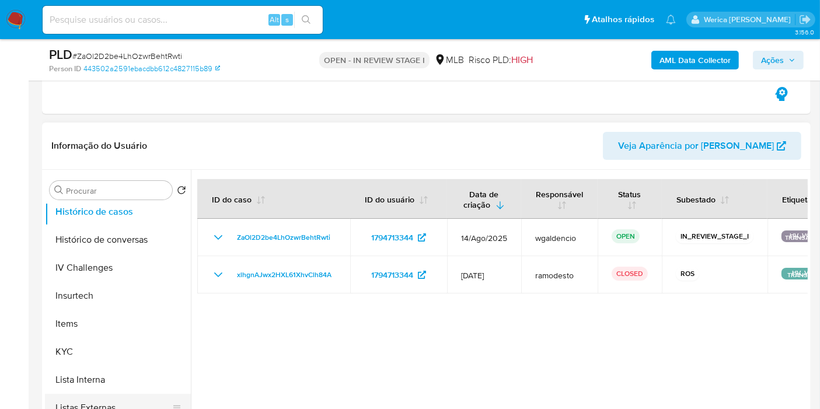
scroll to position [518, 0]
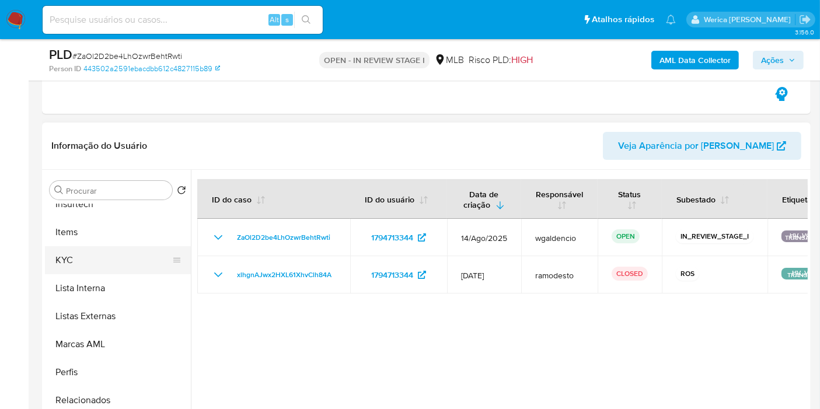
click at [96, 250] on button "KYC" at bounding box center [113, 260] width 137 height 28
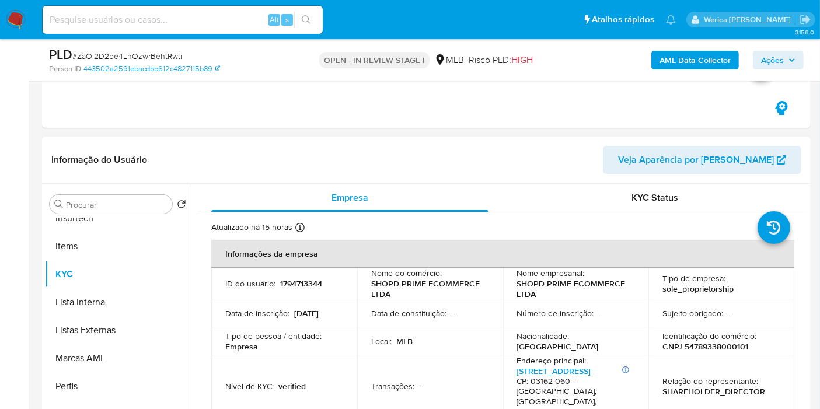
click at [708, 346] on p "CNPJ 54789338000101" at bounding box center [706, 347] width 86 height 11
copy p "54789338000101"
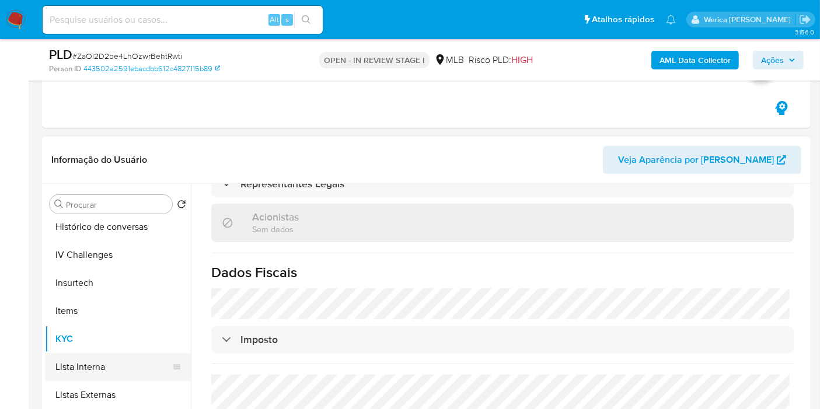
scroll to position [324, 0]
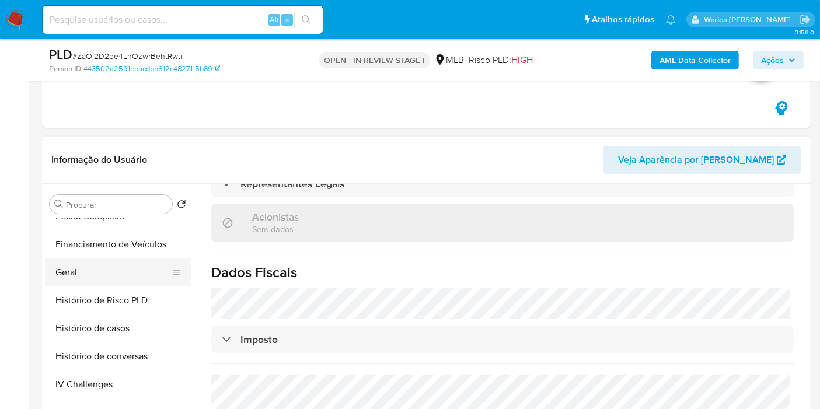
click at [120, 274] on button "Geral" at bounding box center [113, 273] width 137 height 28
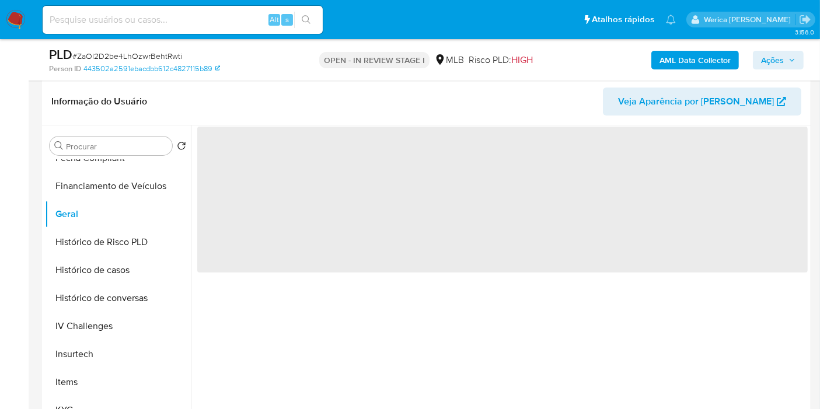
scroll to position [259, 0]
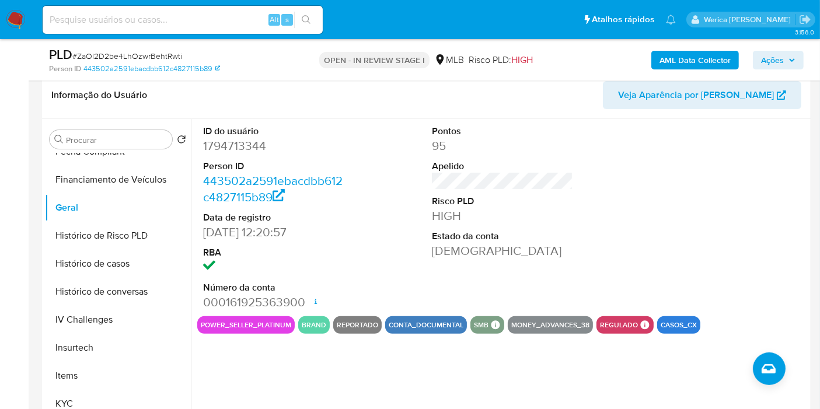
click at [664, 236] on div at bounding box center [732, 217] width 153 height 197
click at [708, 255] on div at bounding box center [732, 217] width 153 height 197
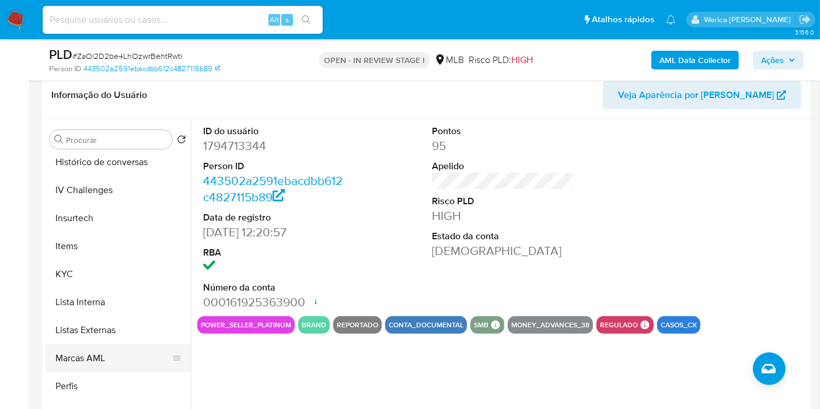
scroll to position [521, 0]
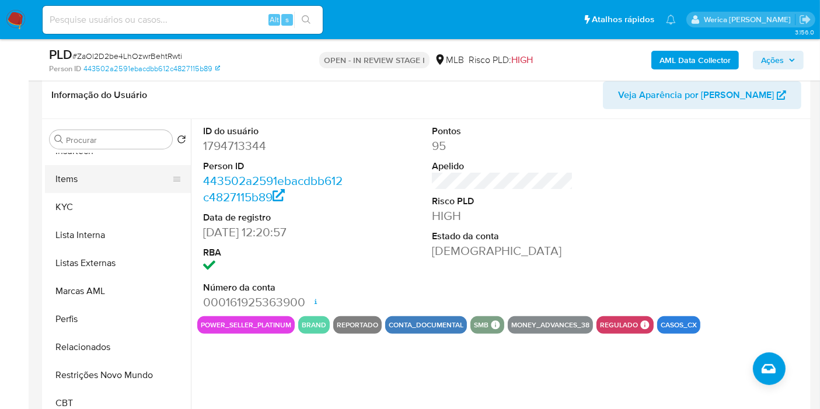
click at [102, 188] on button "Items" at bounding box center [113, 179] width 137 height 28
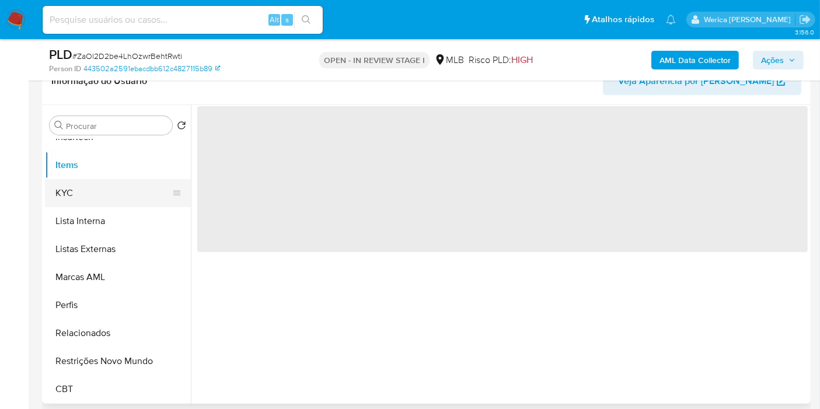
click at [138, 187] on button "KYC" at bounding box center [113, 193] width 137 height 28
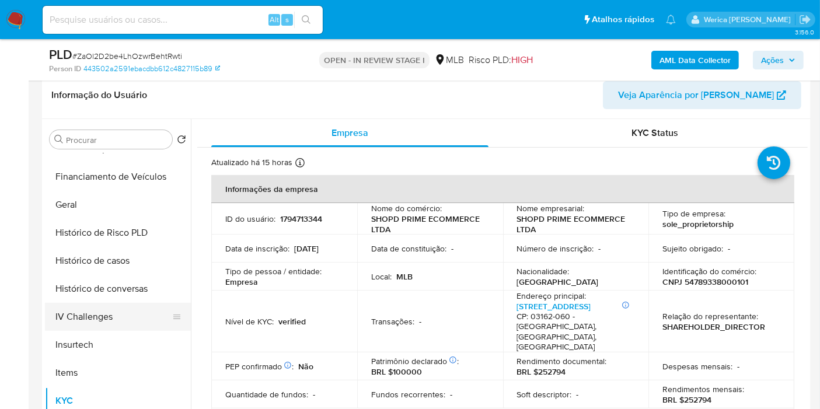
scroll to position [262, 0]
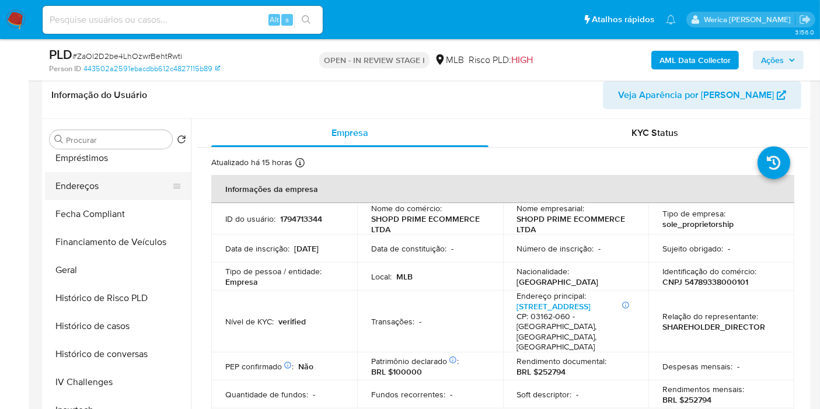
click at [96, 173] on button "Endereços" at bounding box center [113, 186] width 137 height 28
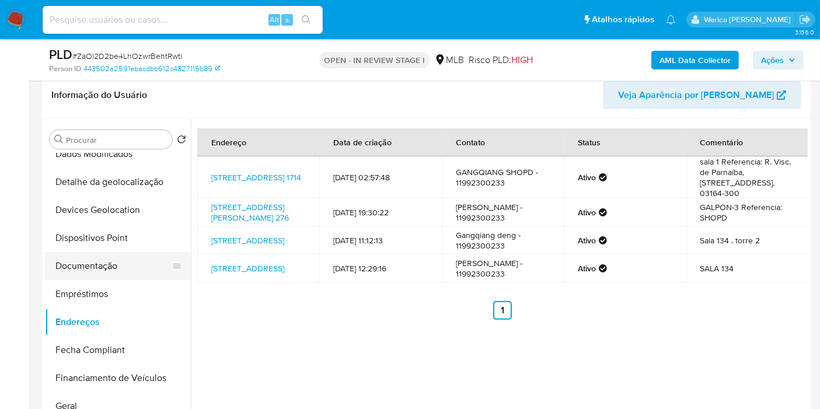
scroll to position [2, 0]
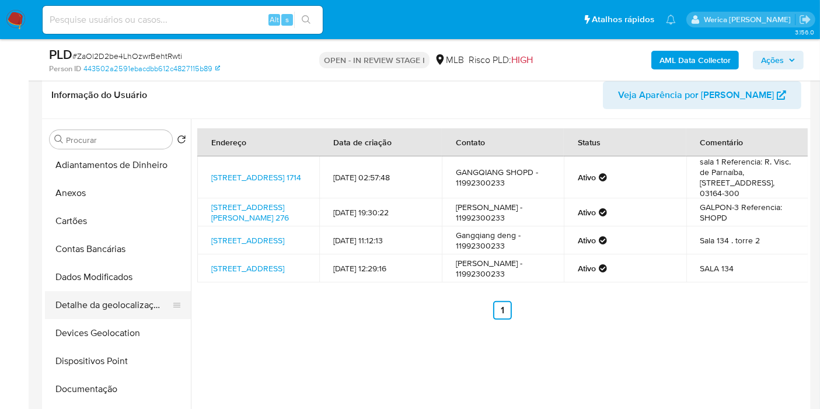
click at [137, 304] on button "Detalhe da geolocalização" at bounding box center [113, 305] width 137 height 28
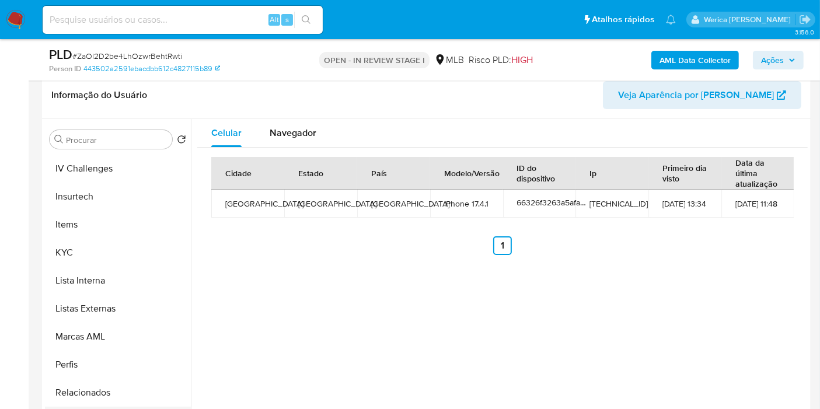
scroll to position [521, 0]
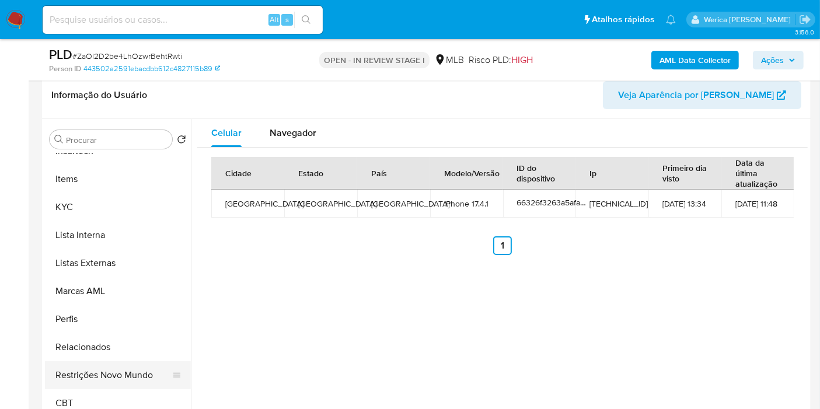
drag, startPoint x: 110, startPoint y: 389, endPoint x: 119, endPoint y: 383, distance: 11.3
click at [111, 387] on ul "Adiantamentos de Dinheiro Anexos Cartões Contas Bancárias Dados Modificados Det…" at bounding box center [118, 285] width 146 height 263
drag, startPoint x: 130, startPoint y: 371, endPoint x: 187, endPoint y: 382, distance: 58.3
click at [130, 371] on button "Restrições Novo Mundo" at bounding box center [118, 375] width 146 height 28
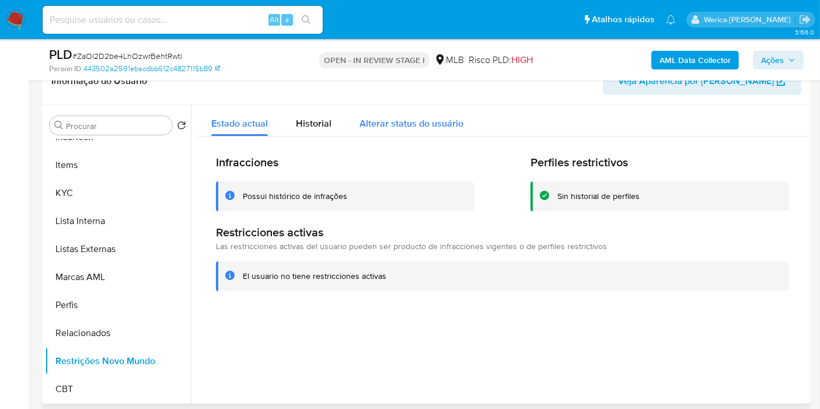
click at [346, 126] on button "Alterar status do usuário" at bounding box center [412, 120] width 132 height 31
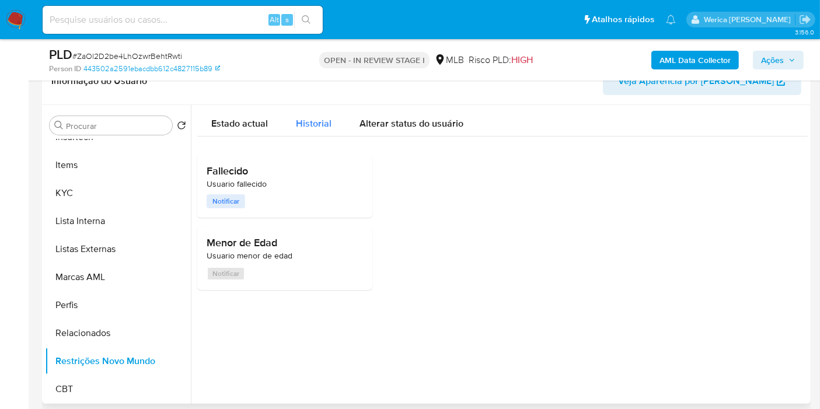
click at [326, 114] on div "Historial" at bounding box center [314, 120] width 36 height 31
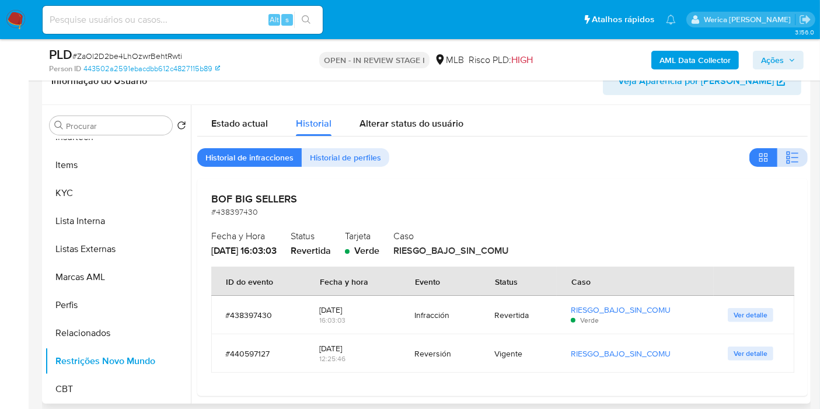
click at [791, 149] on span "button" at bounding box center [793, 157] width 14 height 16
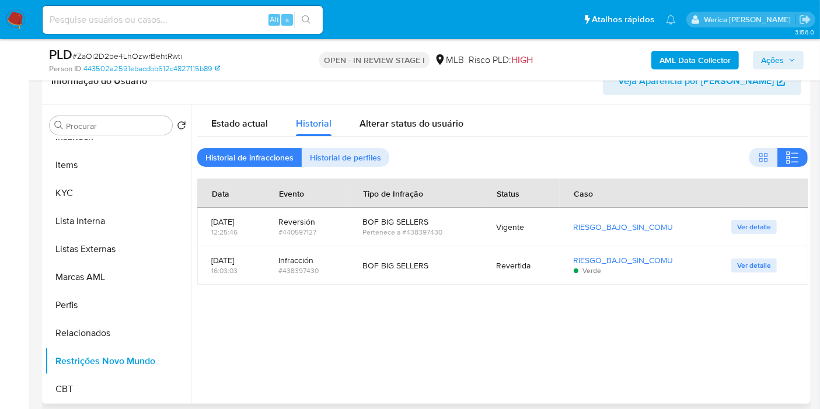
click at [737, 306] on div at bounding box center [499, 254] width 617 height 299
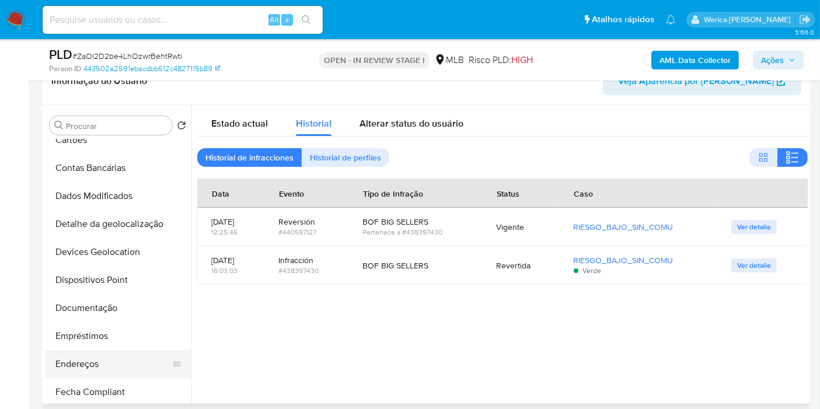
scroll to position [67, 0]
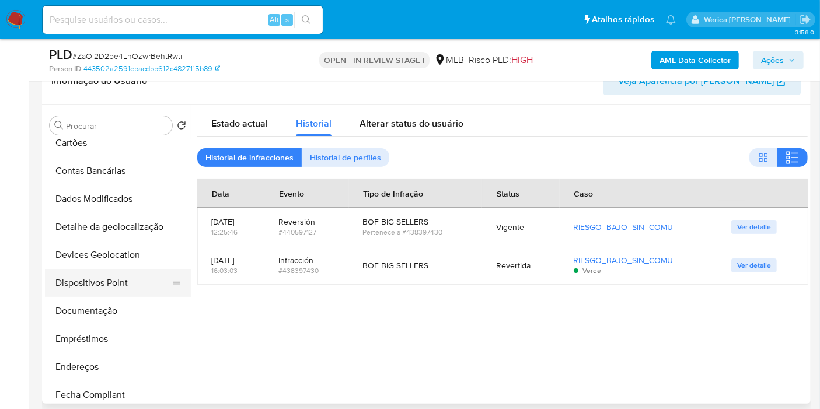
drag, startPoint x: 128, startPoint y: 276, endPoint x: 131, endPoint y: 281, distance: 6.0
click at [131, 281] on button "Dispositivos Point" at bounding box center [113, 283] width 137 height 28
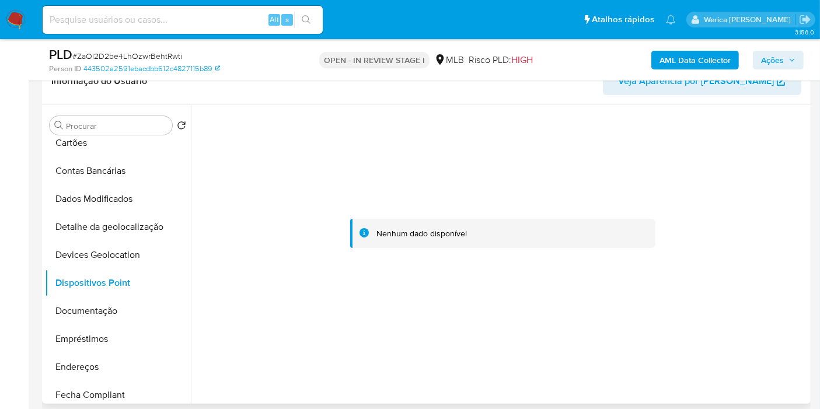
click at [662, 281] on div at bounding box center [502, 233] width 611 height 257
click at [112, 321] on button "Documentação" at bounding box center [113, 311] width 137 height 28
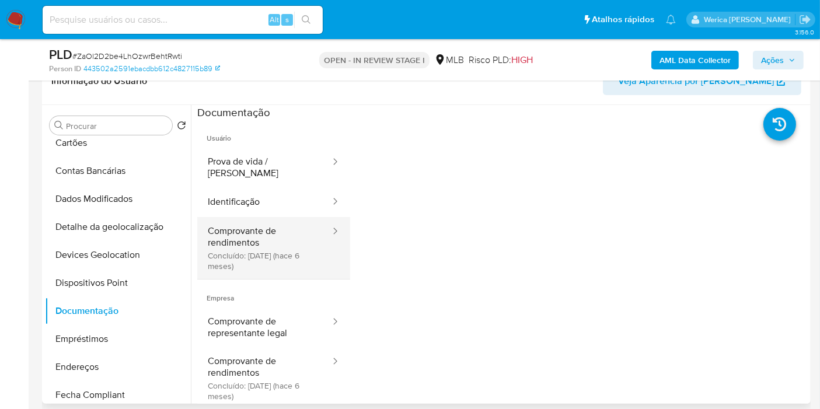
click at [253, 236] on button "Comprovante de rendimentos Concluído: 24/02/2025 (hace 6 meses)" at bounding box center [264, 248] width 134 height 62
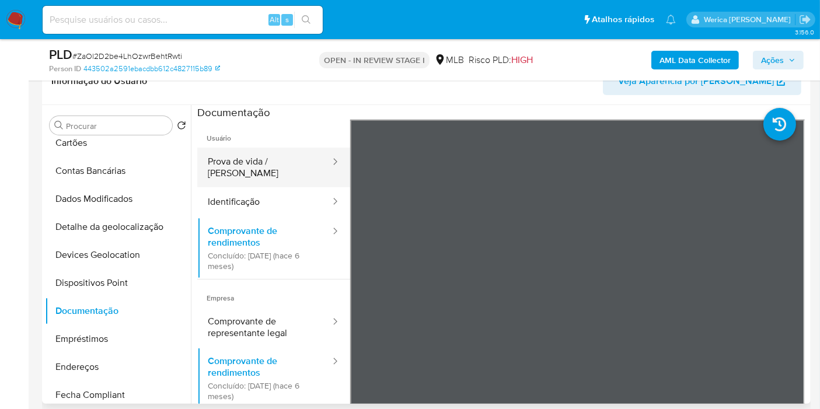
click at [269, 173] on button "Prova de vida / Selfie" at bounding box center [264, 168] width 134 height 40
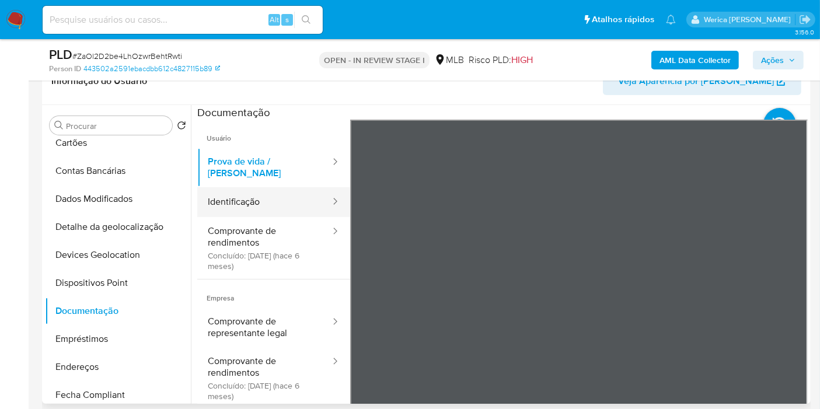
click at [329, 196] on icon at bounding box center [335, 202] width 12 height 12
click at [268, 187] on button "Identificação" at bounding box center [264, 202] width 134 height 30
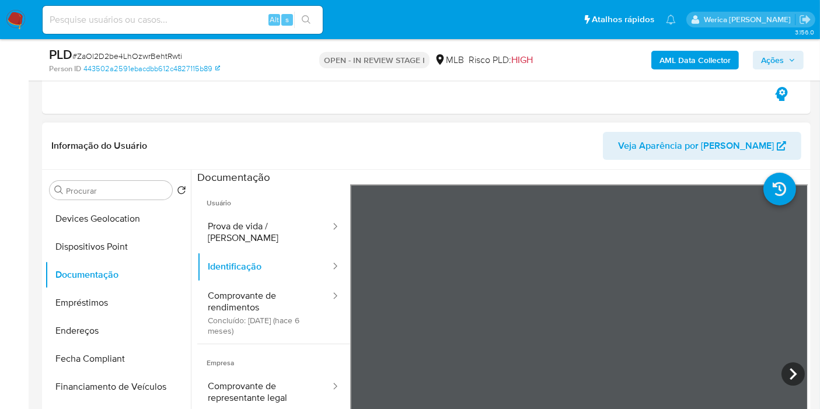
scroll to position [262, 0]
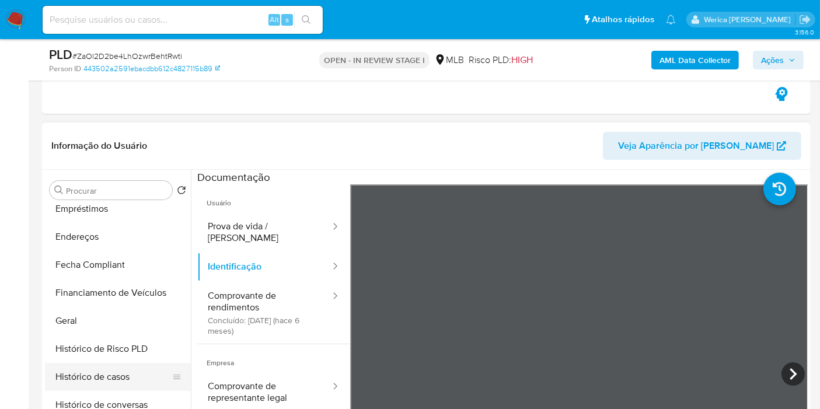
click at [100, 380] on button "Histórico de casos" at bounding box center [113, 377] width 137 height 28
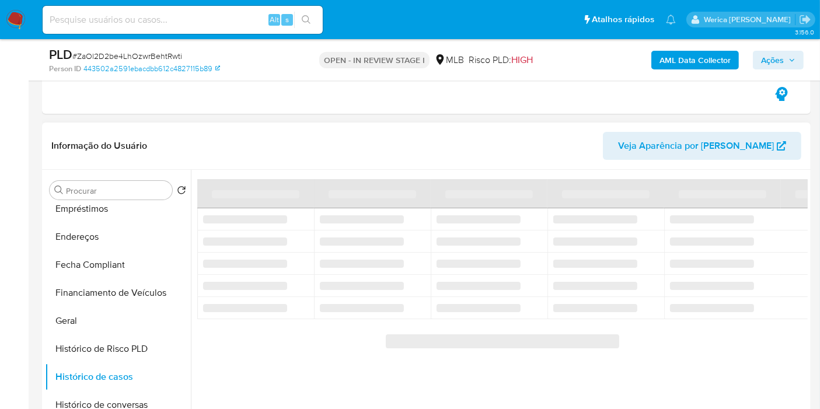
scroll to position [324, 0]
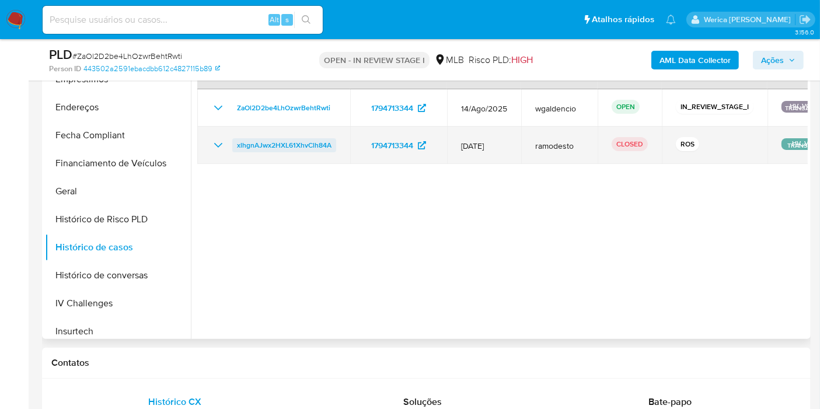
click at [312, 147] on span "xlhgnAJwx2HXL61XhvClh84A" at bounding box center [284, 145] width 95 height 14
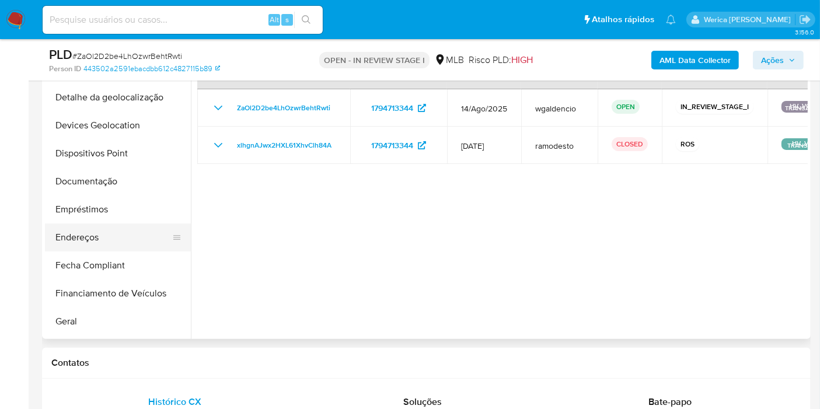
scroll to position [456, 0]
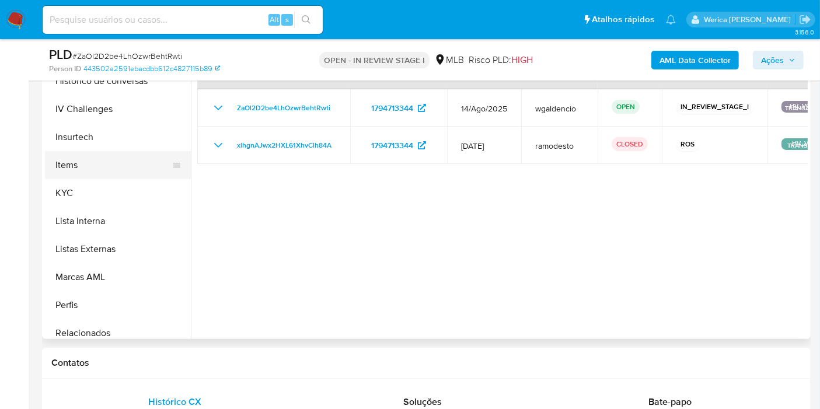
click at [105, 161] on button "Items" at bounding box center [113, 165] width 137 height 28
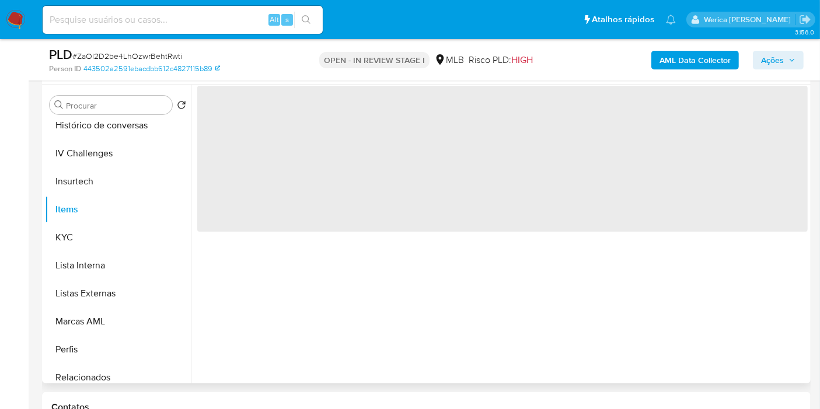
scroll to position [259, 0]
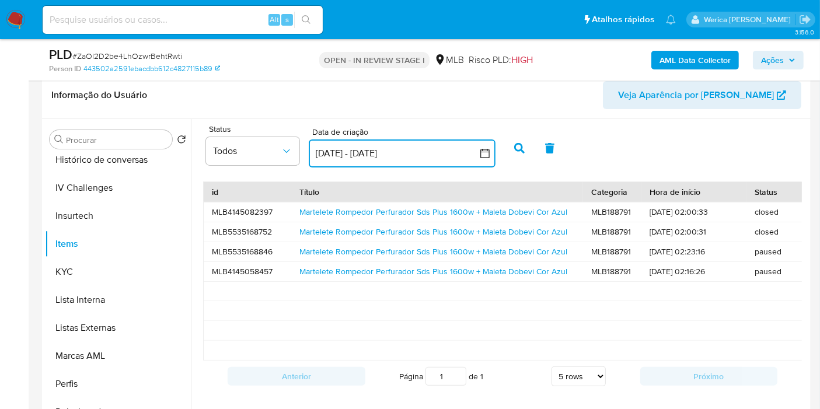
click at [340, 150] on button "28 jul 2025 - 27 ago 2025" at bounding box center [402, 154] width 187 height 28
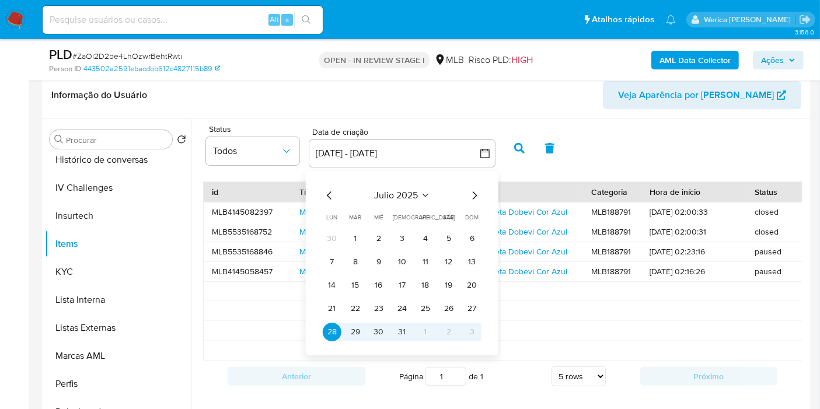
click at [326, 200] on icon "Mes anterior" at bounding box center [330, 196] width 14 height 14
click at [395, 238] on button "3" at bounding box center [402, 238] width 19 height 19
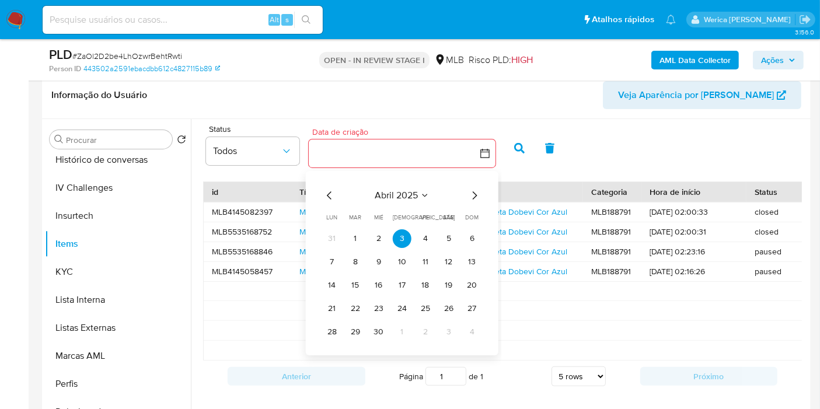
click at [323, 201] on icon "Mes anterior" at bounding box center [330, 196] width 14 height 14
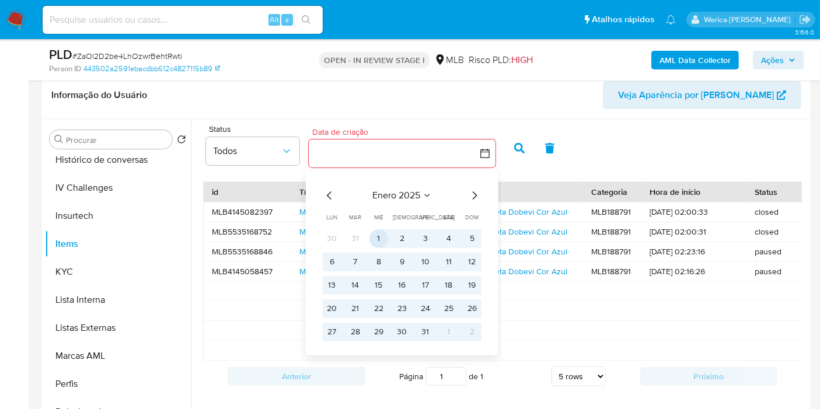
click at [375, 241] on button "1" at bounding box center [379, 238] width 19 height 19
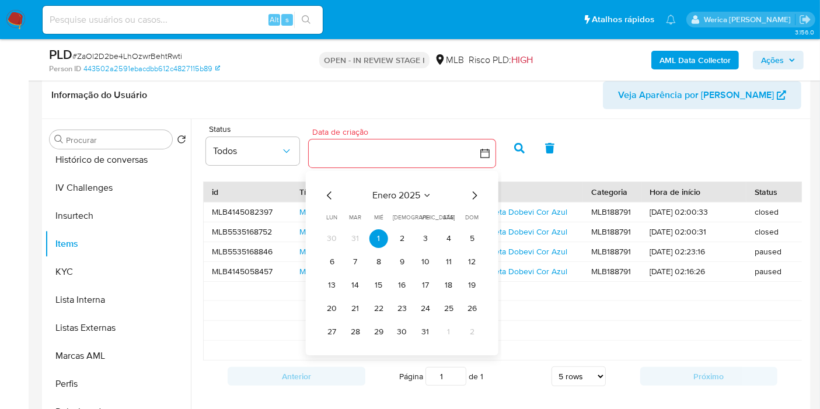
click at [464, 196] on div "enero 2025" at bounding box center [402, 196] width 159 height 14
click at [470, 194] on icon "Mes siguiente" at bounding box center [475, 196] width 14 height 14
click at [476, 193] on icon "Mes siguiente" at bounding box center [475, 196] width 14 height 14
click at [475, 190] on icon "Mes siguiente" at bounding box center [475, 196] width 14 height 14
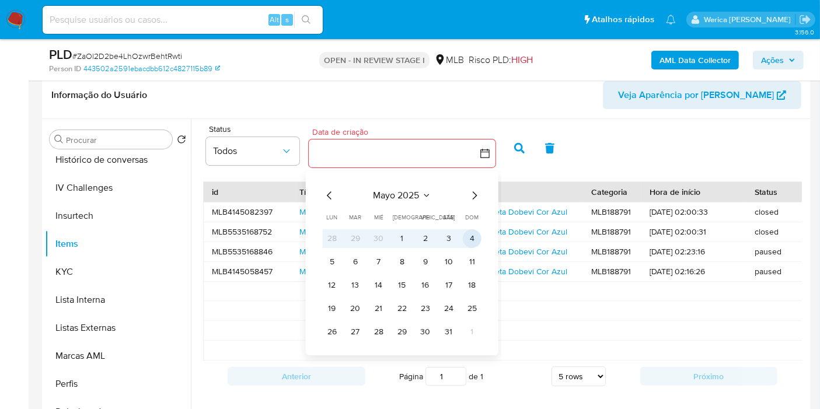
click at [465, 234] on button "4" at bounding box center [472, 238] width 19 height 19
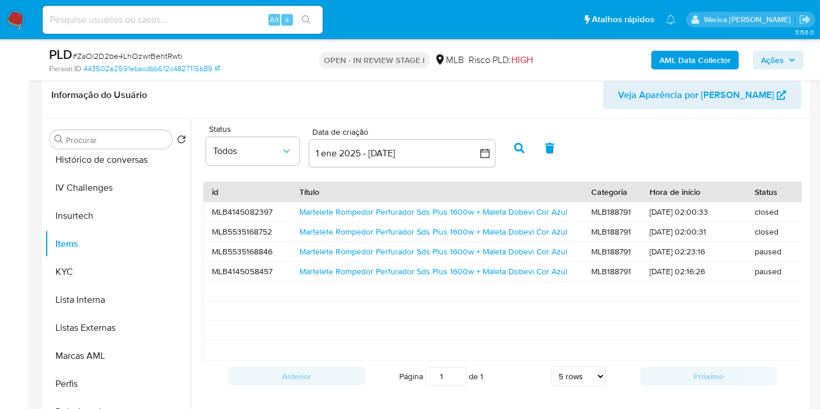
click at [510, 149] on button "button" at bounding box center [519, 148] width 30 height 28
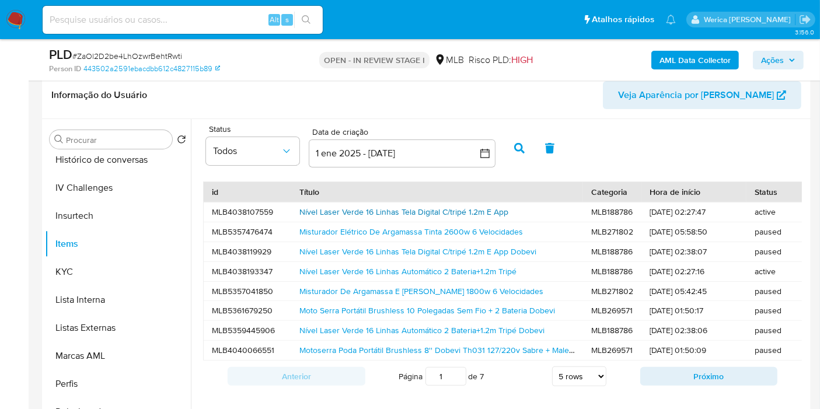
click at [360, 208] on link "Nível Laser Verde 16 Linhas Tela Digital C/tripé 1.2m E App" at bounding box center [404, 212] width 209 height 12
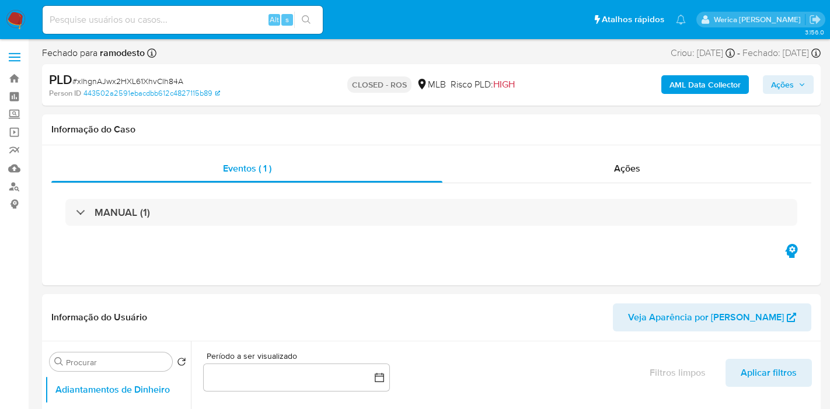
select select "10"
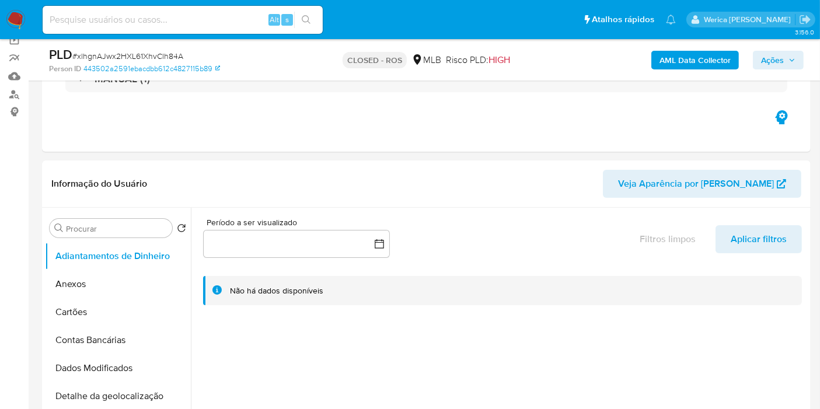
scroll to position [130, 0]
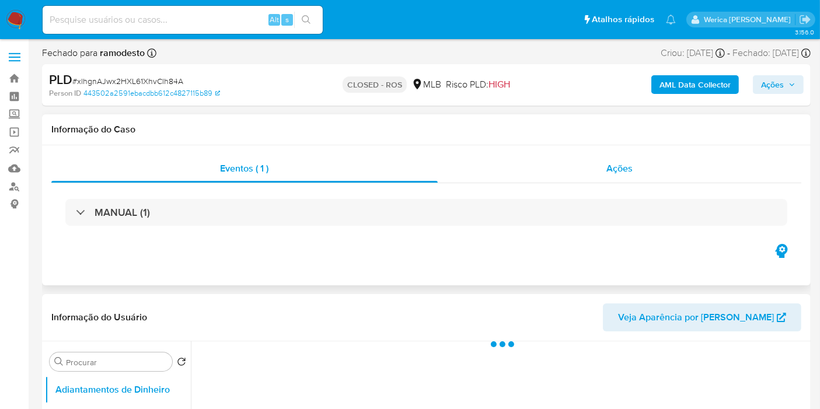
click at [658, 162] on div "Ações" at bounding box center [620, 169] width 364 height 28
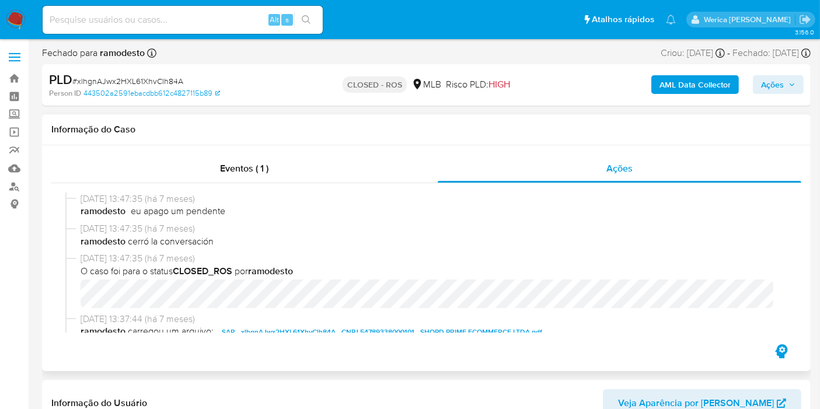
select select "10"
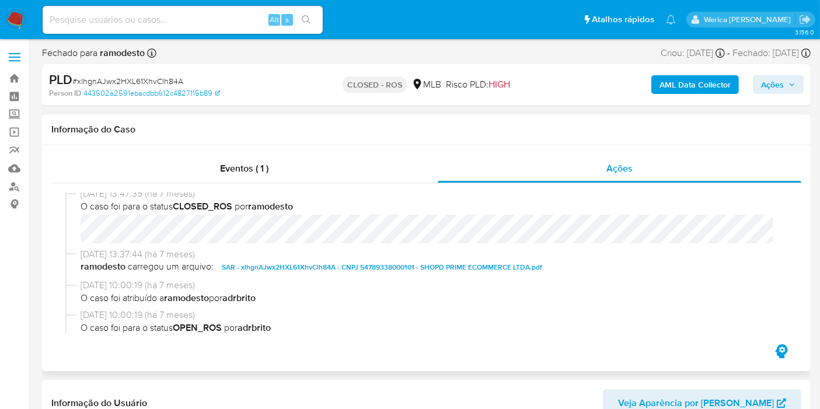
click at [248, 271] on span "SAR - xlhgnAJwx2HXL61XhvClh84A - CNPJ 54789338000101 - SHOPD PRIME ECOMMERCE LT…" at bounding box center [382, 267] width 321 height 14
